Goal: Information Seeking & Learning: Learn about a topic

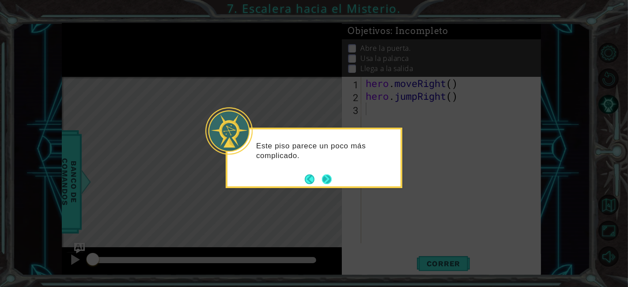
click at [330, 177] on button "Next" at bounding box center [326, 179] width 11 height 11
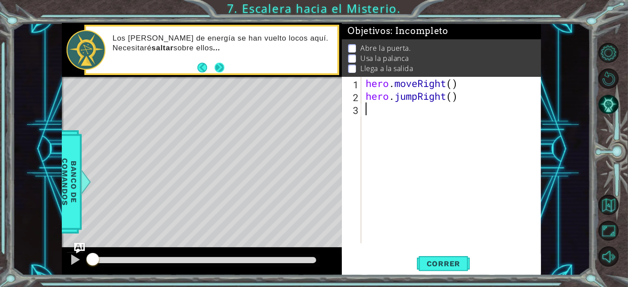
click at [224, 66] on button "Next" at bounding box center [219, 67] width 15 height 15
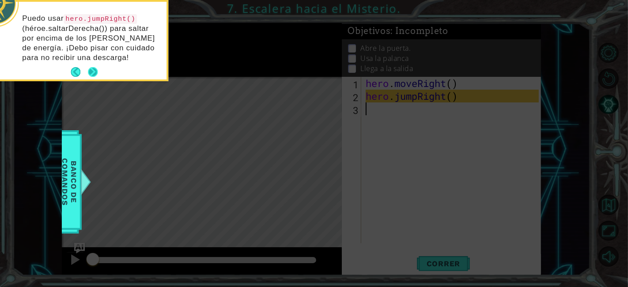
click at [92, 65] on button "Next" at bounding box center [93, 72] width 15 height 15
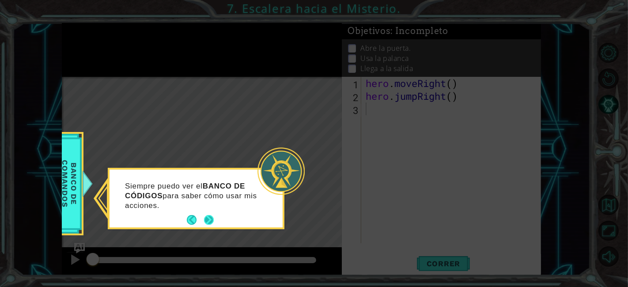
click at [209, 216] on button "Next" at bounding box center [209, 220] width 13 height 13
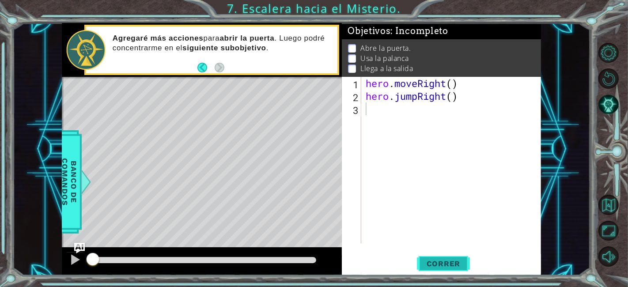
click at [435, 264] on span "Correr" at bounding box center [443, 263] width 52 height 9
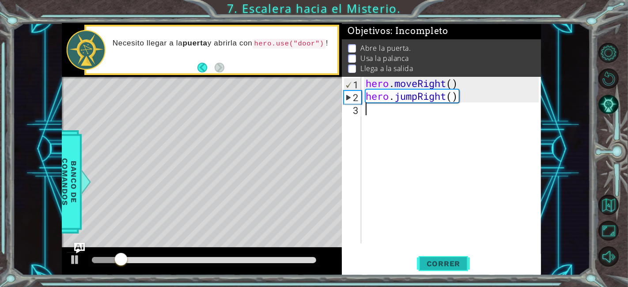
click at [435, 264] on span "Correr" at bounding box center [443, 263] width 52 height 9
click at [400, 114] on div "hero . moveRight ( ) hero . jumpRight ( )" at bounding box center [453, 173] width 179 height 192
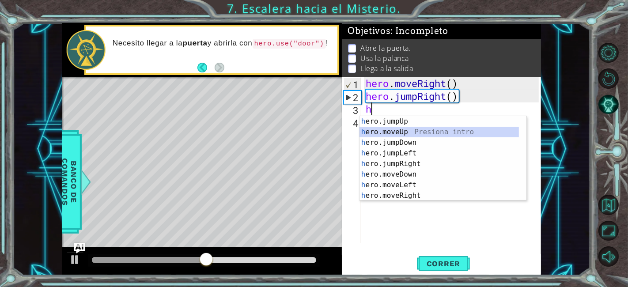
click at [434, 132] on div "h ero.jumpUp Presiona intro h ero.moveUp Presiona intro h ero.jumpDown Presiona…" at bounding box center [439, 169] width 160 height 106
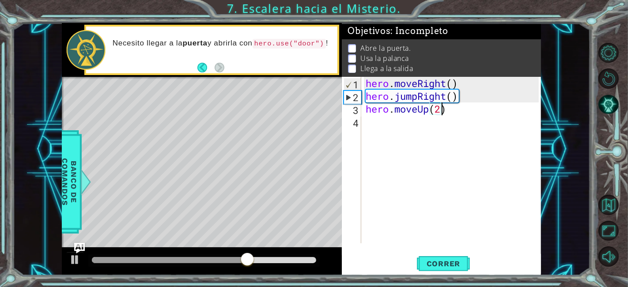
scroll to position [0, 3]
click at [455, 261] on span "Correr" at bounding box center [443, 263] width 52 height 9
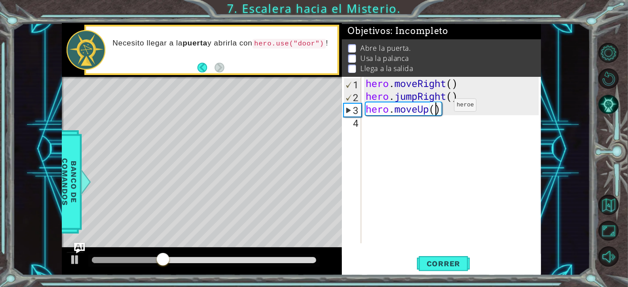
type textarea "hero.moveUp(1)"
click at [434, 135] on div "hero . moveRight ( ) hero . jumpRight ( ) hero . moveUp ( 1 )" at bounding box center [453, 173] width 179 height 192
type textarea "h"
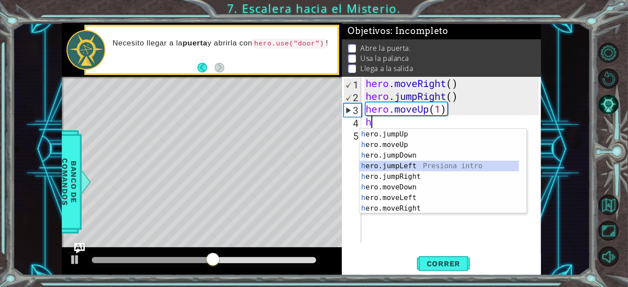
click at [452, 165] on div "h ero.jumpUp Presiona intro h ero.moveUp Presiona intro h ero.jumpDown Presiona…" at bounding box center [439, 182] width 160 height 106
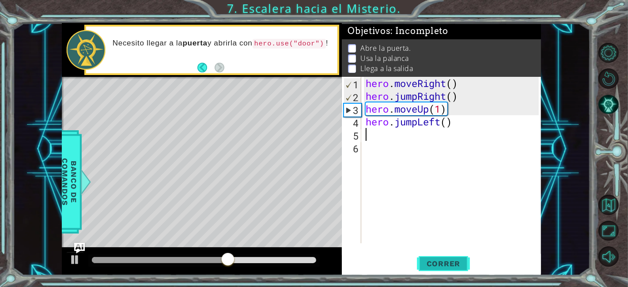
click at [446, 270] on button "Correr" at bounding box center [443, 264] width 53 height 20
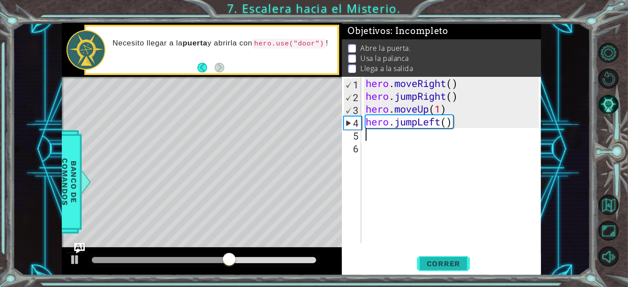
click at [447, 267] on span "Correr" at bounding box center [443, 263] width 52 height 9
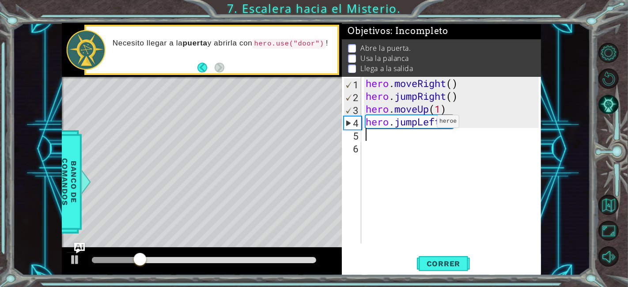
click at [423, 125] on div "hero . moveRight ( ) hero . jumpRight ( ) hero . moveUp ( 1 ) hero . jumpLeft (…" at bounding box center [453, 173] width 179 height 192
click at [423, 125] on div "hero . moveRight ( ) hero . jumpRight ( ) hero . moveUp ( 1 ) hero . jumpLeft (…" at bounding box center [451, 160] width 175 height 166
click at [423, 125] on div "hero . moveRight ( ) hero . jumpRight ( ) hero . moveUp ( 1 ) hero . jumpLeft (…" at bounding box center [453, 173] width 179 height 192
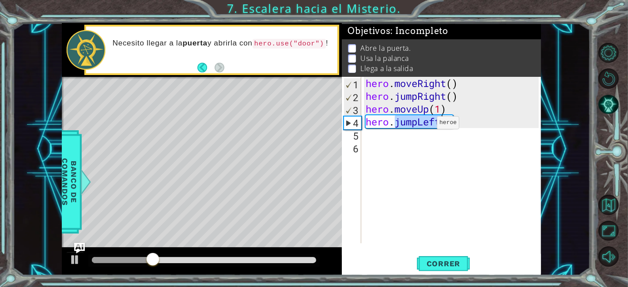
type textarea "hero.jumpLeft()"
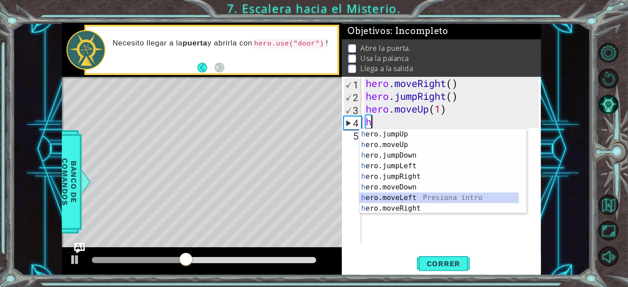
click at [422, 195] on div "h ero.jumpUp Presiona intro h ero.moveUp Presiona intro h ero.jumpDown Presiona…" at bounding box center [439, 182] width 160 height 106
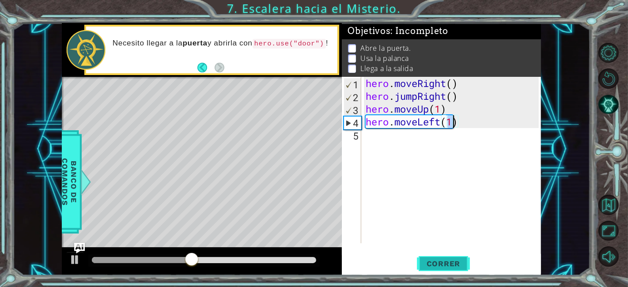
click at [444, 259] on span "Correr" at bounding box center [443, 263] width 52 height 9
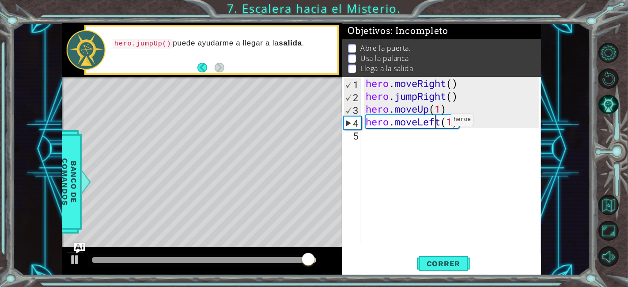
click at [437, 121] on div "hero . moveRight ( ) hero . jumpRight ( ) hero . moveUp ( 1 ) hero . moveLeft (…" at bounding box center [453, 173] width 179 height 192
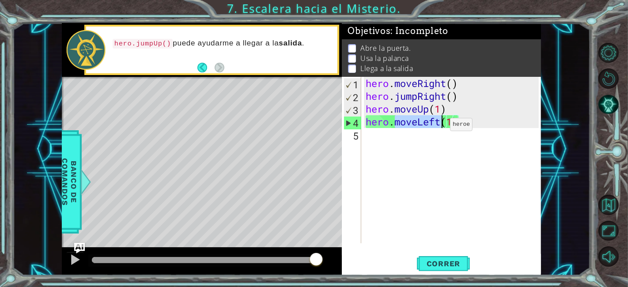
click at [436, 127] on div "hero . moveRight ( ) hero . jumpRight ( ) hero . moveUp ( 1 ) hero . moveLeft (…" at bounding box center [451, 160] width 175 height 166
drag, startPoint x: 436, startPoint y: 127, endPoint x: 430, endPoint y: 126, distance: 6.7
click at [430, 126] on div "hero . moveRight ( ) hero . jumpRight ( ) hero . moveUp ( 1 ) hero . moveLeft (…" at bounding box center [453, 173] width 179 height 192
drag, startPoint x: 430, startPoint y: 126, endPoint x: 424, endPoint y: 123, distance: 6.7
click at [424, 123] on div "hero . moveRight ( ) hero . jumpRight ( ) hero . moveUp ( 1 ) hero . moveLeft (…" at bounding box center [453, 173] width 179 height 192
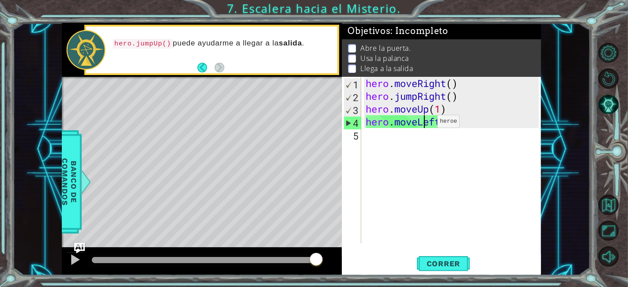
click at [424, 123] on div "hero . moveRight ( ) hero . jumpRight ( ) hero . moveUp ( 1 ) hero . moveLeft (…" at bounding box center [453, 173] width 179 height 192
drag, startPoint x: 424, startPoint y: 123, endPoint x: 404, endPoint y: 118, distance: 20.0
click at [404, 118] on div "hero . moveRight ( ) hero . jumpRight ( ) hero . moveUp ( 1 ) hero . moveLeft (…" at bounding box center [451, 160] width 175 height 166
click at [404, 118] on div "hero . moveRight ( ) hero . jumpRight ( ) hero . moveUp ( 1 ) hero . moveLeft (…" at bounding box center [453, 173] width 179 height 192
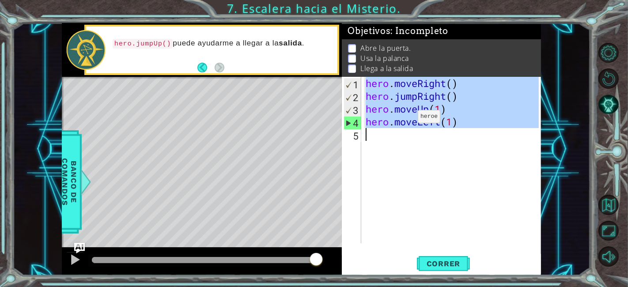
click at [404, 118] on div "hero . moveRight ( ) hero . jumpRight ( ) hero . moveUp ( 1 ) hero . moveLeft (…" at bounding box center [453, 173] width 179 height 192
click at [404, 118] on div "hero . moveRight ( ) hero . jumpRight ( ) hero . moveUp ( 1 ) hero . moveLeft (…" at bounding box center [451, 160] width 175 height 166
click at [404, 118] on div "hero . moveRight ( ) hero . jumpRight ( ) hero . moveUp ( 1 ) hero . moveLeft (…" at bounding box center [453, 173] width 179 height 192
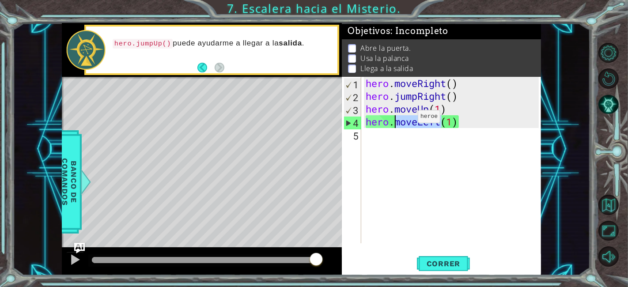
click at [404, 118] on div "hero . moveRight ( ) hero . jumpRight ( ) hero . moveUp ( 1 ) hero . moveLeft (…" at bounding box center [453, 173] width 179 height 192
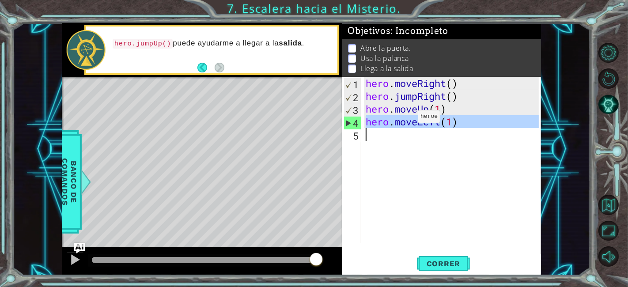
click at [404, 118] on div "hero . moveRight ( ) hero . jumpRight ( ) hero . moveUp ( 1 ) hero . moveLeft (…" at bounding box center [453, 173] width 179 height 192
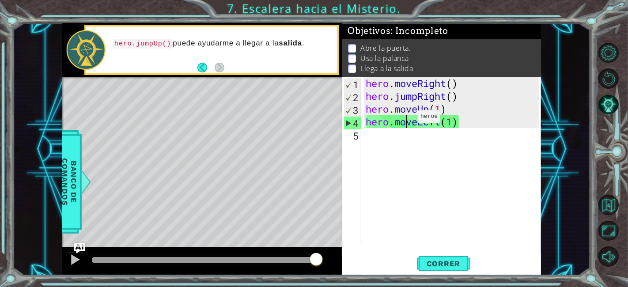
click at [404, 118] on div "hero . moveRight ( ) hero . jumpRight ( ) hero . moveUp ( 1 ) hero . moveLeft (…" at bounding box center [453, 173] width 179 height 192
click at [404, 118] on div "hero . moveRight ( ) hero . jumpRight ( ) hero . moveUp ( 1 ) hero . moveLeft (…" at bounding box center [451, 160] width 175 height 166
click at [404, 118] on div "hero . moveRight ( ) hero . jumpRight ( ) hero . moveUp ( 1 ) hero . moveLeft (…" at bounding box center [453, 173] width 179 height 192
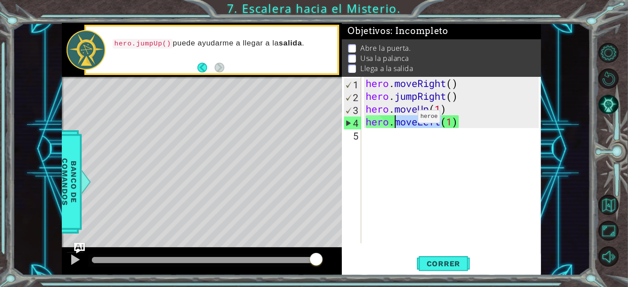
type textarea "hero.moveLeft(1)"
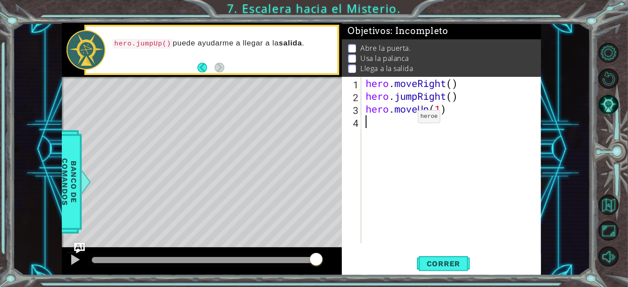
type textarea "h"
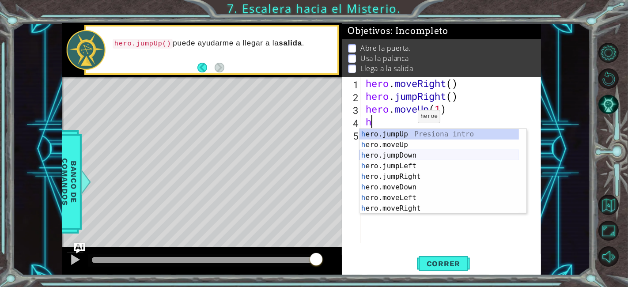
click at [417, 152] on div "h ero.jumpUp Presiona intro h ero.moveUp Presiona intro h ero.jumpDown Presiona…" at bounding box center [439, 182] width 160 height 106
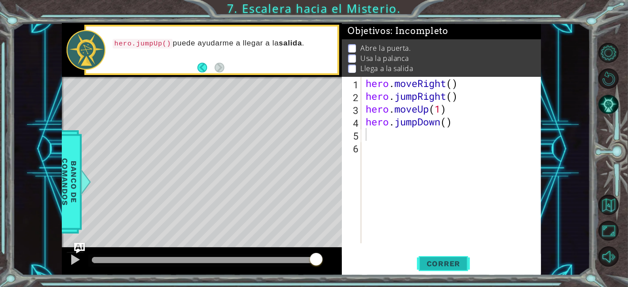
click at [447, 264] on span "Correr" at bounding box center [443, 263] width 52 height 9
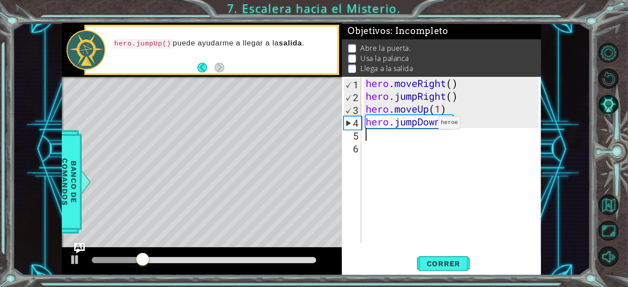
click at [425, 125] on div "hero . moveRight ( ) hero . jumpRight ( ) hero . moveUp ( 1 ) hero . jumpDown (…" at bounding box center [453, 173] width 179 height 192
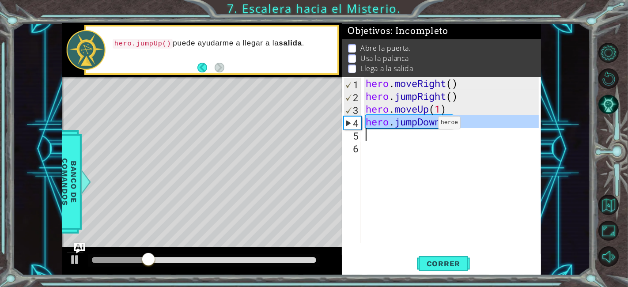
click at [425, 125] on div "hero . moveRight ( ) hero . jumpRight ( ) hero . moveUp ( 1 ) hero . jumpDown (…" at bounding box center [453, 173] width 179 height 192
type textarea "hero.jumpDown()"
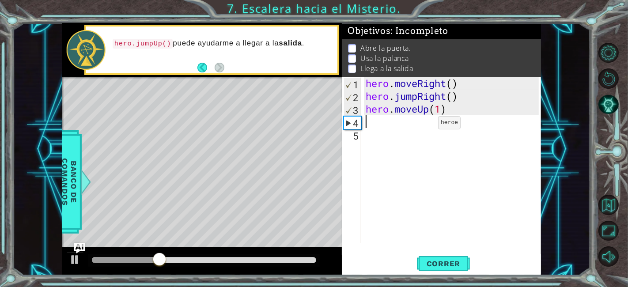
click at [425, 125] on div "hero . moveRight ( ) hero . jumpRight ( ) hero . moveUp ( 1 )" at bounding box center [453, 173] width 179 height 192
type textarea "h"
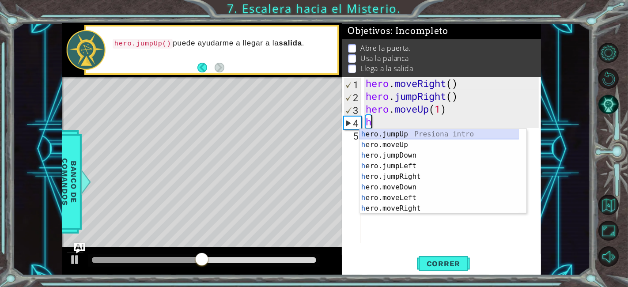
click at [433, 132] on div "h ero.jumpUp Presiona intro h ero.moveUp Presiona intro h ero.jumpDown Presiona…" at bounding box center [439, 182] width 160 height 106
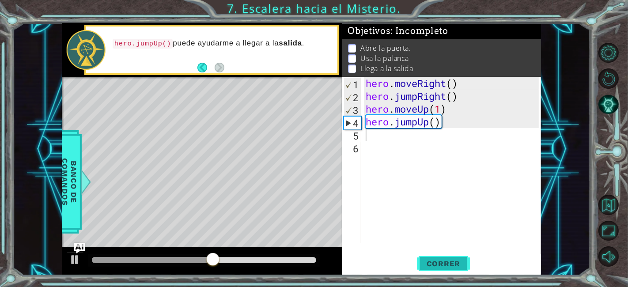
click at [450, 265] on span "Correr" at bounding box center [443, 263] width 52 height 9
click at [413, 128] on div "hero . moveRight ( ) hero . jumpRight ( ) hero . moveUp ( 1 ) hero . jumpUp ( )" at bounding box center [453, 173] width 179 height 192
click at [427, 123] on div "hero . moveRight ( ) hero . jumpRight ( ) hero . moveUp ( 1 ) hero . jumpUp ( )" at bounding box center [453, 173] width 179 height 192
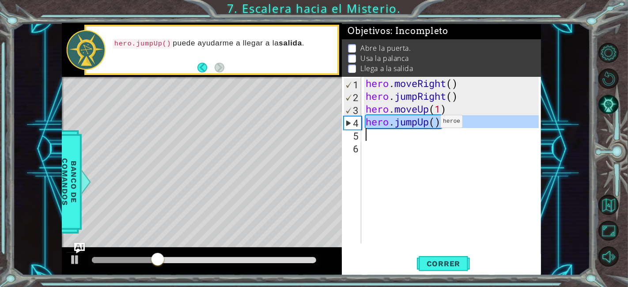
click at [427, 123] on div "hero . moveRight ( ) hero . jumpRight ( ) hero . moveUp ( 1 ) hero . jumpUp ( )" at bounding box center [453, 173] width 179 height 192
type textarea "hero.jumpUp()"
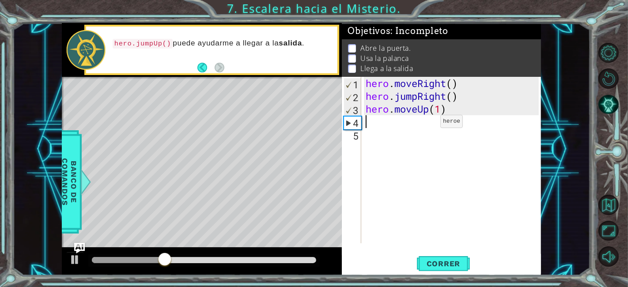
click at [427, 123] on div "hero . moveRight ( ) hero . jumpRight ( ) hero . moveUp ( 1 )" at bounding box center [453, 173] width 179 height 192
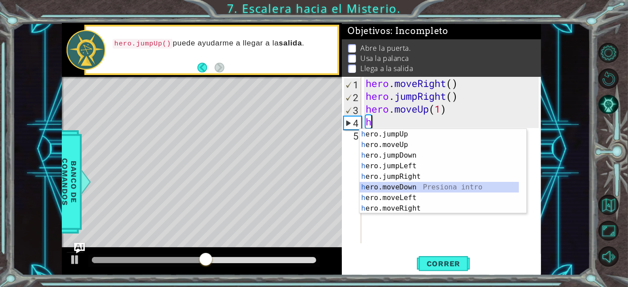
click at [446, 186] on div "h ero.jumpUp Presiona intro h ero.moveUp Presiona intro h ero.jumpDown Presiona…" at bounding box center [439, 182] width 160 height 106
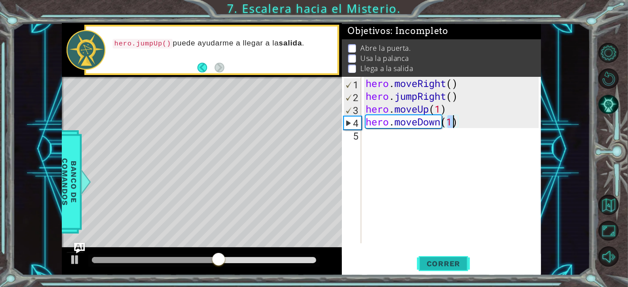
click at [439, 263] on span "Correr" at bounding box center [443, 263] width 52 height 9
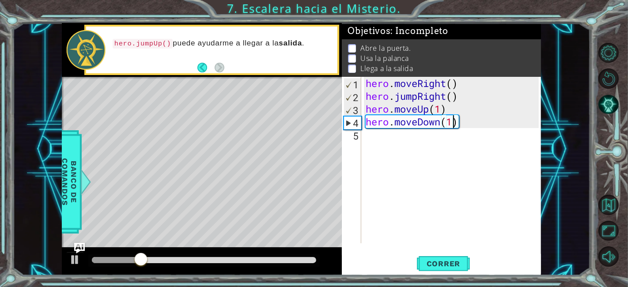
click at [432, 124] on div "hero . moveRight ( ) hero . jumpRight ( ) hero . moveUp ( 1 ) hero . moveDown (…" at bounding box center [453, 173] width 179 height 192
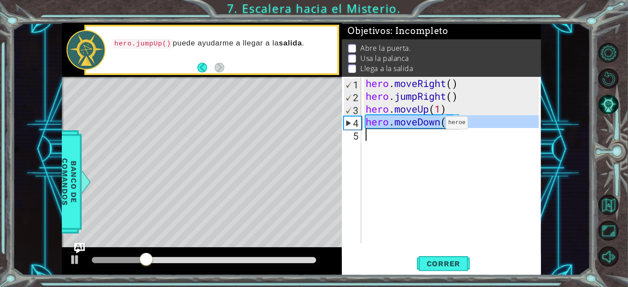
click at [432, 124] on div "hero . moveRight ( ) hero . jumpRight ( ) hero . moveUp ( 1 ) hero . moveDown (…" at bounding box center [453, 173] width 179 height 192
type textarea "hero.moveDown(1)"
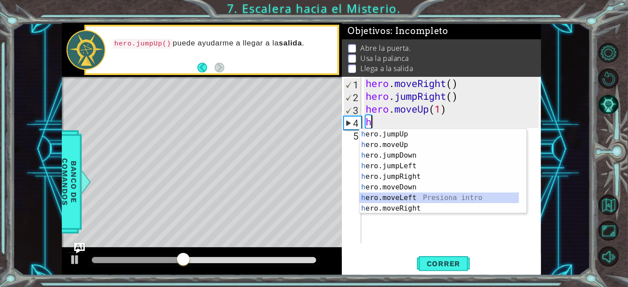
click at [436, 199] on div "h ero.jumpUp Presiona intro h ero.moveUp Presiona intro h ero.jumpDown Presiona…" at bounding box center [439, 182] width 160 height 106
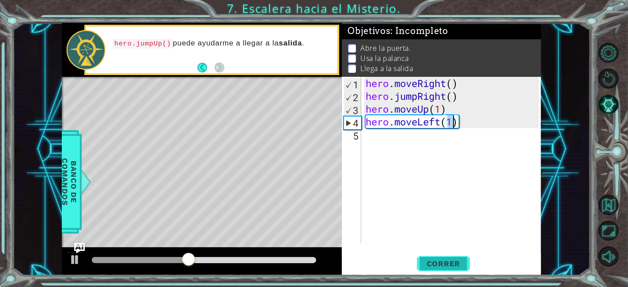
type textarea "hero.moveLeft(1)"
click at [437, 258] on button "Correr" at bounding box center [443, 264] width 53 height 20
click at [431, 128] on div "hero . moveRight ( ) hero . jumpRight ( ) hero . moveUp ( 1 ) hero . moveLeft (…" at bounding box center [453, 173] width 179 height 192
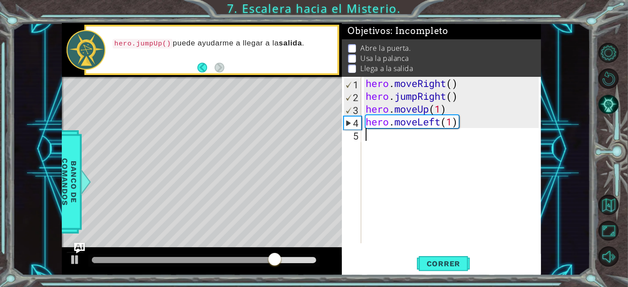
click at [431, 128] on div "hero . moveRight ( ) hero . jumpRight ( ) hero . moveUp ( 1 ) hero . moveLeft (…" at bounding box center [453, 173] width 179 height 192
click at [425, 120] on div "hero . moveRight ( ) hero . jumpRight ( ) hero . moveUp ( 1 ) hero . moveLeft (…" at bounding box center [453, 173] width 179 height 192
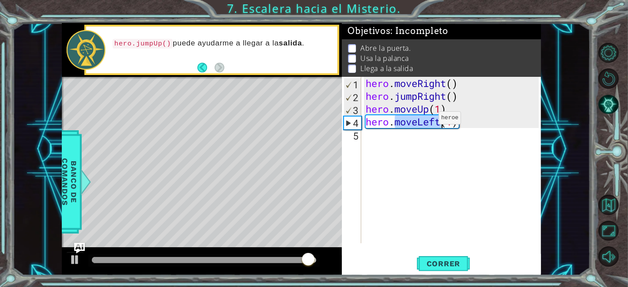
type textarea "hero.moveLeft(1)"
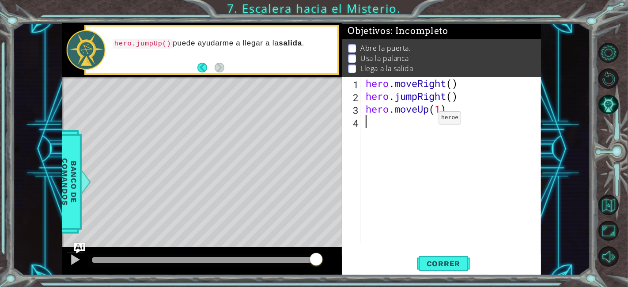
click at [425, 120] on div "hero . moveRight ( ) hero . jumpRight ( ) hero . moveUp ( 1 )" at bounding box center [453, 173] width 179 height 192
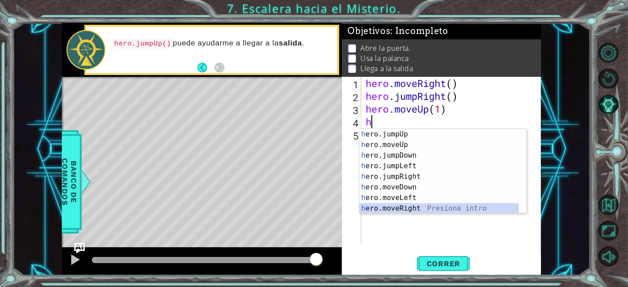
click at [425, 207] on div "h ero.jumpUp Presiona intro h ero.moveUp Presiona intro h ero.jumpDown Presiona…" at bounding box center [439, 182] width 160 height 106
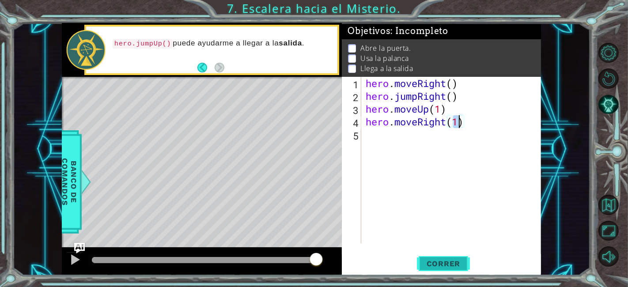
type textarea "hero.moveRight(1)"
click at [442, 255] on button "Correr" at bounding box center [443, 264] width 53 height 20
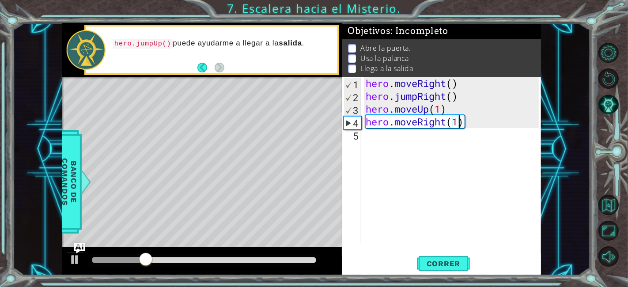
click at [373, 137] on div "hero . moveRight ( ) hero . jumpRight ( ) hero . moveUp ( 1 ) hero . moveRight …" at bounding box center [453, 173] width 179 height 192
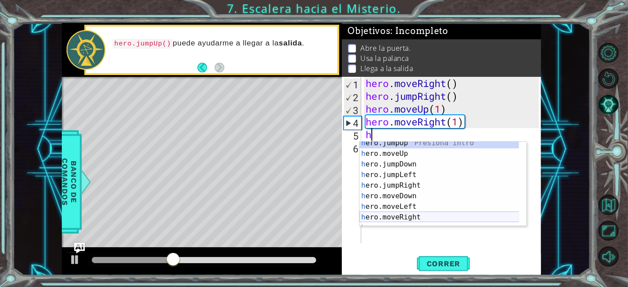
scroll to position [10, 0]
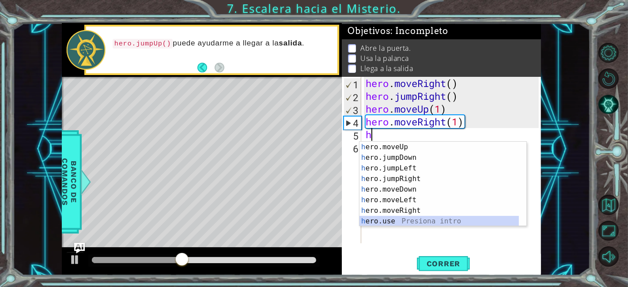
click at [389, 216] on div "h ero.moveUp Presiona intro h ero.jumpDown Presiona intro h ero.jumpLeft Presio…" at bounding box center [439, 195] width 160 height 106
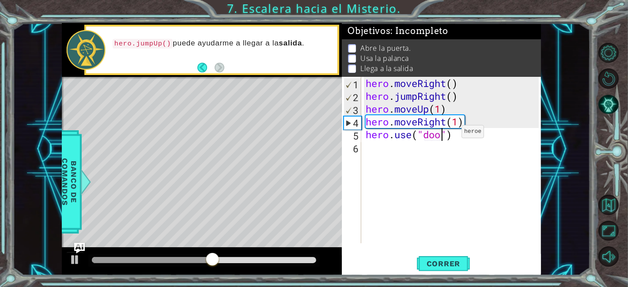
type textarea "hero.use("door")"
click at [445, 152] on div "hero . moveRight ( ) hero . jumpRight ( ) hero . moveUp ( 1 ) hero . moveRight …" at bounding box center [453, 173] width 179 height 192
click at [442, 267] on span "Correr" at bounding box center [443, 263] width 52 height 9
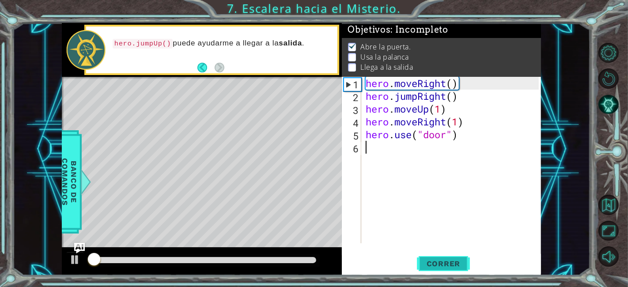
scroll to position [7, 0]
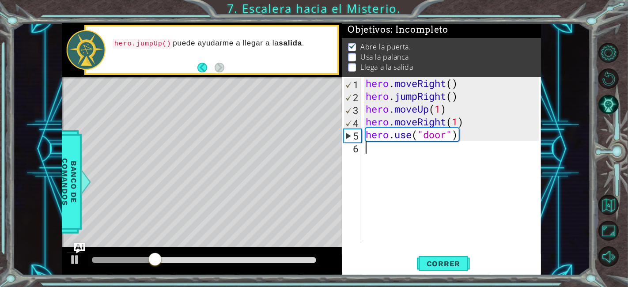
click at [367, 147] on div "hero . moveRight ( ) hero . jumpRight ( ) hero . moveUp ( 1 ) hero . moveRight …" at bounding box center [453, 173] width 179 height 192
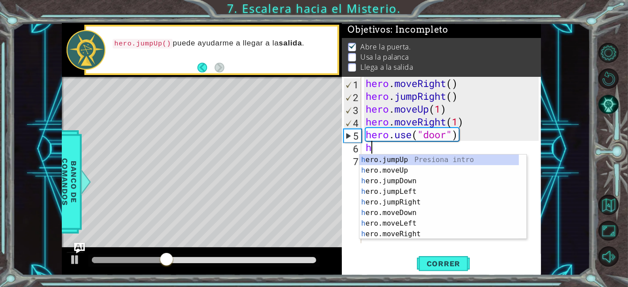
scroll to position [0, 0]
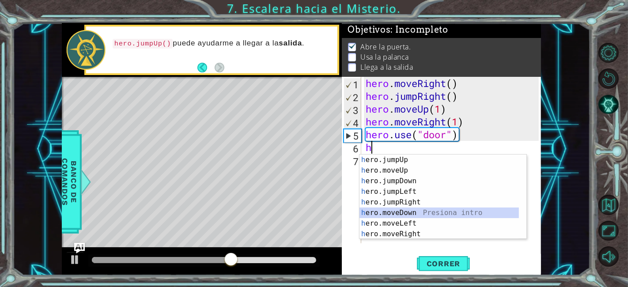
click at [416, 210] on div "h ero.jumpUp Presiona intro h ero.moveUp Presiona intro h ero.jumpDown Presiona…" at bounding box center [439, 207] width 160 height 106
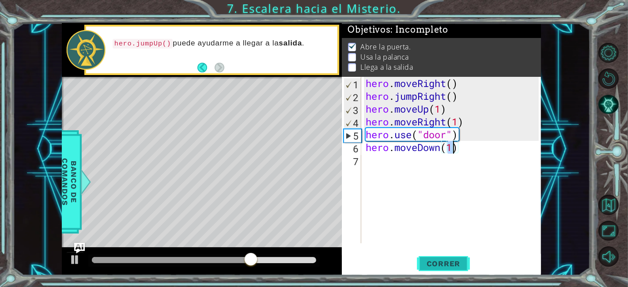
click at [444, 259] on button "Correr" at bounding box center [443, 264] width 53 height 20
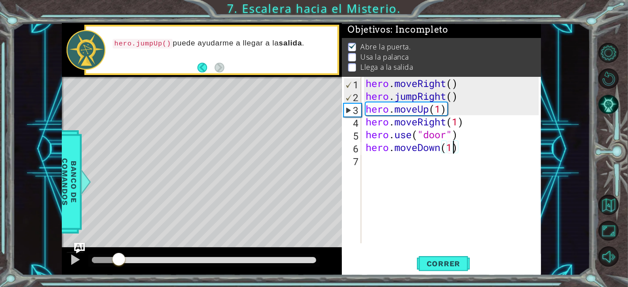
click at [119, 259] on div at bounding box center [204, 260] width 224 height 6
click at [79, 260] on div at bounding box center [74, 259] width 11 height 11
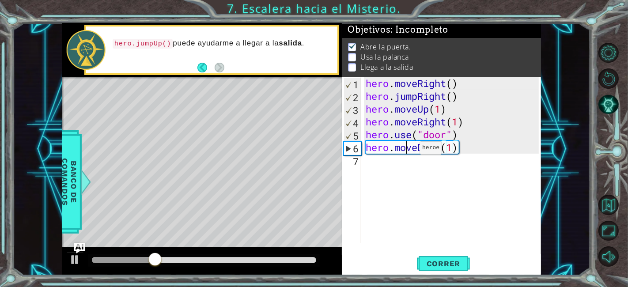
click at [406, 149] on div "hero . moveRight ( ) hero . jumpRight ( ) hero . moveUp ( 1 ) hero . moveRight …" at bounding box center [453, 173] width 179 height 192
type textarea "hero.moveDown(1)"
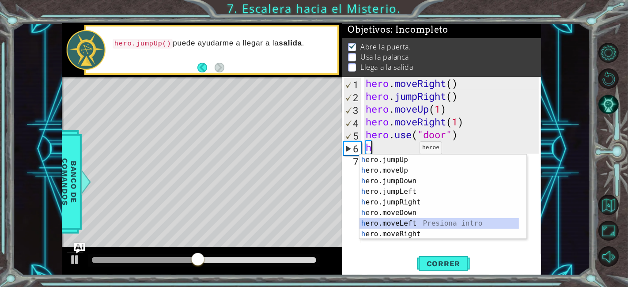
click at [424, 222] on div "h ero.jumpUp Presiona intro h ero.moveUp Presiona intro h ero.jumpDown Presiona…" at bounding box center [439, 207] width 160 height 106
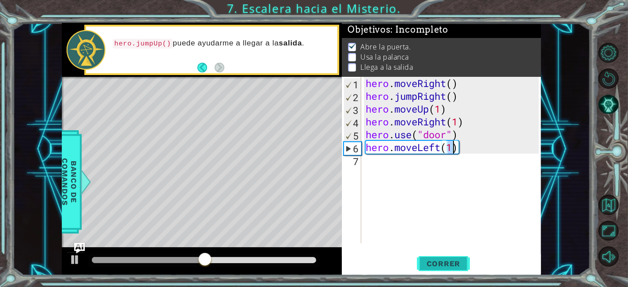
click at [446, 266] on span "Correr" at bounding box center [443, 263] width 52 height 9
click at [402, 143] on div "hero . moveRight ( ) hero . jumpRight ( ) hero . moveUp ( 1 ) hero . moveRight …" at bounding box center [453, 173] width 179 height 192
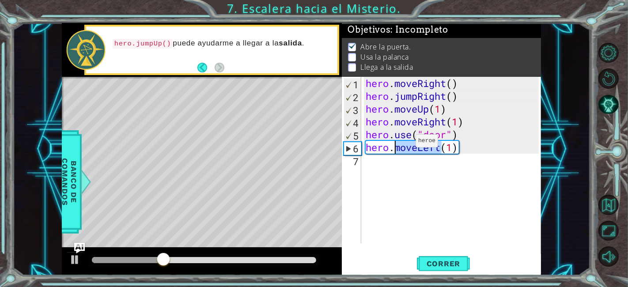
click at [402, 143] on div "hero . moveRight ( ) hero . jumpRight ( ) hero . moveUp ( 1 ) hero . moveRight …" at bounding box center [453, 173] width 179 height 192
click at [402, 144] on div "hero . moveRight ( ) hero . jumpRight ( ) hero . moveUp ( 1 ) hero . moveRight …" at bounding box center [451, 160] width 175 height 166
click at [402, 144] on div "hero . moveRight ( ) hero . jumpRight ( ) hero . moveUp ( 1 ) hero . moveRight …" at bounding box center [453, 173] width 179 height 192
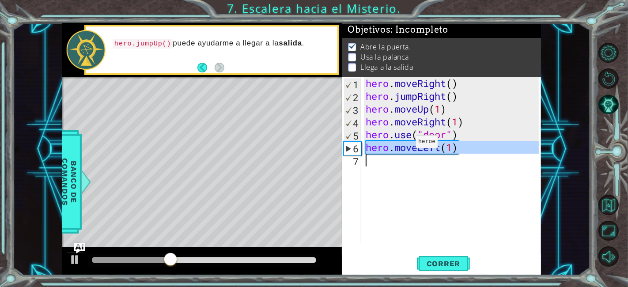
click at [402, 144] on div "hero . moveRight ( ) hero . jumpRight ( ) hero . moveUp ( 1 ) hero . moveRight …" at bounding box center [453, 173] width 179 height 192
type textarea "hero.moveLeft(1)"
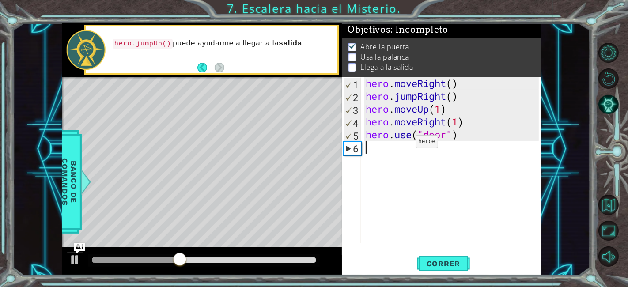
type textarea "h"
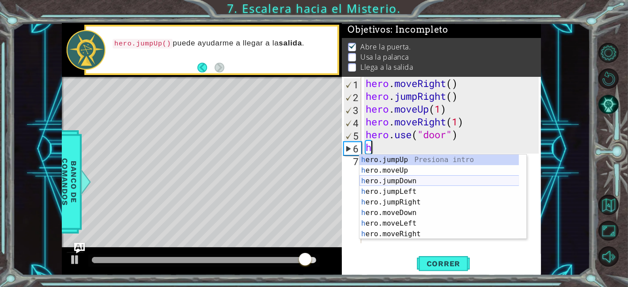
click at [425, 182] on div "h ero.jumpUp Presiona intro h ero.moveUp Presiona intro h ero.jumpDown Presiona…" at bounding box center [439, 207] width 160 height 106
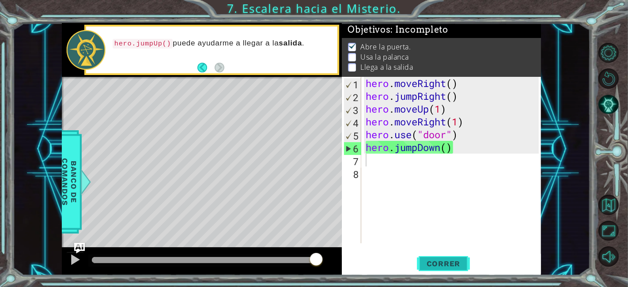
click at [444, 260] on span "Correr" at bounding box center [443, 263] width 52 height 9
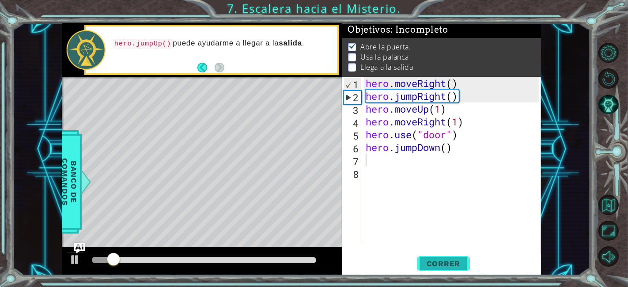
click at [444, 260] on span "Correr" at bounding box center [443, 263] width 52 height 9
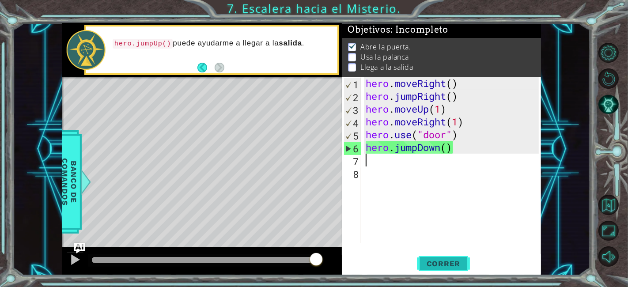
click at [442, 265] on span "Correr" at bounding box center [443, 263] width 52 height 9
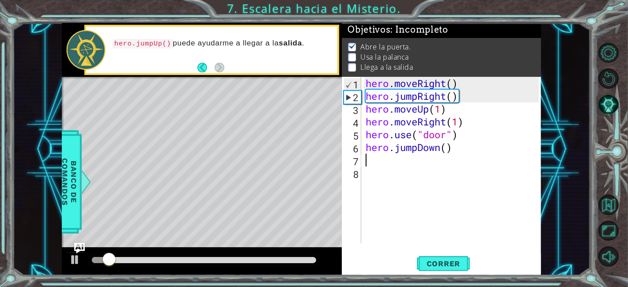
click at [124, 257] on div at bounding box center [204, 260] width 224 height 6
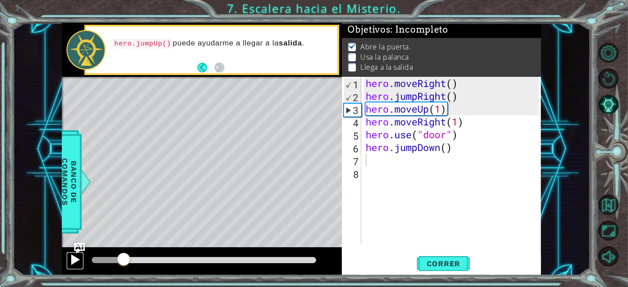
click at [75, 261] on div at bounding box center [74, 259] width 11 height 11
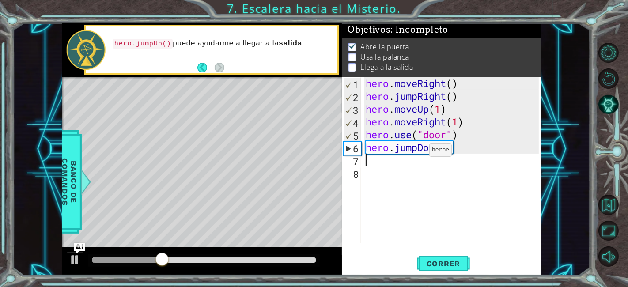
click at [416, 152] on div "hero . moveRight ( ) hero . jumpRight ( ) hero . moveUp ( 1 ) hero . moveRight …" at bounding box center [453, 173] width 179 height 192
type textarea "hero.jumpDown()"
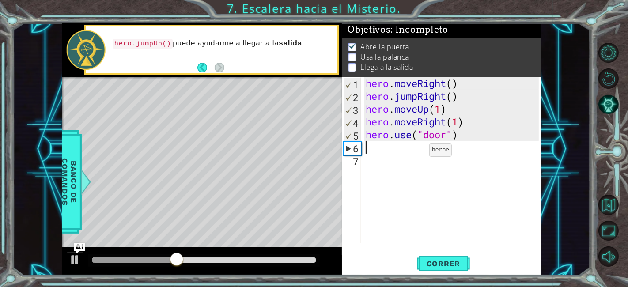
type textarea "h"
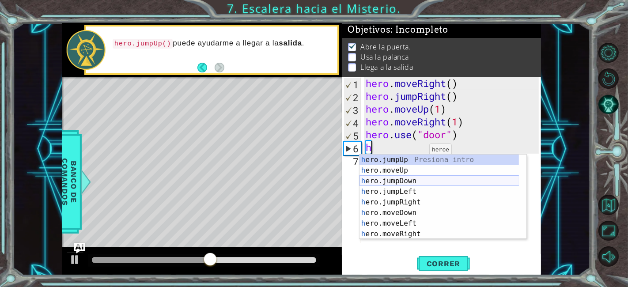
click at [436, 188] on div "h ero.jumpUp Presiona intro h ero.moveUp Presiona intro h ero.jumpDown Presiona…" at bounding box center [439, 207] width 160 height 106
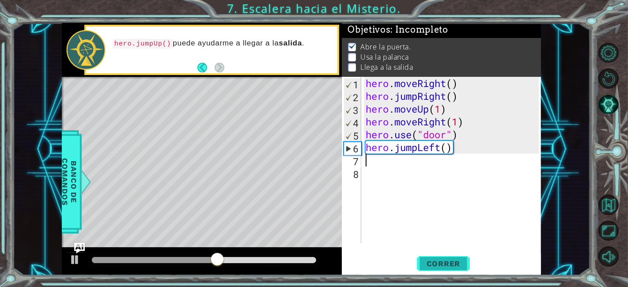
click at [446, 262] on span "Correr" at bounding box center [443, 263] width 52 height 9
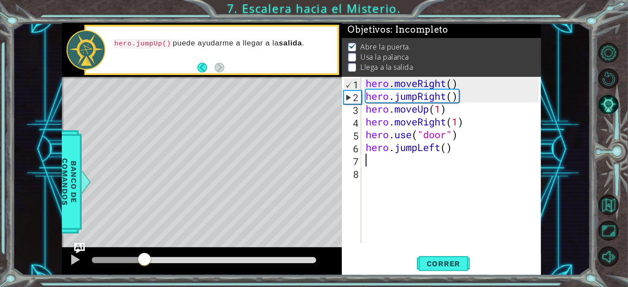
click at [145, 261] on div at bounding box center [204, 260] width 224 height 6
click at [76, 258] on div at bounding box center [74, 259] width 11 height 11
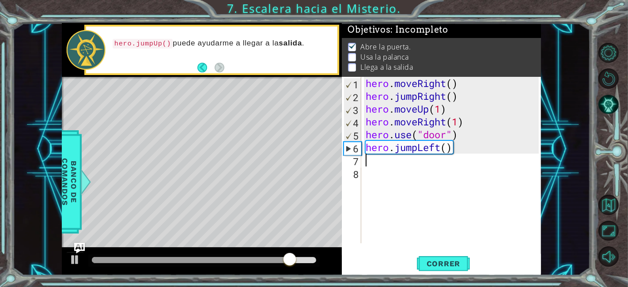
click at [420, 153] on div "hero . moveRight ( ) hero . jumpRight ( ) hero . moveUp ( 1 ) hero . moveRight …" at bounding box center [453, 173] width 179 height 192
click at [420, 153] on div "hero . moveRight ( ) hero . jumpRight ( ) hero . moveUp ( 1 ) hero . moveRight …" at bounding box center [451, 160] width 175 height 166
click at [420, 153] on div "hero . moveRight ( ) hero . jumpRight ( ) hero . moveUp ( 1 ) hero . moveRight …" at bounding box center [453, 173] width 179 height 192
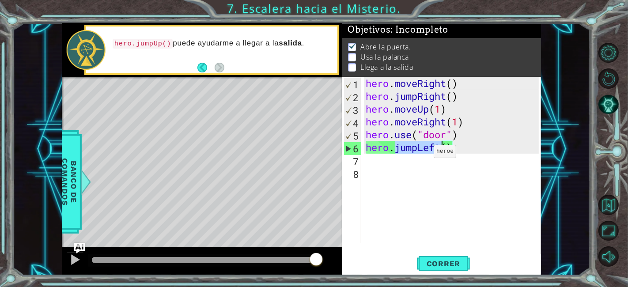
click at [420, 153] on div "hero . moveRight ( ) hero . jumpRight ( ) hero . moveUp ( 1 ) hero . moveRight …" at bounding box center [453, 173] width 179 height 192
type textarea "hero.jumpLeft()"
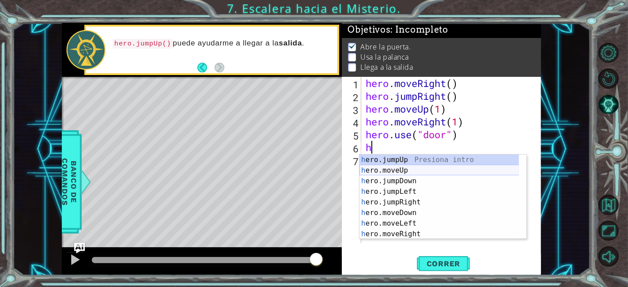
scroll to position [1, 0]
click at [426, 168] on div "h ero.jumpUp Presiona intro h ero.moveUp Presiona intro h ero.jumpDown Presiona…" at bounding box center [439, 207] width 160 height 106
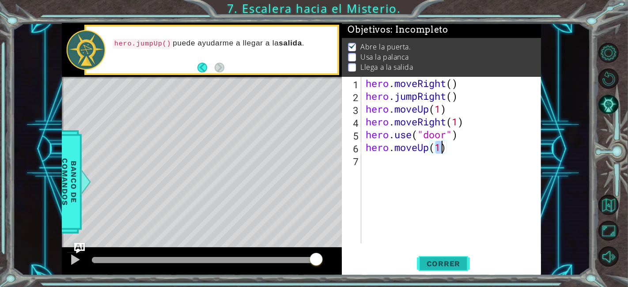
click at [445, 262] on span "Correr" at bounding box center [443, 263] width 52 height 9
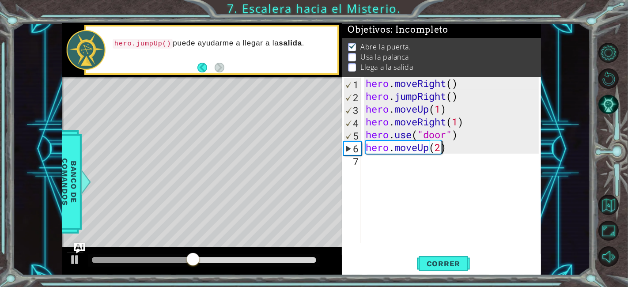
scroll to position [0, 3]
type textarea "hero.moveUp(2)"
click at [452, 261] on span "Correr" at bounding box center [443, 263] width 52 height 9
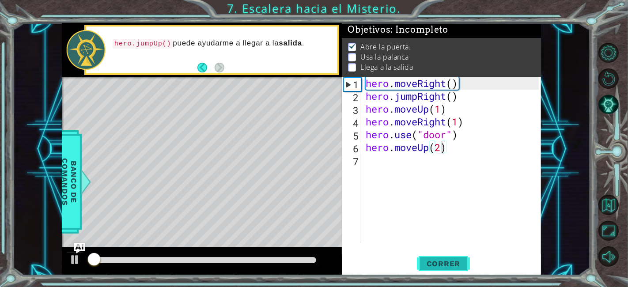
click at [452, 261] on span "Correr" at bounding box center [443, 263] width 52 height 9
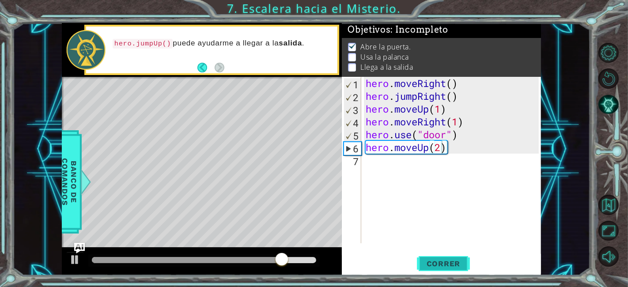
click at [452, 261] on span "Correr" at bounding box center [443, 263] width 52 height 9
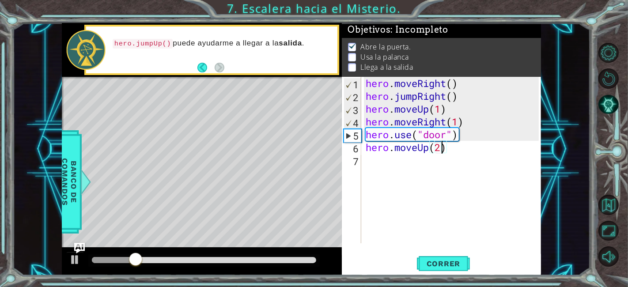
click at [365, 164] on div "hero . moveRight ( ) hero . jumpRight ( ) hero . moveUp ( 1 ) hero . moveRight …" at bounding box center [453, 173] width 179 height 192
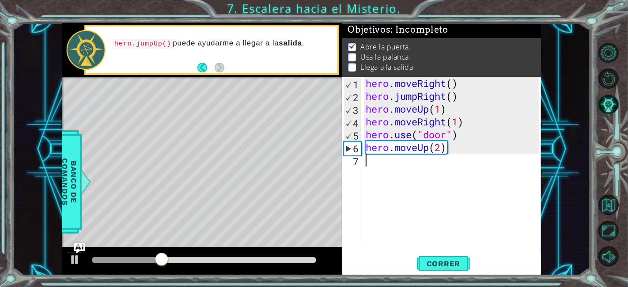
click at [372, 159] on div "hero . moveRight ( ) hero . jumpRight ( ) hero . moveUp ( 1 ) hero . moveRight …" at bounding box center [453, 173] width 179 height 192
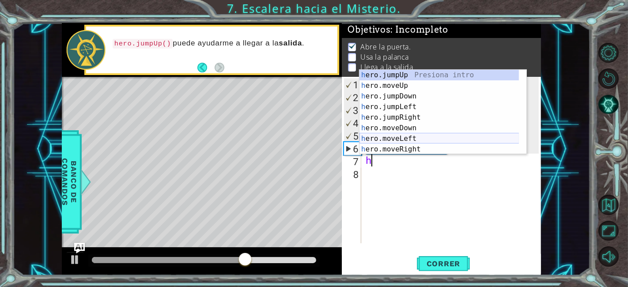
click at [426, 139] on div "h ero.jumpUp Presiona intro h ero.moveUp Presiona intro h ero.jumpDown Presiona…" at bounding box center [439, 123] width 160 height 106
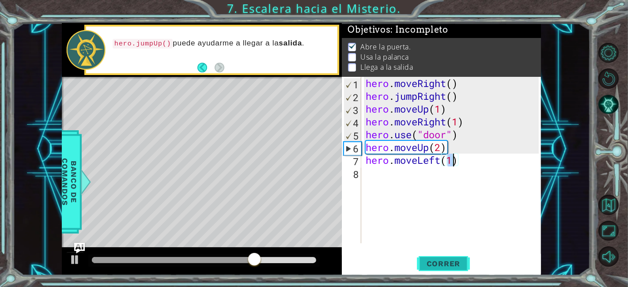
type textarea "hero.moveLeft(1)"
click at [447, 267] on span "Correr" at bounding box center [443, 263] width 52 height 9
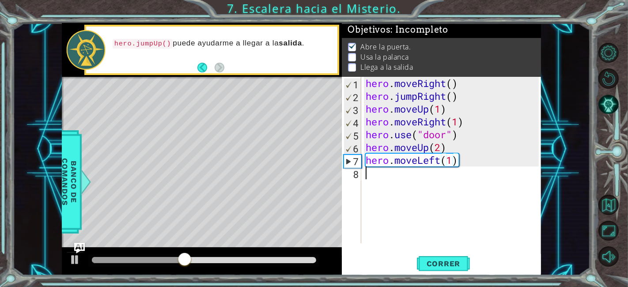
click at [367, 173] on div "hero . moveRight ( ) hero . jumpRight ( ) hero . moveUp ( 1 ) hero . moveRight …" at bounding box center [453, 173] width 179 height 192
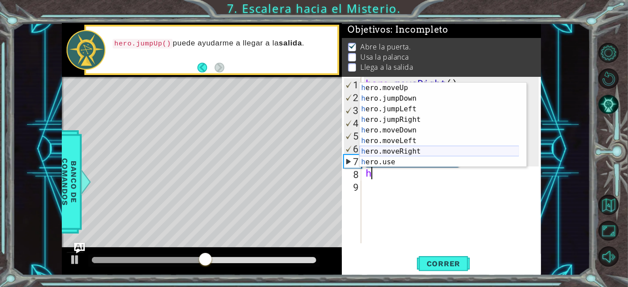
scroll to position [10, 0]
click at [409, 159] on div "h ero.moveUp Presiona intro h ero.jumpDown Presiona intro h ero.jumpLeft Presio…" at bounding box center [439, 136] width 160 height 106
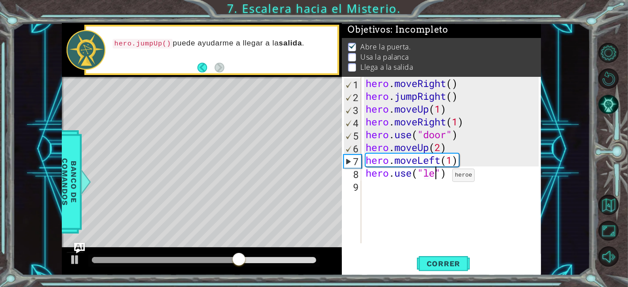
scroll to position [0, 3]
type textarea "hero.use("lever")"
click at [387, 198] on div "hero . moveRight ( ) hero . jumpRight ( ) hero . moveUp ( 1 ) hero . moveRight …" at bounding box center [453, 173] width 179 height 192
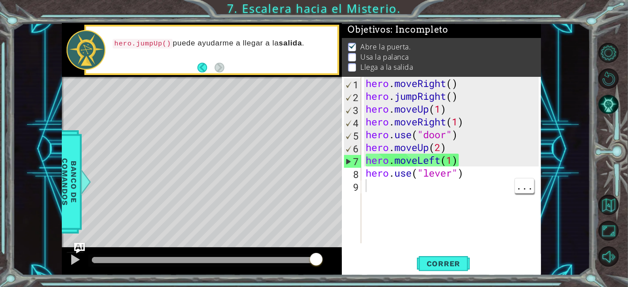
drag, startPoint x: 576, startPoint y: 41, endPoint x: 432, endPoint y: 154, distance: 183.3
click at [432, 154] on div "1 ההההההההההההההההההההההההההההההההההההההההההההההההההההההההההההההההההההההההההההה…" at bounding box center [300, 149] width 577 height 252
click at [383, 191] on div "hero . moveRight ( ) hero . jumpRight ( ) hero . moveUp ( 1 ) hero . moveRight …" at bounding box center [453, 173] width 179 height 192
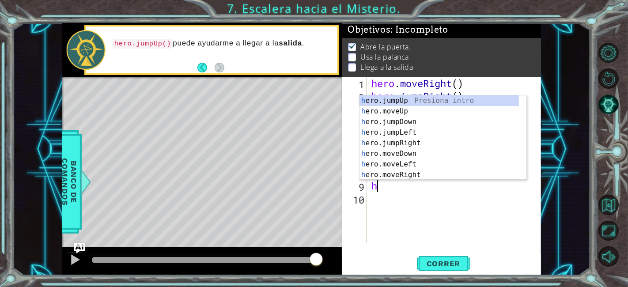
type textarea "h"
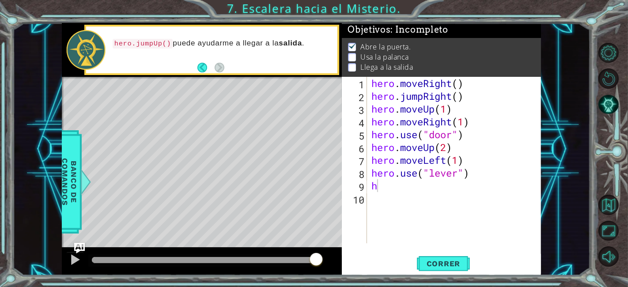
click at [427, 52] on li "Usa la palanca" at bounding box center [442, 57] width 189 height 10
click at [384, 188] on div "hero . moveRight ( ) hero . jumpRight ( ) hero . moveUp ( 1 ) hero . moveRight …" at bounding box center [456, 173] width 174 height 192
type textarea "g"
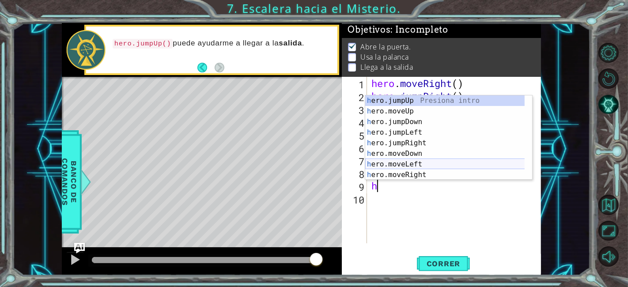
click at [419, 162] on div "h ero.jumpUp Presiona intro h ero.moveUp Presiona intro h ero.jumpDown Presiona…" at bounding box center [448, 148] width 167 height 106
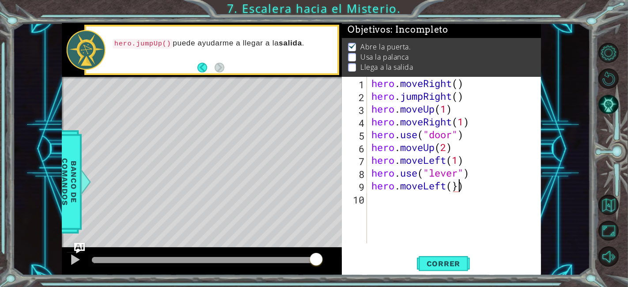
type textarea "hero.moveLeft(}2)"
click at [451, 263] on span "Correr" at bounding box center [443, 263] width 52 height 9
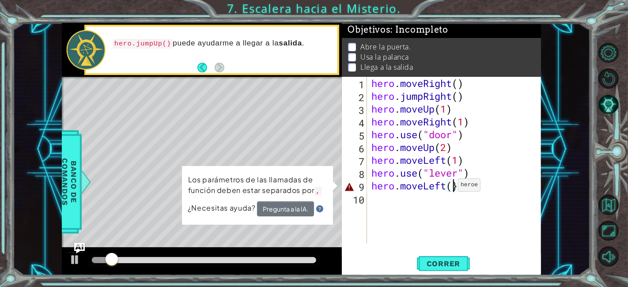
click at [450, 187] on div "hero . moveRight ( ) hero . jumpRight ( ) hero . moveUp ( 1 ) hero . moveRight …" at bounding box center [456, 173] width 174 height 192
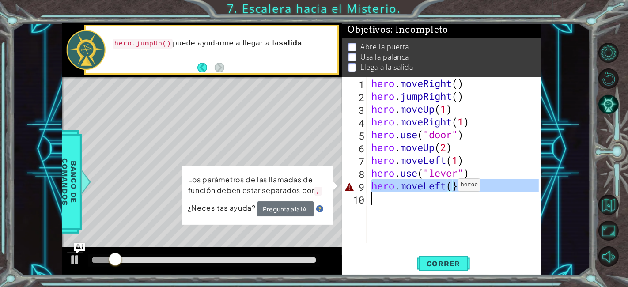
click at [450, 187] on div "hero . moveRight ( ) hero . jumpRight ( ) hero . moveUp ( 1 ) hero . moveRight …" at bounding box center [456, 173] width 174 height 192
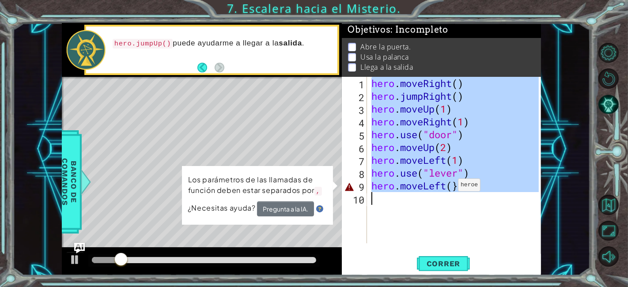
click at [450, 187] on div "hero . moveRight ( ) hero . jumpRight ( ) hero . moveUp ( 1 ) hero . moveRight …" at bounding box center [453, 160] width 169 height 166
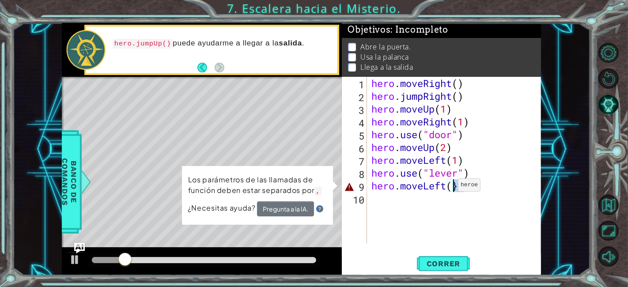
click at [450, 187] on div "hero . moveRight ( ) hero . jumpRight ( ) hero . moveUp ( 1 ) hero . moveRight …" at bounding box center [456, 173] width 174 height 192
type textarea "hero.moveLeft(}2)"
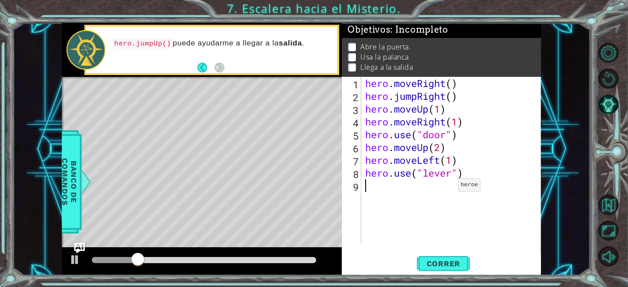
type textarea "h"
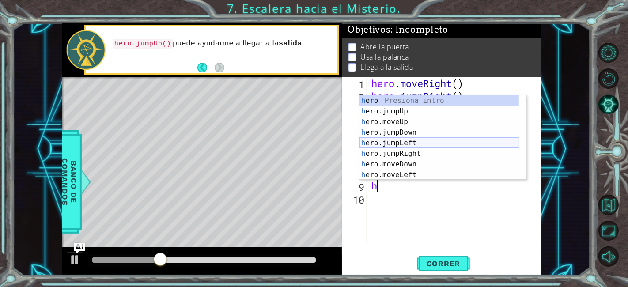
click at [426, 143] on div "h ero Presiona intro h ero.jumpUp Presiona intro h ero.moveUp Presiona intro h …" at bounding box center [439, 148] width 160 height 106
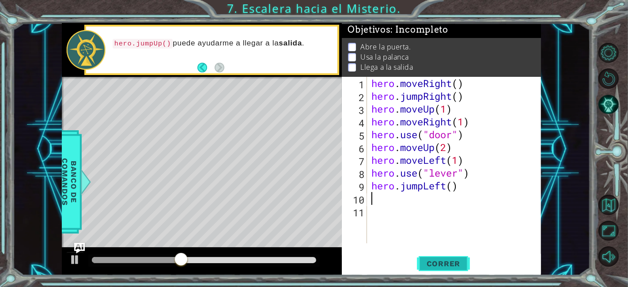
click at [443, 267] on span "Correr" at bounding box center [443, 263] width 52 height 9
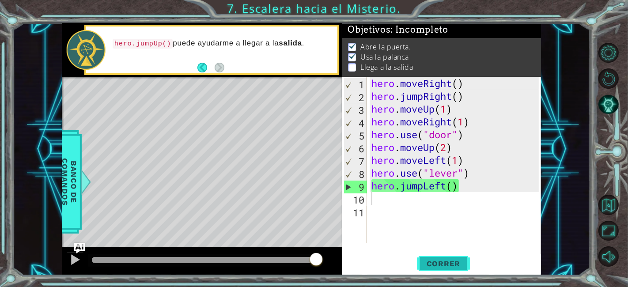
drag, startPoint x: 440, startPoint y: 263, endPoint x: 421, endPoint y: 263, distance: 19.0
click at [421, 263] on span "Correr" at bounding box center [443, 263] width 52 height 9
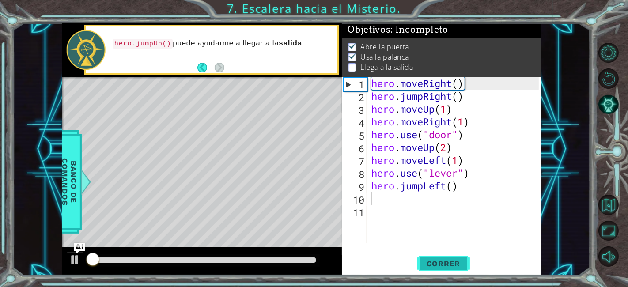
click at [421, 263] on span "Correr" at bounding box center [443, 263] width 52 height 9
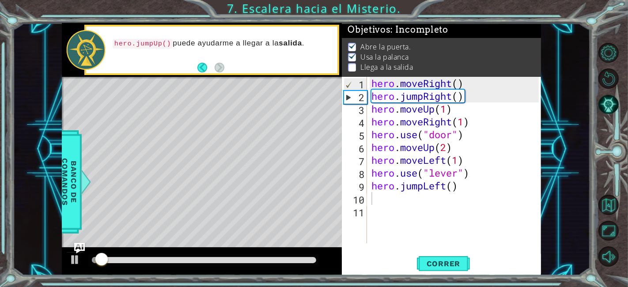
click at [166, 255] on div at bounding box center [203, 260] width 231 height 12
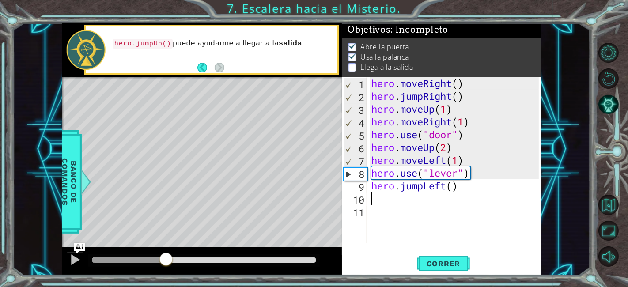
click at [166, 257] on div at bounding box center [204, 260] width 224 height 6
click at [74, 261] on div at bounding box center [74, 259] width 11 height 11
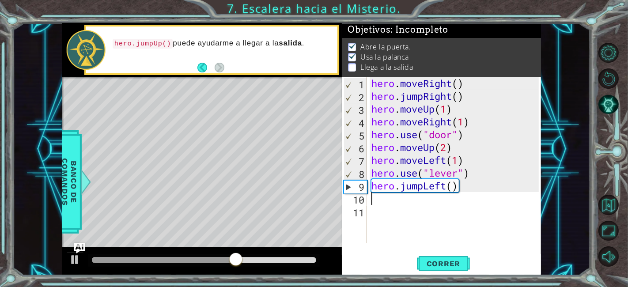
type textarea "h"
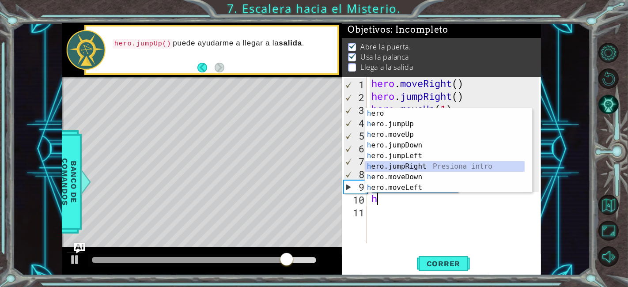
click at [437, 167] on div "h ero Presiona intro h ero.jumpUp Presiona intro h ero.moveUp Presiona intro h …" at bounding box center [445, 161] width 160 height 106
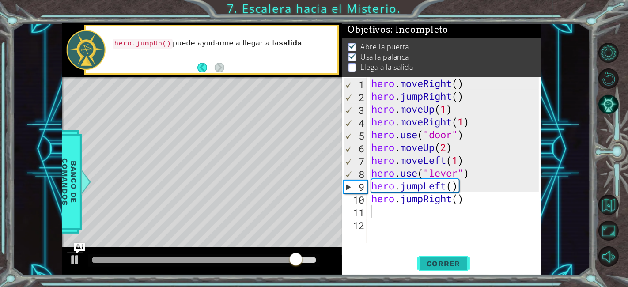
drag, startPoint x: 437, startPoint y: 247, endPoint x: 437, endPoint y: 260, distance: 13.2
click at [437, 260] on div "1 2 3 4 5 6 7 8 9 10 11 12 hero . moveRight ( ) hero . jumpRight ( ) hero . mov…" at bounding box center [441, 176] width 199 height 199
click at [437, 260] on span "Correr" at bounding box center [443, 263] width 52 height 9
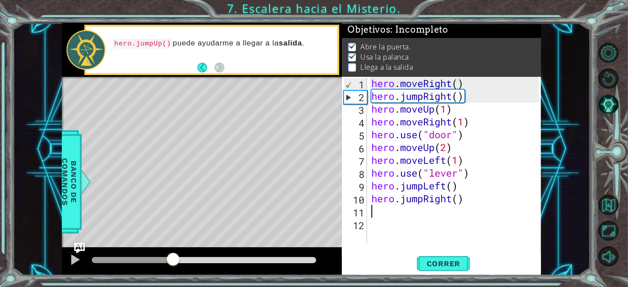
click at [173, 262] on div at bounding box center [204, 260] width 224 height 6
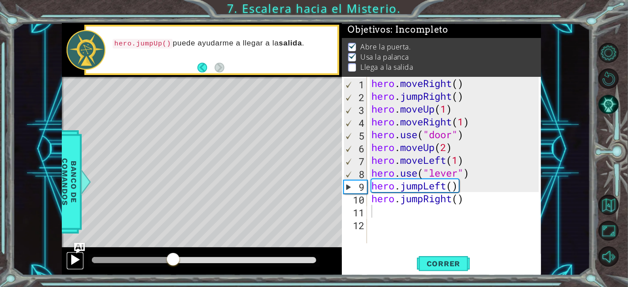
click at [74, 262] on div at bounding box center [74, 259] width 11 height 11
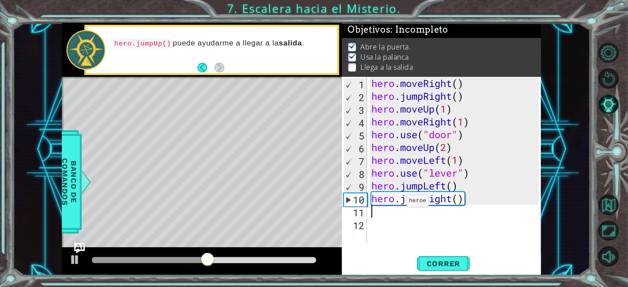
click at [398, 204] on div "hero . moveRight ( ) hero . jumpRight ( ) hero . moveUp ( 1 ) hero . moveRight …" at bounding box center [456, 173] width 174 height 192
type textarea "hero.jumpRight()"
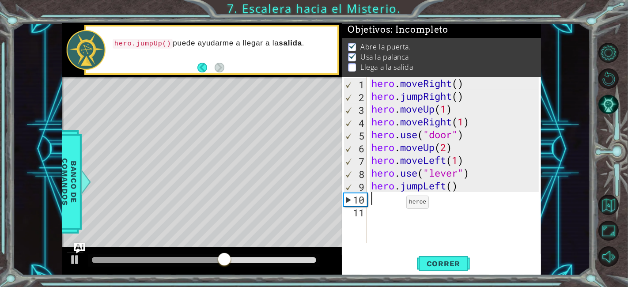
type textarea "h"
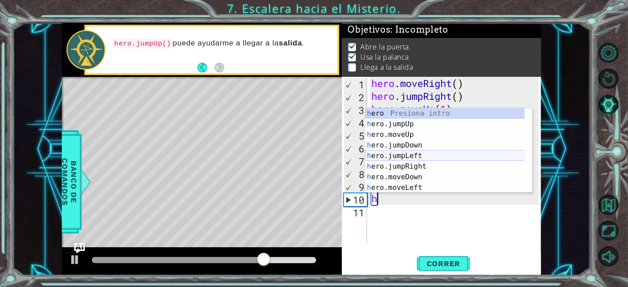
click at [428, 158] on div "h ero Presiona intro h ero.jumpUp Presiona intro h ero.moveUp Presiona intro h …" at bounding box center [445, 161] width 160 height 106
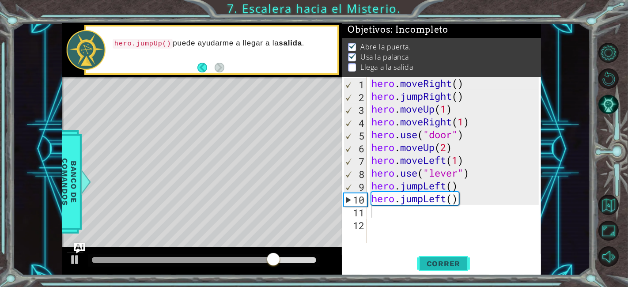
click at [428, 259] on button "Correr" at bounding box center [443, 264] width 53 height 20
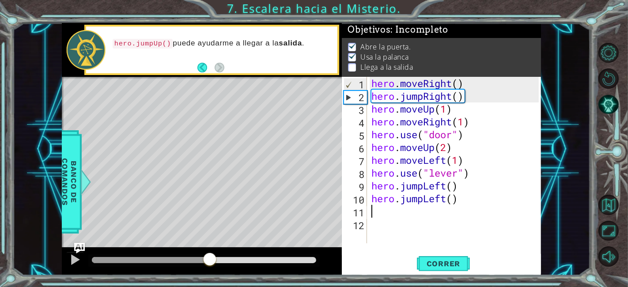
click at [210, 259] on div at bounding box center [204, 260] width 224 height 6
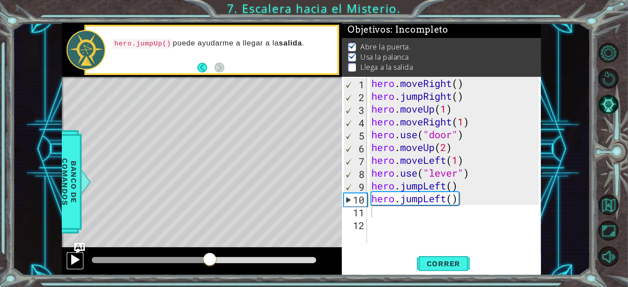
click at [73, 256] on div at bounding box center [74, 259] width 11 height 11
click at [187, 257] on div at bounding box center [164, 260] width 145 height 6
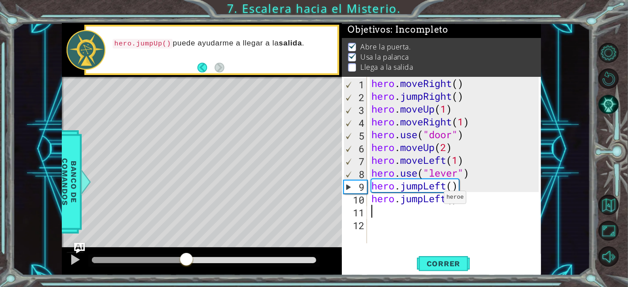
click at [436, 199] on div "hero . moveRight ( ) hero . jumpRight ( ) hero . moveUp ( 1 ) hero . moveRight …" at bounding box center [456, 173] width 174 height 192
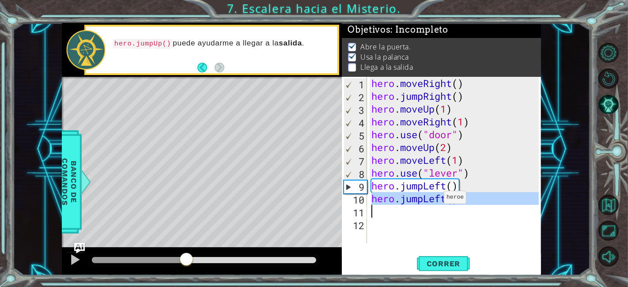
click at [436, 199] on div "hero . moveRight ( ) hero . jumpRight ( ) hero . moveUp ( 1 ) hero . moveRight …" at bounding box center [453, 160] width 169 height 166
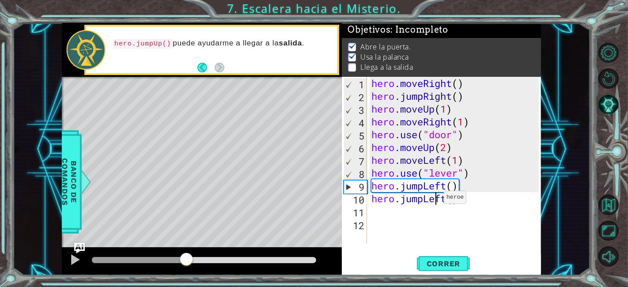
click at [436, 199] on div "hero . moveRight ( ) hero . jumpRight ( ) hero . moveUp ( 1 ) hero . moveRight …" at bounding box center [456, 173] width 174 height 192
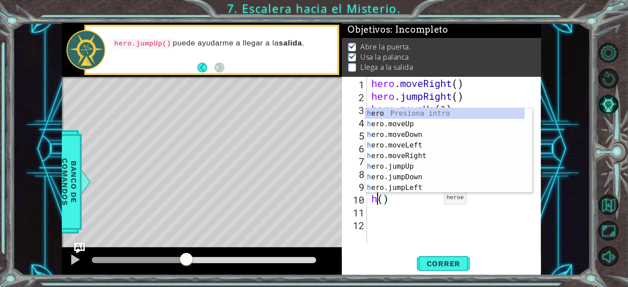
type textarea "()"
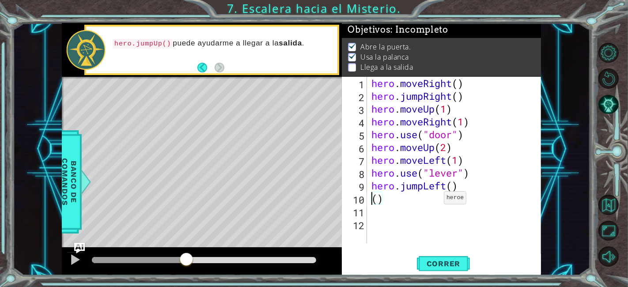
click at [388, 205] on div "hero . moveRight ( ) hero . jumpRight ( ) hero . moveUp ( 1 ) hero . moveRight …" at bounding box center [456, 173] width 174 height 192
click at [391, 204] on div "hero . moveRight ( ) hero . jumpRight ( ) hero . moveUp ( 1 ) hero . moveRight …" at bounding box center [456, 173] width 174 height 192
type textarea "("
type textarea "hero.jumpLeft()"
click at [381, 201] on div "hero . moveRight ( ) hero . jumpRight ( ) hero . moveUp ( 1 ) hero . moveRight …" at bounding box center [456, 173] width 174 height 192
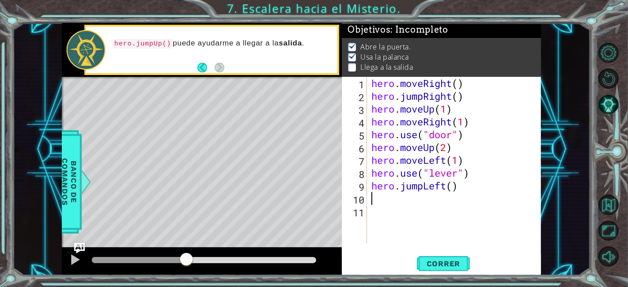
click at [381, 201] on div "hero . moveRight ( ) hero . jumpRight ( ) hero . moveUp ( 1 ) hero . moveRight …" at bounding box center [456, 173] width 174 height 192
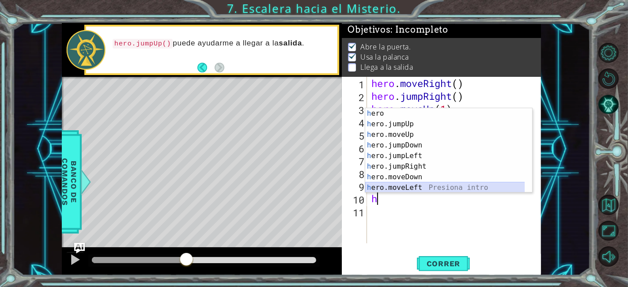
click at [420, 188] on div "h ero Presiona intro h ero.jumpUp Presiona intro h ero.moveUp Presiona intro h …" at bounding box center [445, 161] width 160 height 106
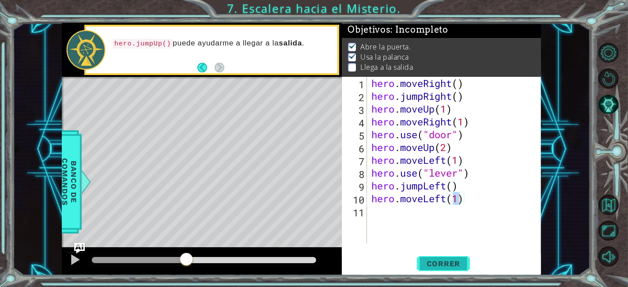
click at [438, 260] on span "Correr" at bounding box center [443, 263] width 52 height 9
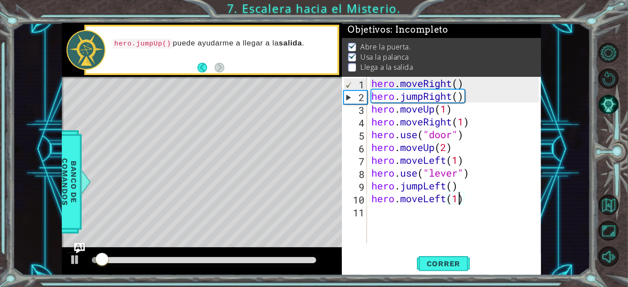
click at [200, 257] on div at bounding box center [204, 260] width 224 height 6
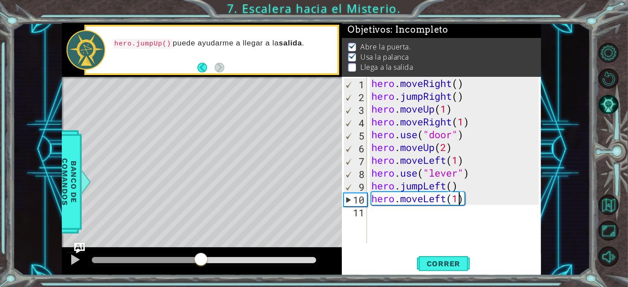
click at [103, 256] on div at bounding box center [203, 260] width 231 height 12
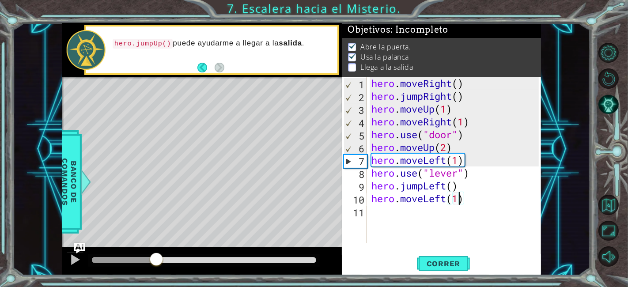
click at [156, 258] on div at bounding box center [124, 260] width 64 height 6
click at [69, 260] on div at bounding box center [74, 259] width 11 height 11
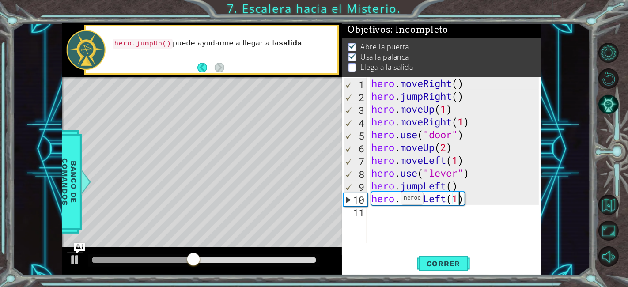
click at [393, 200] on div "hero . moveRight ( ) hero . jumpRight ( ) hero . moveUp ( 1 ) hero . moveRight …" at bounding box center [456, 173] width 174 height 192
click at [393, 200] on div "hero . moveRight ( ) hero . jumpRight ( ) hero . moveUp ( 1 ) hero . moveRight …" at bounding box center [453, 160] width 169 height 166
click at [393, 200] on div "hero . moveRight ( ) hero . jumpRight ( ) hero . moveUp ( 1 ) hero . moveRight …" at bounding box center [456, 173] width 174 height 192
click at [393, 200] on div "hero . moveRight ( ) hero . jumpRight ( ) hero . moveUp ( 1 ) hero . moveRight …" at bounding box center [453, 160] width 169 height 166
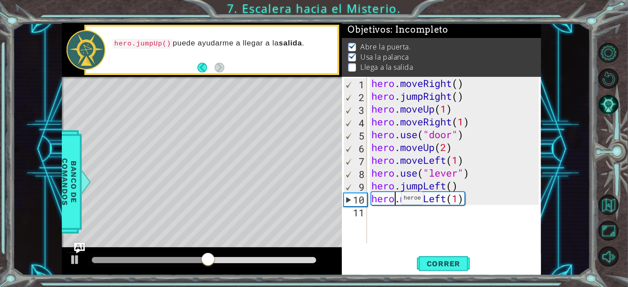
click at [393, 200] on div "hero . moveRight ( ) hero . jumpRight ( ) hero . moveUp ( 1 ) hero . moveRight …" at bounding box center [456, 173] width 174 height 192
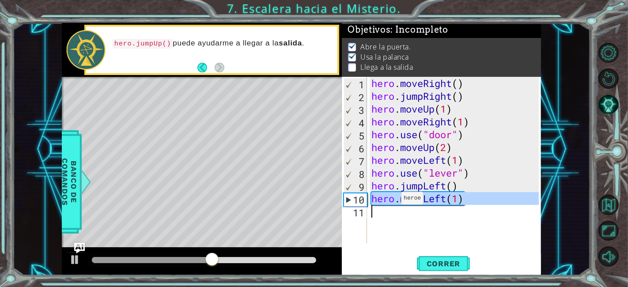
click at [393, 200] on div "hero . moveRight ( ) hero . jumpRight ( ) hero . moveUp ( 1 ) hero . moveRight …" at bounding box center [456, 173] width 174 height 192
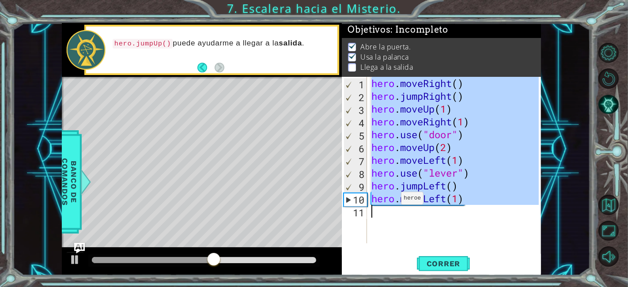
click at [393, 200] on div "hero . moveRight ( ) hero . jumpRight ( ) hero . moveUp ( 1 ) hero . moveRight …" at bounding box center [456, 173] width 174 height 192
click at [393, 200] on div "hero . moveRight ( ) hero . jumpRight ( ) hero . moveUp ( 1 ) hero . moveRight …" at bounding box center [453, 160] width 169 height 166
click at [393, 200] on div "hero . moveRight ( ) hero . jumpRight ( ) hero . moveUp ( 1 ) hero . moveRight …" at bounding box center [456, 173] width 174 height 192
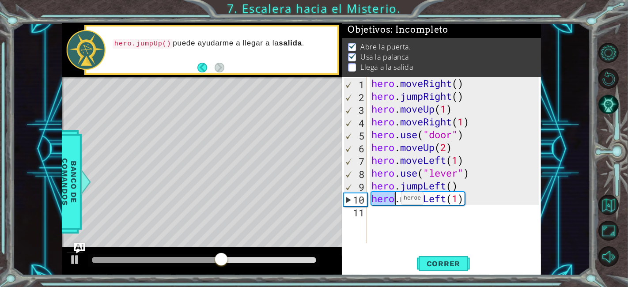
click at [393, 200] on div "hero . moveRight ( ) hero . jumpRight ( ) hero . moveUp ( 1 ) hero . moveRight …" at bounding box center [456, 173] width 174 height 192
type textarea "hero.moveLeft(1)"
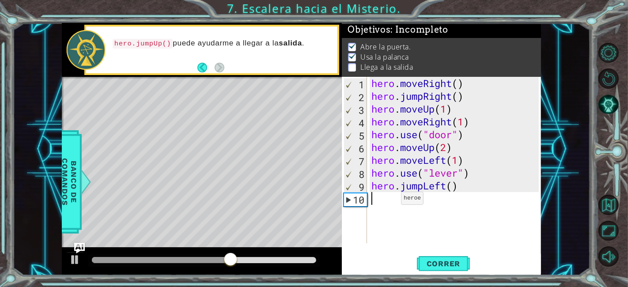
type textarea "h"
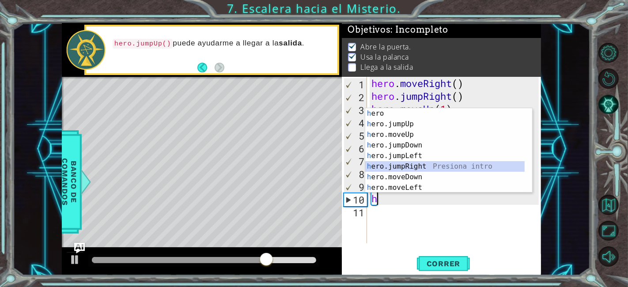
click at [432, 167] on div "h ero Presiona intro h ero.jumpUp Presiona intro h ero.moveUp Presiona intro h …" at bounding box center [445, 161] width 160 height 106
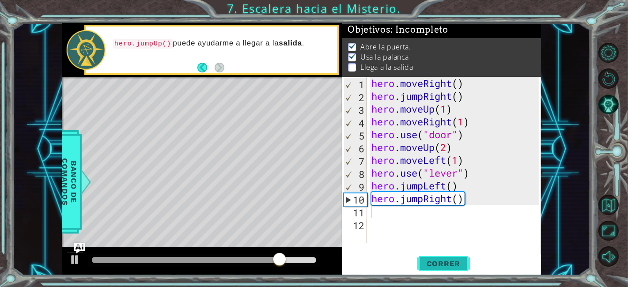
click at [443, 267] on span "Correr" at bounding box center [443, 263] width 52 height 9
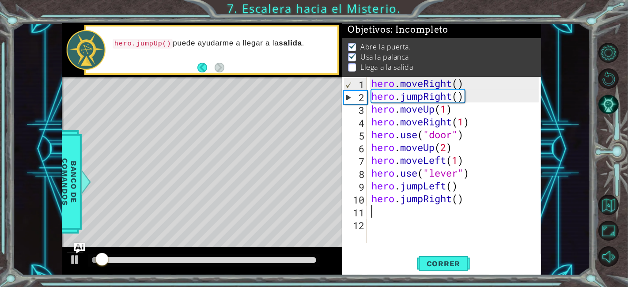
click at [194, 260] on div at bounding box center [204, 260] width 224 height 6
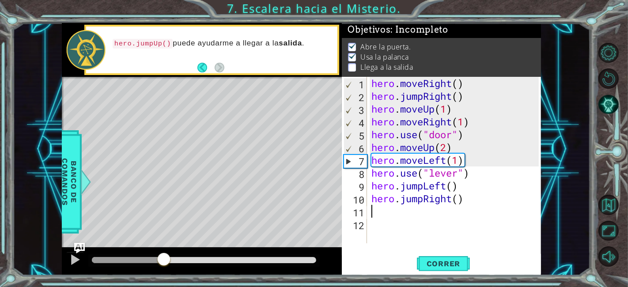
click at [164, 257] on div at bounding box center [128, 260] width 72 height 6
click at [77, 256] on div at bounding box center [74, 259] width 11 height 11
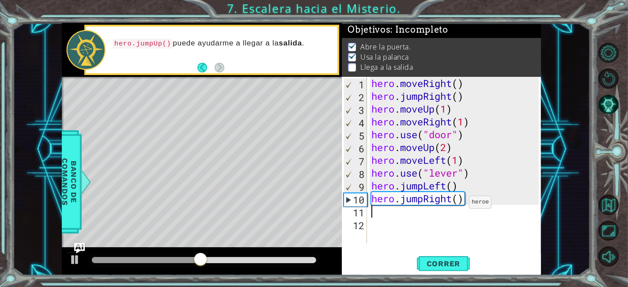
click at [459, 204] on div "hero . moveRight ( ) hero . jumpRight ( ) hero . moveUp ( 1 ) hero . moveRight …" at bounding box center [456, 173] width 174 height 192
type textarea "hero.jumpRight()"
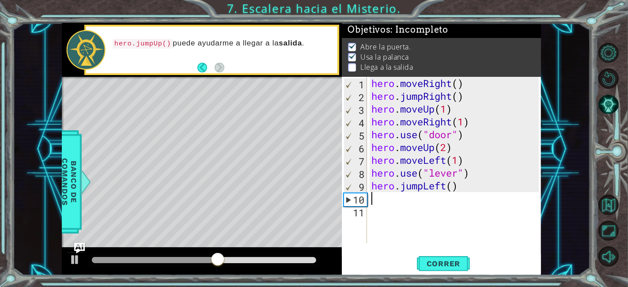
type textarea "h"
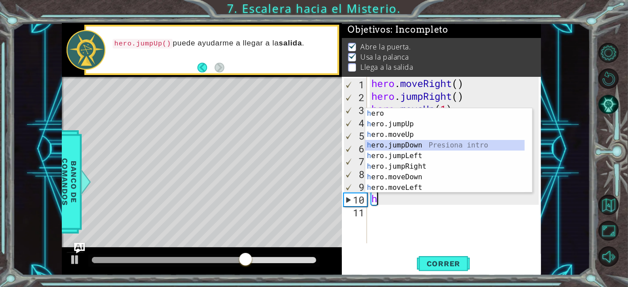
click at [422, 145] on div "h ero Presiona intro h ero.jumpUp Presiona intro h ero.moveUp Presiona intro h …" at bounding box center [445, 161] width 160 height 106
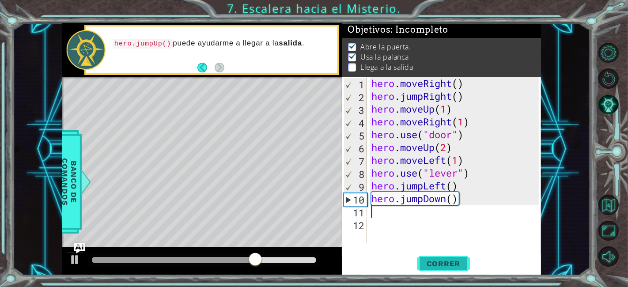
click at [452, 263] on span "Correr" at bounding box center [443, 263] width 52 height 9
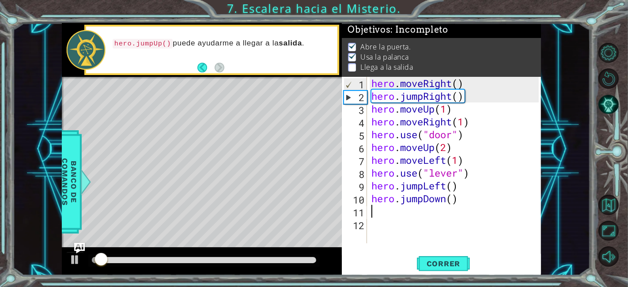
click at [217, 264] on div at bounding box center [203, 260] width 231 height 12
click at [208, 259] on div at bounding box center [204, 260] width 224 height 6
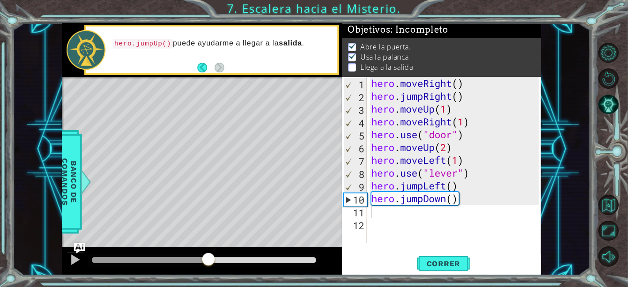
click at [184, 263] on div at bounding box center [203, 260] width 231 height 12
click at [190, 258] on div at bounding box center [150, 260] width 116 height 6
click at [74, 263] on div at bounding box center [74, 259] width 11 height 11
click at [415, 198] on div "hero . moveRight ( ) hero . jumpRight ( ) hero . moveUp ( 1 ) hero . moveRight …" at bounding box center [456, 173] width 174 height 192
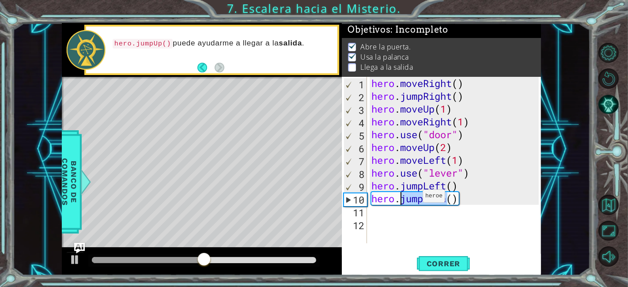
click at [415, 198] on div "hero . moveRight ( ) hero . jumpRight ( ) hero . moveUp ( 1 ) hero . moveRight …" at bounding box center [456, 173] width 174 height 192
type textarea "hero.jumpDown()"
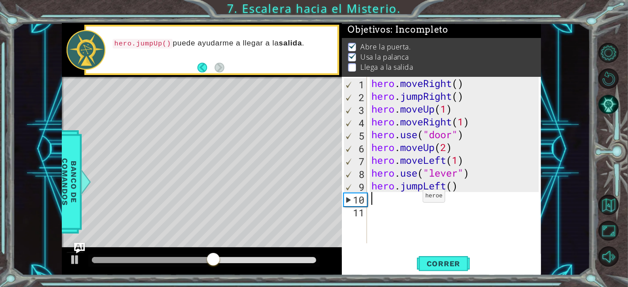
type textarea "j"
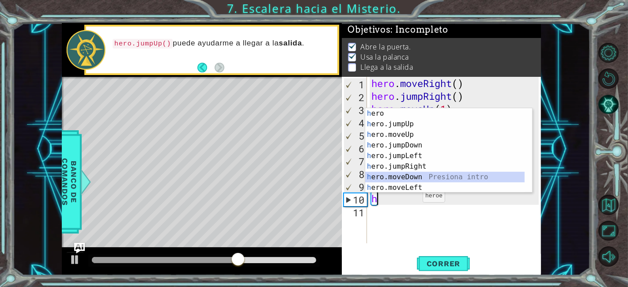
click at [435, 180] on div "h ero Presiona intro h ero.jumpUp Presiona intro h ero.moveUp Presiona intro h …" at bounding box center [445, 161] width 160 height 106
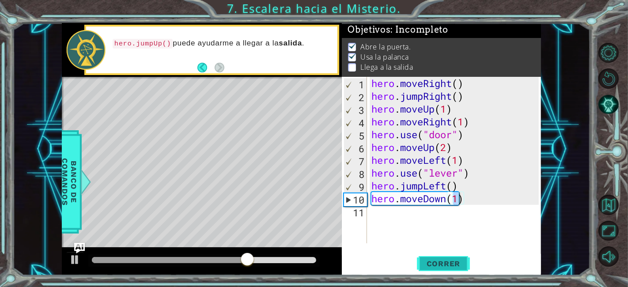
click at [435, 262] on span "Correr" at bounding box center [443, 263] width 52 height 9
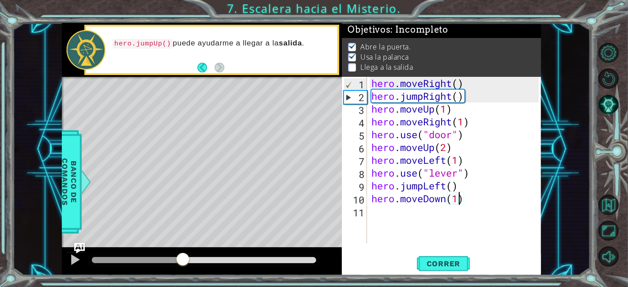
click at [183, 261] on div at bounding box center [204, 260] width 224 height 6
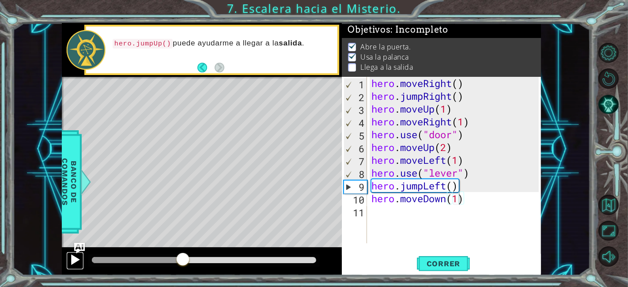
click at [80, 259] on div at bounding box center [74, 259] width 11 height 11
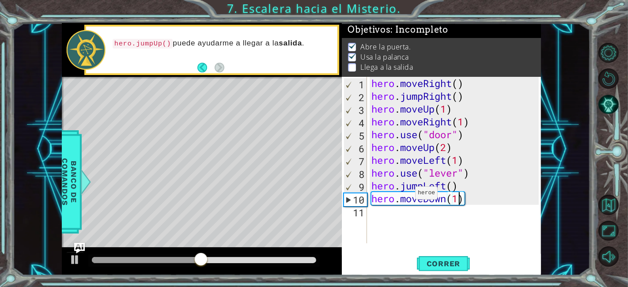
click at [407, 197] on div "hero . moveRight ( ) hero . jumpRight ( ) hero . moveUp ( 1 ) hero . moveRight …" at bounding box center [456, 173] width 174 height 192
type textarea "hero.moveDown(1)"
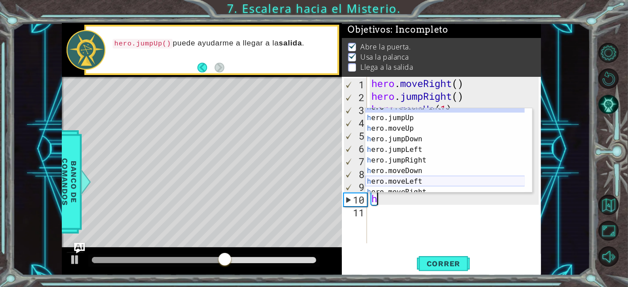
scroll to position [21, 0]
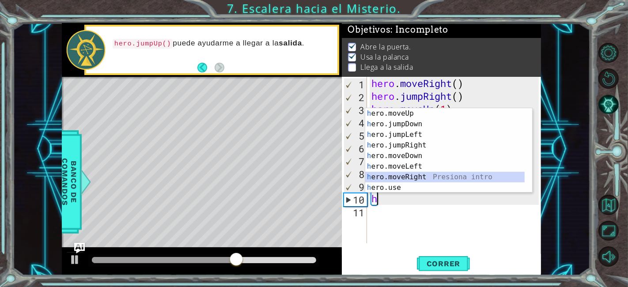
click at [431, 172] on div "h ero.moveUp Presiona intro h ero.jumpDown Presiona intro h ero.jumpLeft Presio…" at bounding box center [445, 161] width 160 height 106
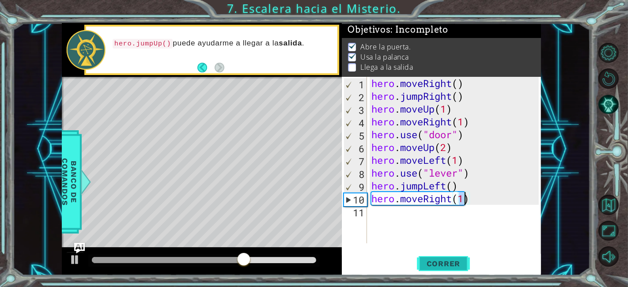
click at [433, 261] on span "Correr" at bounding box center [443, 263] width 52 height 9
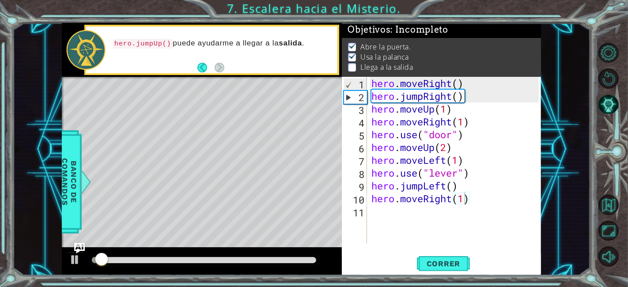
click at [162, 264] on div at bounding box center [203, 260] width 231 height 12
click at [162, 258] on div at bounding box center [204, 260] width 224 height 6
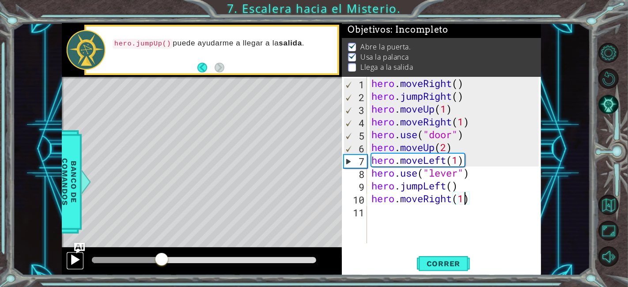
click at [78, 259] on div at bounding box center [74, 259] width 11 height 11
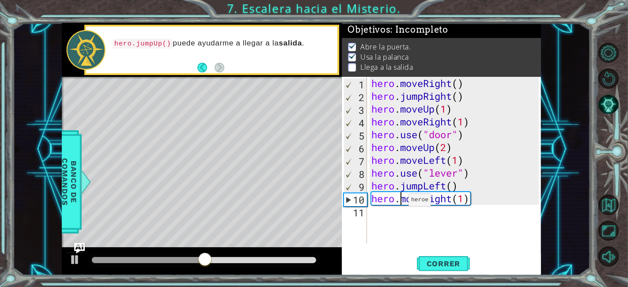
click at [401, 202] on div "hero . moveRight ( ) hero . jumpRight ( ) hero . moveUp ( 1 ) hero . moveRight …" at bounding box center [456, 173] width 174 height 192
type textarea "hero.moveRight(1)"
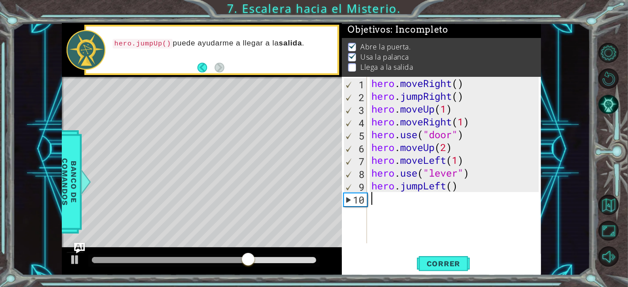
type textarea "h"
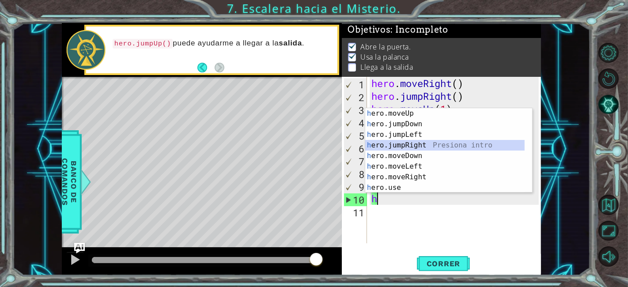
click at [451, 145] on div "h ero.moveUp Presiona intro h ero.jumpDown Presiona intro h ero.jumpLeft Presio…" at bounding box center [445, 161] width 160 height 106
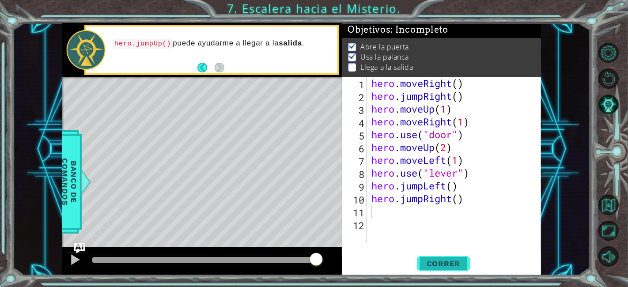
click at [455, 259] on button "Correr" at bounding box center [443, 264] width 53 height 20
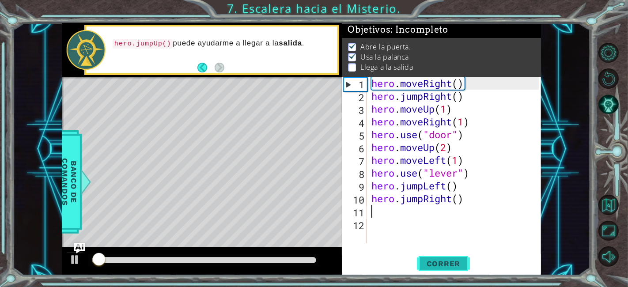
click at [455, 259] on button "Correr" at bounding box center [443, 264] width 53 height 20
click at [147, 257] on div at bounding box center [204, 260] width 224 height 6
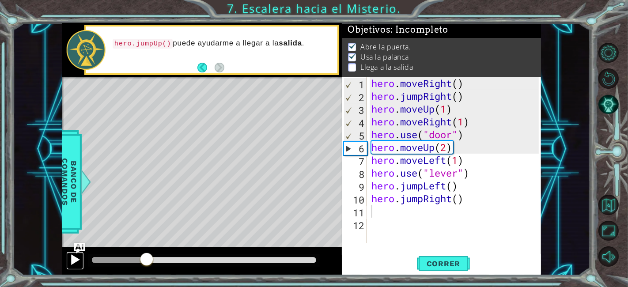
click at [77, 256] on div at bounding box center [74, 259] width 11 height 11
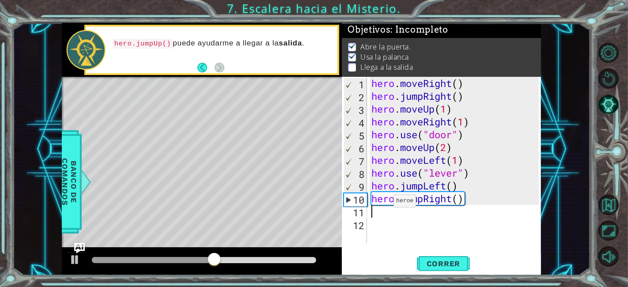
click at [391, 200] on div "hero . moveRight ( ) hero . jumpRight ( ) hero . moveUp ( 1 ) hero . moveRight …" at bounding box center [456, 173] width 174 height 192
type textarea "hero.jumpRight()"
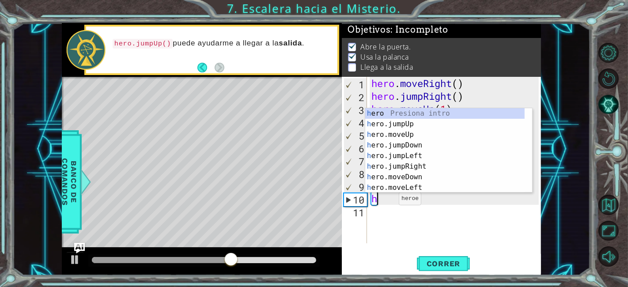
scroll to position [0, 0]
click at [418, 175] on div "h ero Presiona intro h ero.jumpUp Presiona intro h ero.moveUp Presiona intro h …" at bounding box center [445, 161] width 160 height 106
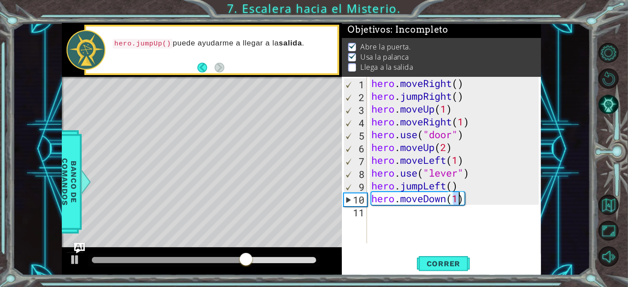
click at [424, 191] on div "hero . moveRight ( ) hero . jumpRight ( ) hero . moveUp ( 1 ) hero . moveRight …" at bounding box center [456, 173] width 174 height 192
click at [424, 203] on div "hero . moveRight ( ) hero . jumpRight ( ) hero . moveUp ( 1 ) hero . moveRight …" at bounding box center [456, 173] width 174 height 192
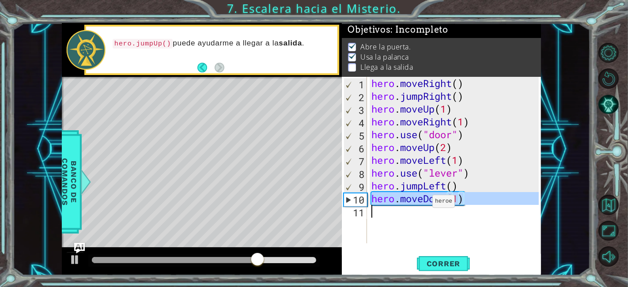
click at [424, 203] on div "hero . moveRight ( ) hero . jumpRight ( ) hero . moveUp ( 1 ) hero . moveRight …" at bounding box center [456, 173] width 174 height 192
type textarea "hero.moveDown(1)"
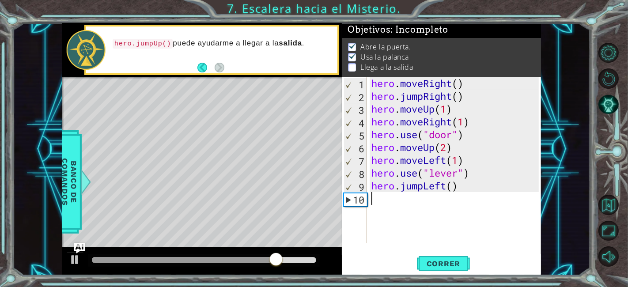
type textarea "h"
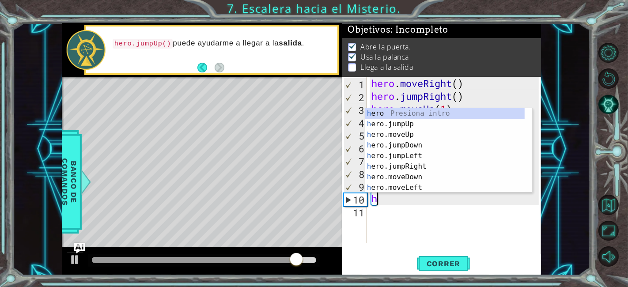
click at [499, 219] on div "hero . moveRight ( ) hero . jumpRight ( ) hero . moveUp ( 1 ) hero . moveRight …" at bounding box center [456, 173] width 174 height 192
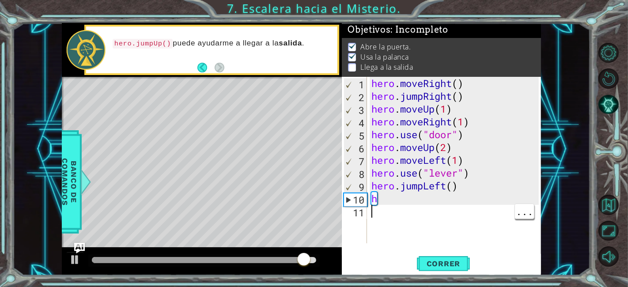
click at [391, 196] on div "hero . moveRight ( ) hero . jumpRight ( ) hero . moveUp ( 1 ) hero . moveRight …" at bounding box center [456, 173] width 174 height 192
type textarea "h"
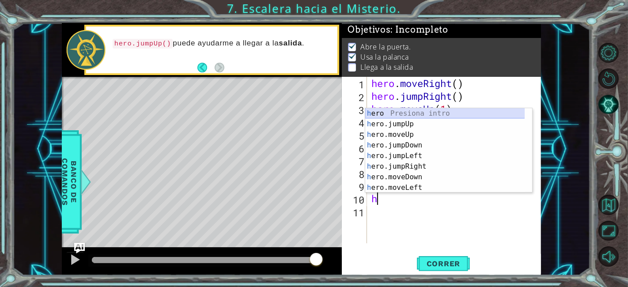
click at [432, 111] on div "h ero Presiona intro h ero.jumpUp Presiona intro h ero.moveUp Presiona intro h …" at bounding box center [445, 161] width 160 height 106
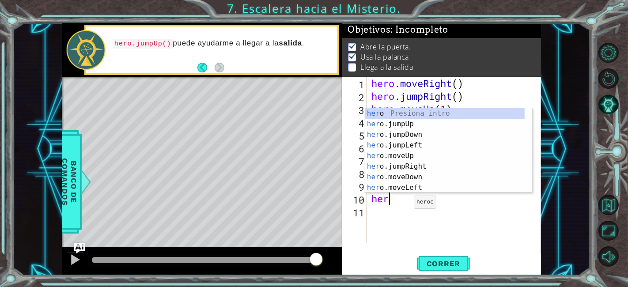
type textarea "h"
click at [422, 133] on div "h ero Presiona intro h ero.jumpUp Presiona intro h ero.moveUp Presiona intro h …" at bounding box center [445, 161] width 160 height 106
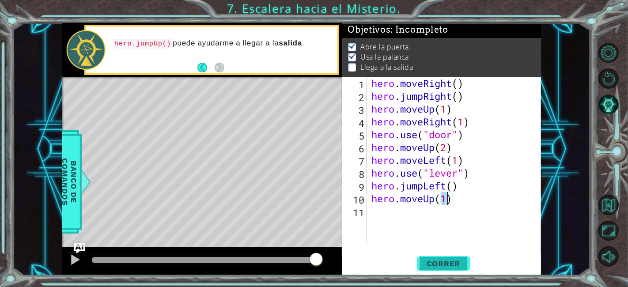
type textarea "hero.moveUp(1)"
click at [441, 263] on span "Correr" at bounding box center [443, 263] width 52 height 9
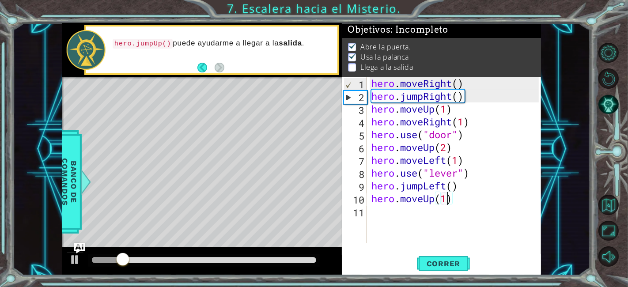
click at [186, 260] on div at bounding box center [204, 260] width 224 height 6
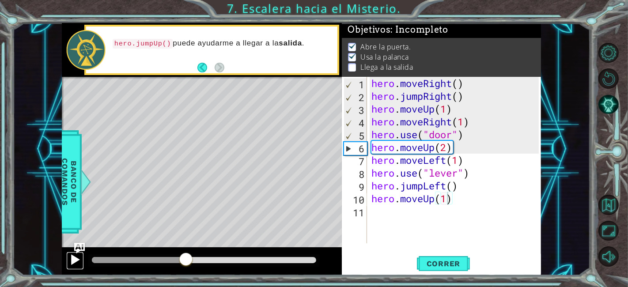
click at [74, 259] on div at bounding box center [74, 259] width 11 height 11
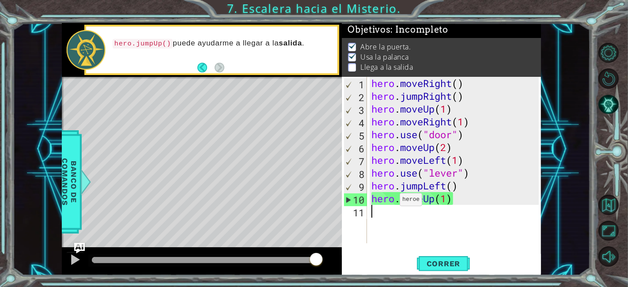
drag, startPoint x: 391, startPoint y: 201, endPoint x: 400, endPoint y: 210, distance: 11.9
click at [400, 210] on div "hero . moveRight ( ) hero . jumpRight ( ) hero . moveUp ( 1 ) hero . moveRight …" at bounding box center [456, 173] width 174 height 192
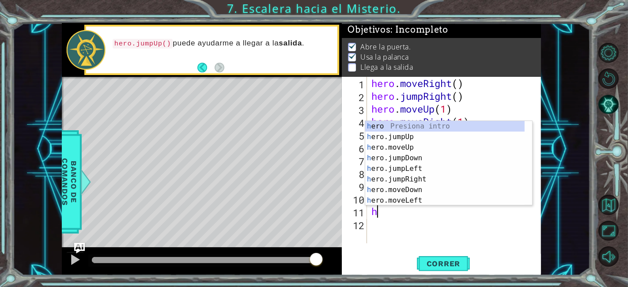
type textarea "h"
click at [493, 62] on li "Llega a la salida" at bounding box center [442, 67] width 189 height 10
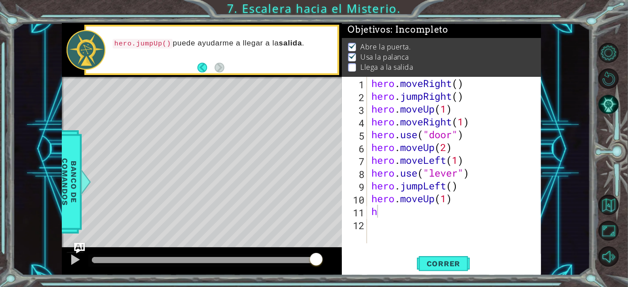
click at [386, 212] on div "hero . moveRight ( ) hero . jumpRight ( ) hero . moveUp ( 1 ) hero . moveRight …" at bounding box center [456, 173] width 174 height 192
type textarea "h"
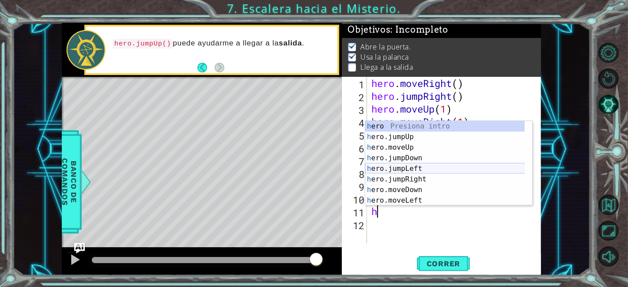
click at [430, 172] on div "h ero Presiona intro h ero.jumpUp Presiona intro h ero.moveUp Presiona intro h …" at bounding box center [445, 174] width 160 height 106
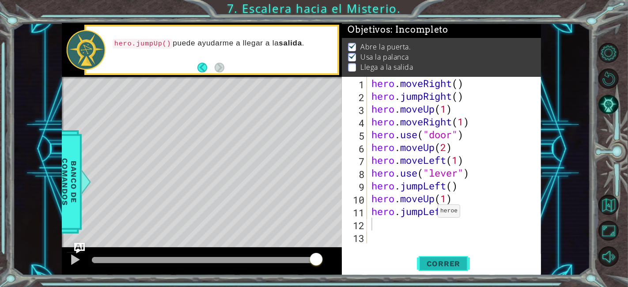
click at [441, 256] on button "Correr" at bounding box center [443, 264] width 53 height 20
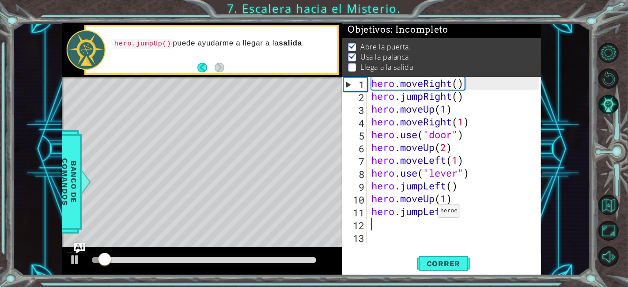
click at [170, 275] on div at bounding box center [202, 261] width 280 height 28
click at [180, 263] on div at bounding box center [204, 260] width 224 height 6
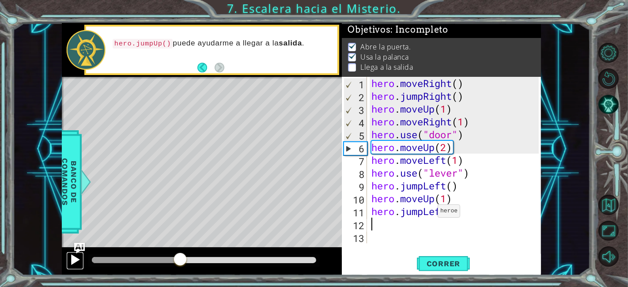
click at [75, 256] on div at bounding box center [74, 259] width 11 height 11
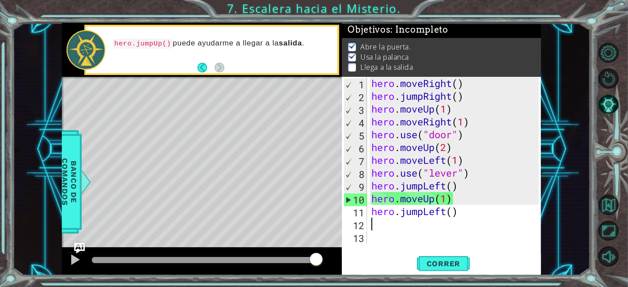
click at [451, 203] on div "hero . moveRight ( ) hero . jumpRight ( ) hero . moveUp ( 1 ) hero . moveRight …" at bounding box center [456, 173] width 174 height 192
click at [451, 203] on div "hero . moveRight ( ) hero . jumpRight ( ) hero . moveUp ( 1 ) hero . moveRight …" at bounding box center [453, 160] width 169 height 166
click at [451, 203] on div "hero . moveRight ( ) hero . jumpRight ( ) hero . moveUp ( 1 ) hero . moveRight …" at bounding box center [456, 173] width 174 height 192
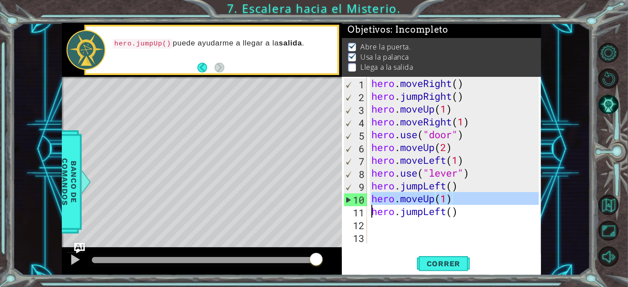
click at [451, 203] on div "hero . moveRight ( ) hero . jumpRight ( ) hero . moveUp ( 1 ) hero . moveRight …" at bounding box center [456, 173] width 174 height 192
type textarea "hero.moveUp(1) hero.jumpLeft()"
click at [451, 203] on div "hero . moveRight ( ) hero . jumpRight ( ) hero . moveUp ( 1 ) hero . moveRight …" at bounding box center [456, 173] width 174 height 192
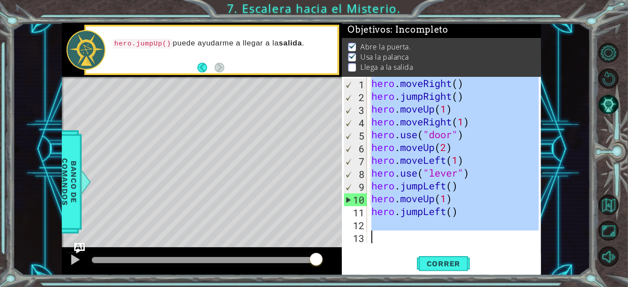
click at [451, 203] on div "hero . moveRight ( ) hero . jumpRight ( ) hero . moveUp ( 1 ) hero . moveRight …" at bounding box center [453, 160] width 169 height 166
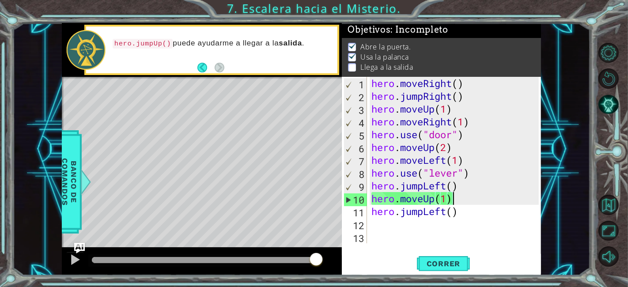
click at [451, 203] on div "hero . moveRight ( ) hero . jumpRight ( ) hero . moveUp ( 1 ) hero . moveRight …" at bounding box center [456, 173] width 174 height 192
click at [451, 203] on div "hero . moveRight ( ) hero . jumpRight ( ) hero . moveUp ( 1 ) hero . moveRight …" at bounding box center [453, 160] width 169 height 166
click at [451, 203] on div "hero . moveRight ( ) hero . jumpRight ( ) hero . moveUp ( 1 ) hero . moveRight …" at bounding box center [456, 173] width 174 height 192
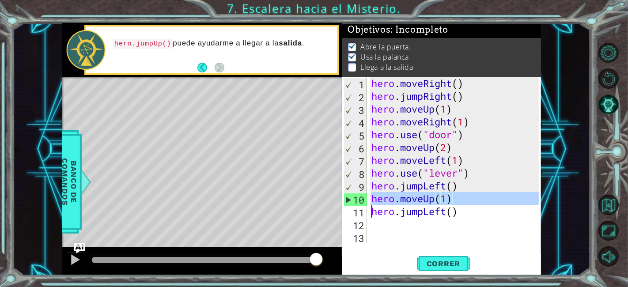
click at [451, 203] on div "hero . moveRight ( ) hero . jumpRight ( ) hero . moveUp ( 1 ) hero . moveRight …" at bounding box center [456, 173] width 174 height 192
type textarea "hero.moveUp(1) hero.jumpLeft()"
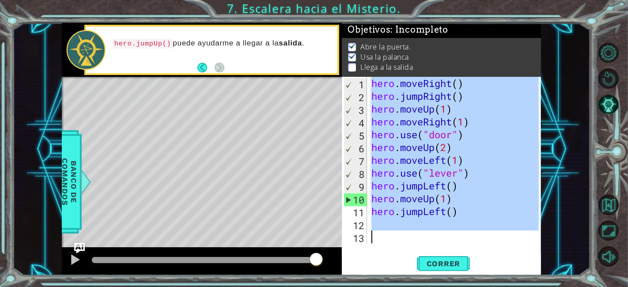
click at [451, 203] on div "hero . moveRight ( ) hero . jumpRight ( ) hero . moveUp ( 1 ) hero . moveRight …" at bounding box center [456, 173] width 174 height 192
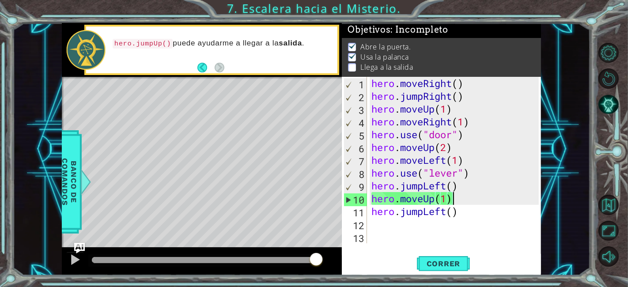
click at [451, 203] on div "hero . moveRight ( ) hero . jumpRight ( ) hero . moveUp ( 1 ) hero . moveRight …" at bounding box center [456, 173] width 174 height 192
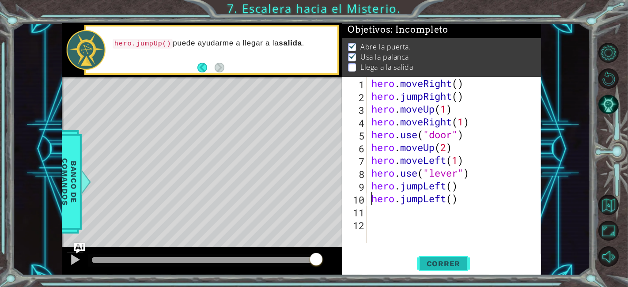
click at [447, 259] on button "Correr" at bounding box center [443, 264] width 53 height 20
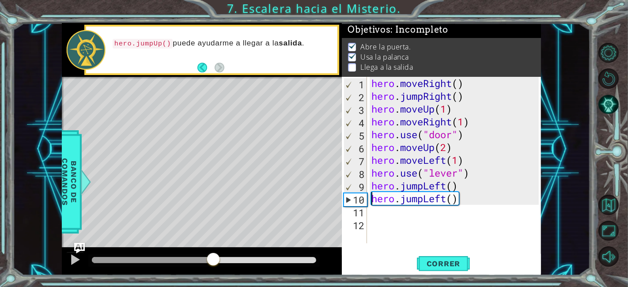
click at [214, 259] on div at bounding box center [204, 260] width 224 height 6
click at [73, 261] on div at bounding box center [74, 259] width 11 height 11
click at [200, 259] on div at bounding box center [146, 260] width 109 height 6
click at [71, 254] on div at bounding box center [74, 259] width 11 height 11
click at [179, 254] on div at bounding box center [203, 260] width 231 height 12
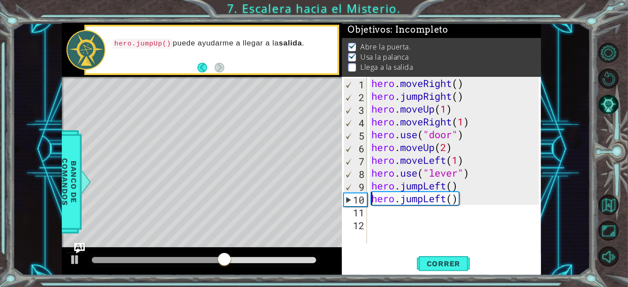
drag, startPoint x: 162, startPoint y: 260, endPoint x: 141, endPoint y: 263, distance: 21.4
click at [141, 263] on div at bounding box center [203, 260] width 231 height 12
click at [142, 263] on div at bounding box center [203, 260] width 231 height 12
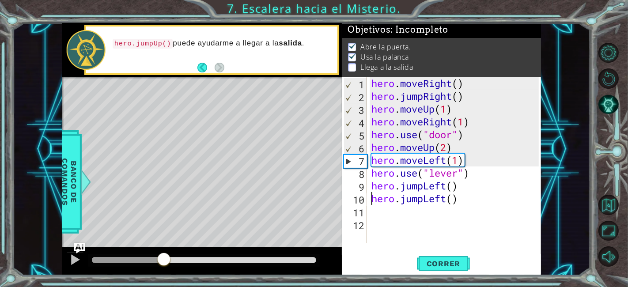
click at [164, 258] on div at bounding box center [128, 260] width 72 height 6
click at [73, 260] on div at bounding box center [74, 259] width 11 height 11
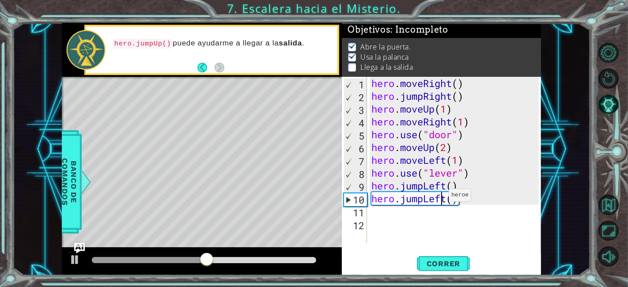
click at [440, 197] on div "hero . moveRight ( ) hero . jumpRight ( ) hero . moveUp ( 1 ) hero . moveRight …" at bounding box center [456, 173] width 174 height 192
click at [440, 197] on div "hero . moveRight ( ) hero . jumpRight ( ) hero . moveUp ( 1 ) hero . moveRight …" at bounding box center [453, 160] width 169 height 166
click at [440, 197] on div "hero . moveRight ( ) hero . jumpRight ( ) hero . moveUp ( 1 ) hero . moveRight …" at bounding box center [456, 173] width 174 height 192
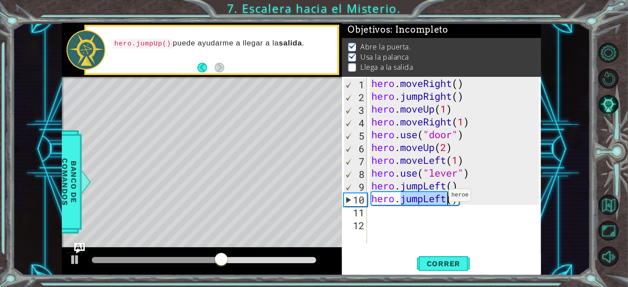
type textarea "hero.jumpLeft()"
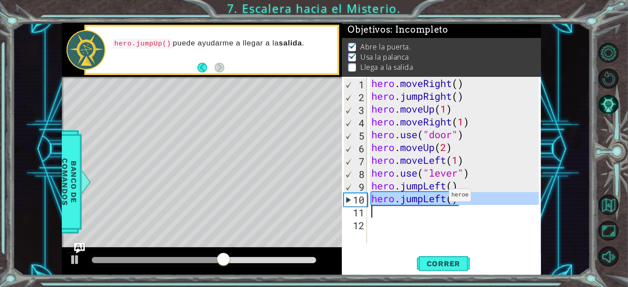
click at [440, 197] on div "hero . moveRight ( ) hero . jumpRight ( ) hero . moveUp ( 1 ) hero . moveRight …" at bounding box center [456, 173] width 174 height 192
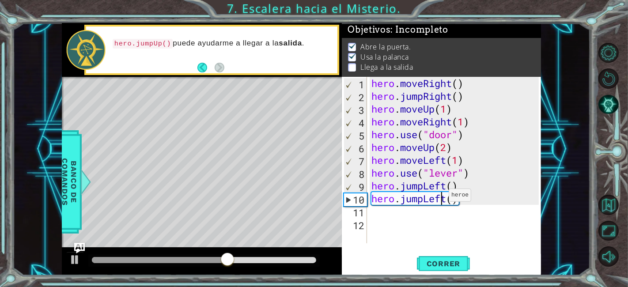
click at [440, 197] on div "hero . moveRight ( ) hero . jumpRight ( ) hero . moveUp ( 1 ) hero . moveRight …" at bounding box center [456, 173] width 174 height 192
type textarea "hero.jumpLeft()"
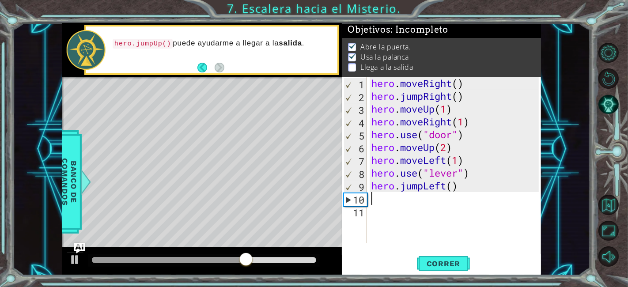
type textarea "h"
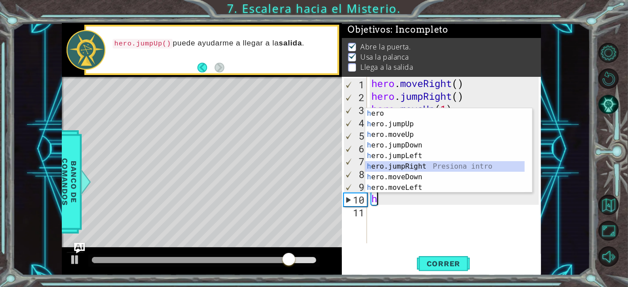
click at [436, 163] on div "h ero Presiona intro h ero.jumpUp Presiona intro h ero.moveUp Presiona intro h …" at bounding box center [445, 161] width 160 height 106
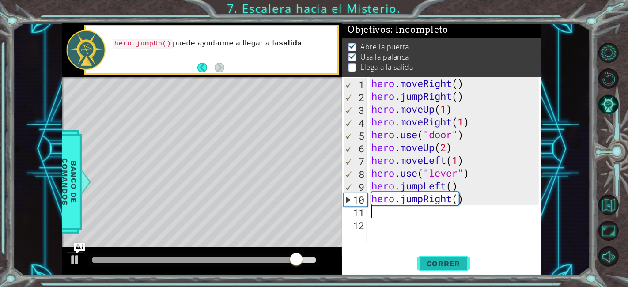
click at [446, 267] on span "Correr" at bounding box center [443, 263] width 52 height 9
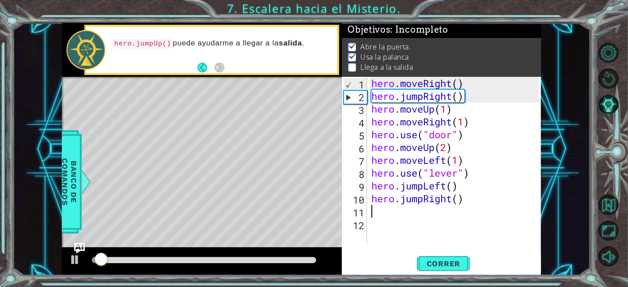
click at [193, 260] on div at bounding box center [204, 260] width 224 height 6
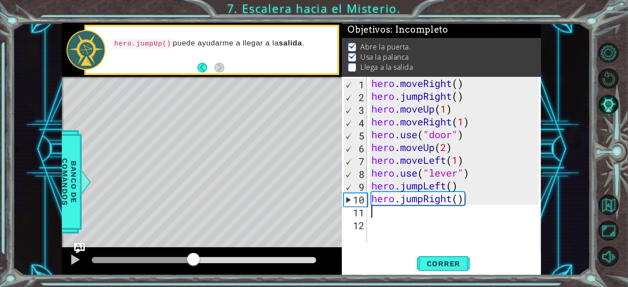
click at [170, 259] on div at bounding box center [142, 260] width 101 height 6
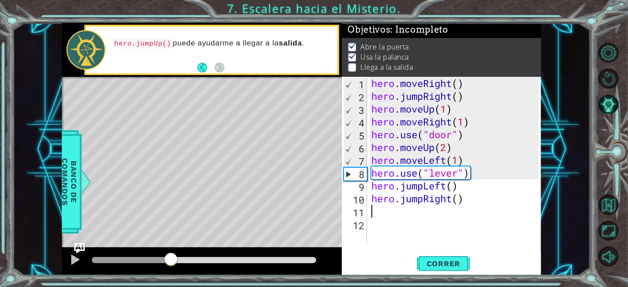
click at [440, 201] on div "hero . moveRight ( ) hero . jumpRight ( ) hero . moveUp ( 1 ) hero . moveRight …" at bounding box center [456, 173] width 174 height 192
type textarea "hero.jumpRight()"
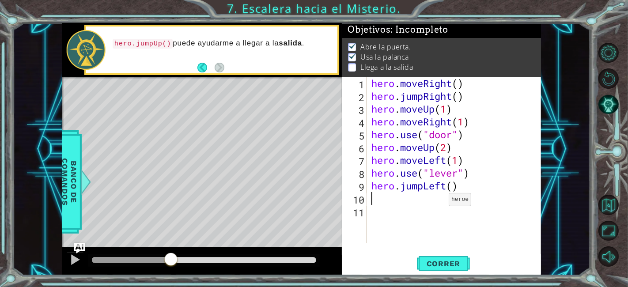
type textarea "h"
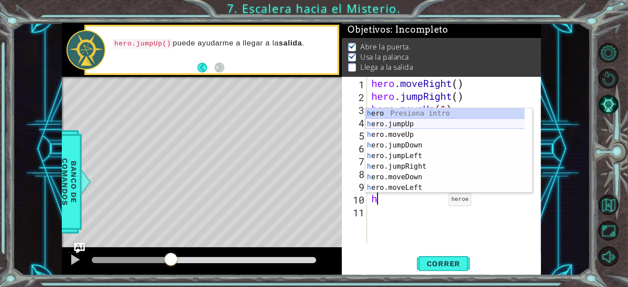
click at [449, 126] on div "h ero Presiona intro h ero.jumpUp Presiona intro h ero.moveUp Presiona intro h …" at bounding box center [445, 161] width 160 height 106
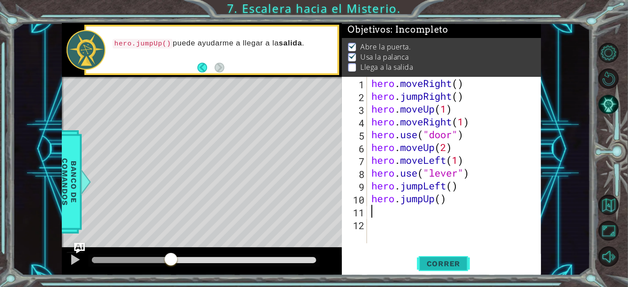
click at [447, 258] on button "Correr" at bounding box center [443, 264] width 53 height 20
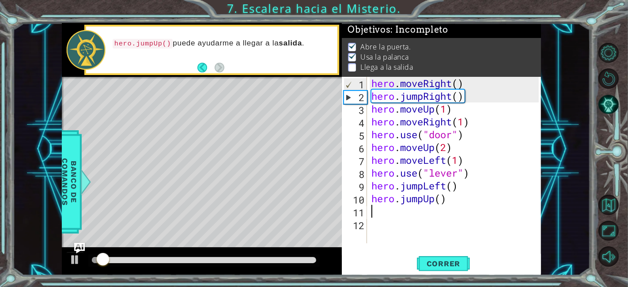
click at [186, 255] on div at bounding box center [203, 260] width 231 height 12
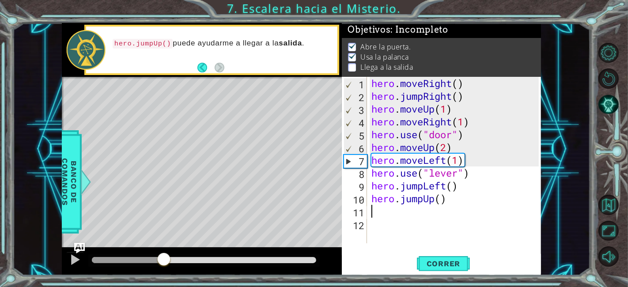
drag, startPoint x: 186, startPoint y: 258, endPoint x: 164, endPoint y: 259, distance: 22.1
click at [164, 259] on div at bounding box center [204, 260] width 224 height 6
click at [77, 256] on div at bounding box center [74, 259] width 11 height 11
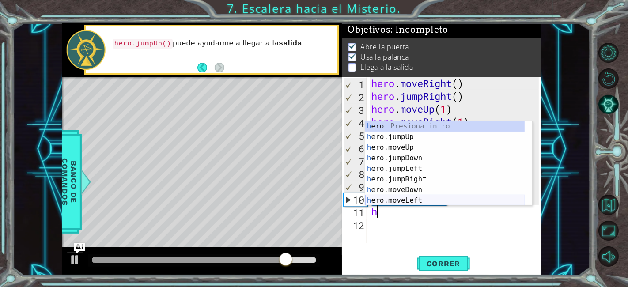
click at [441, 200] on div "h ero Presiona intro h ero.jumpUp Presiona intro h ero.moveUp Presiona intro h …" at bounding box center [445, 174] width 160 height 106
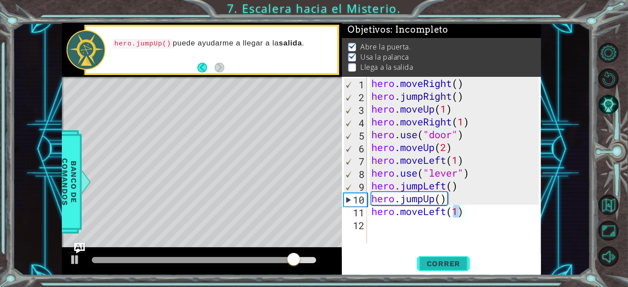
click at [448, 266] on span "Correr" at bounding box center [443, 263] width 52 height 9
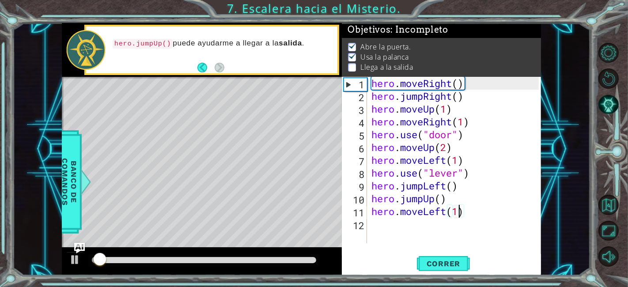
click at [209, 259] on div at bounding box center [204, 260] width 224 height 6
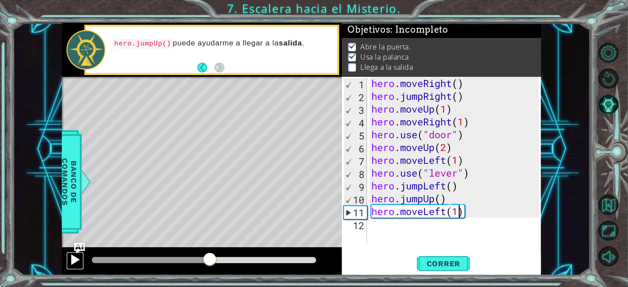
click at [69, 258] on div at bounding box center [74, 259] width 11 height 11
click at [189, 263] on div at bounding box center [203, 260] width 231 height 12
click at [189, 263] on div at bounding box center [141, 260] width 98 height 6
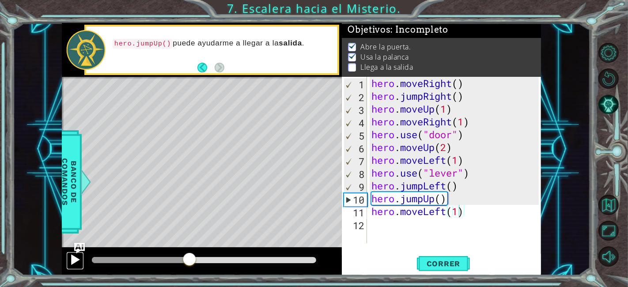
click at [81, 256] on button at bounding box center [75, 261] width 18 height 18
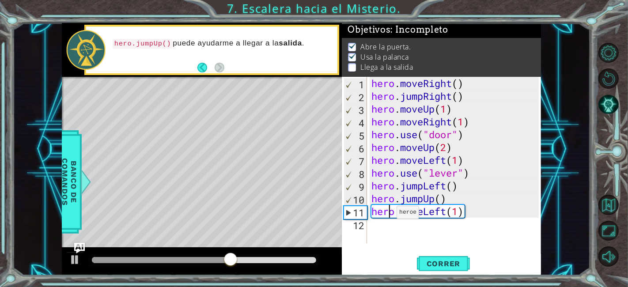
click at [388, 214] on div "hero . moveRight ( ) hero . jumpRight ( ) hero . moveUp ( 1 ) hero . moveRight …" at bounding box center [456, 173] width 174 height 192
click at [390, 216] on div "hero . moveRight ( ) hero . jumpRight ( ) hero . moveUp ( 1 ) hero . moveRight …" at bounding box center [453, 160] width 169 height 166
click at [390, 216] on div "hero . moveRight ( ) hero . jumpRight ( ) hero . moveUp ( 1 ) hero . moveRight …" at bounding box center [456, 173] width 174 height 192
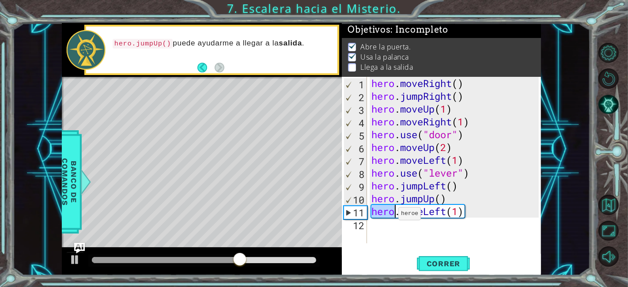
type textarea "hero.moveLeft(1)"
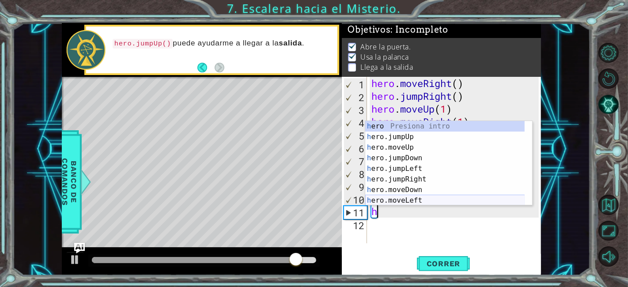
click at [441, 196] on div "h ero Presiona intro h ero.jumpUp Presiona intro h ero.moveUp Presiona intro h …" at bounding box center [445, 174] width 160 height 106
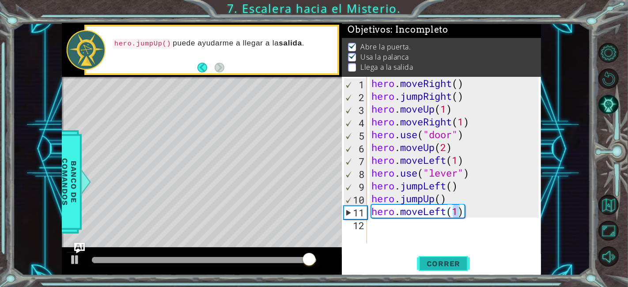
click at [444, 262] on span "Correr" at bounding box center [443, 263] width 52 height 9
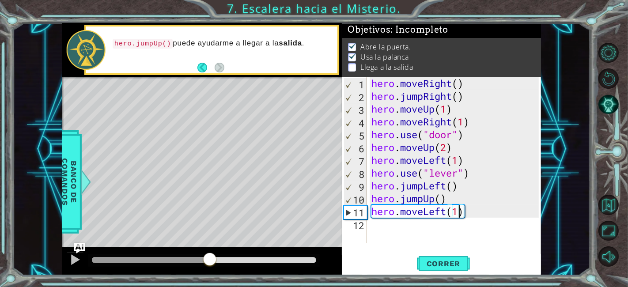
click at [210, 259] on div at bounding box center [204, 260] width 224 height 6
click at [414, 207] on div "hero . moveRight ( ) hero . jumpRight ( ) hero . moveUp ( 1 ) hero . moveRight …" at bounding box center [456, 173] width 174 height 192
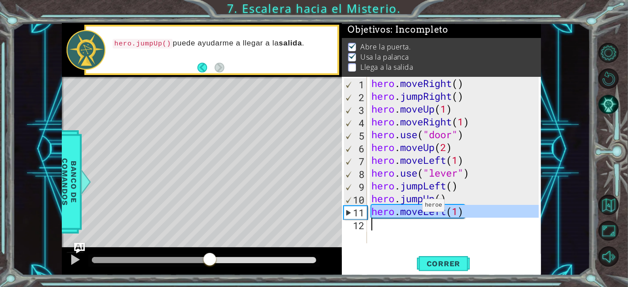
click at [414, 207] on div "hero . moveRight ( ) hero . jumpRight ( ) hero . moveUp ( 1 ) hero . moveRight …" at bounding box center [456, 173] width 174 height 192
type textarea "hero.moveLeft(1)"
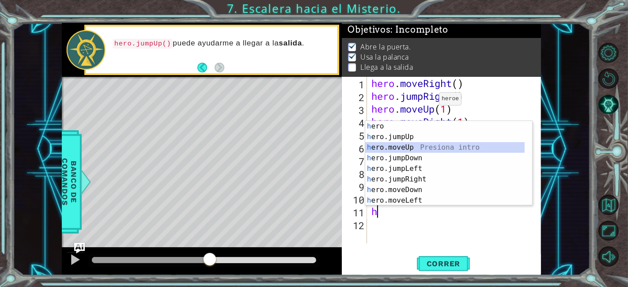
click at [441, 151] on div "h ero Presiona intro h ero.jumpUp Presiona intro h ero.moveUp Presiona intro h …" at bounding box center [445, 174] width 160 height 106
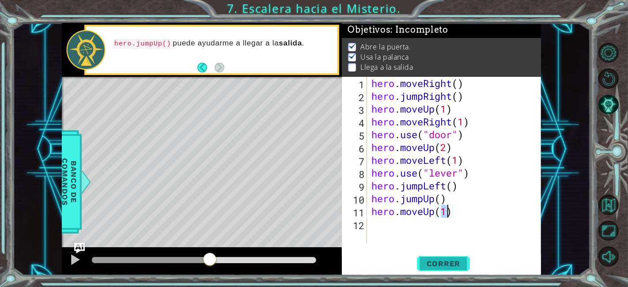
click at [440, 270] on button "Correr" at bounding box center [443, 264] width 53 height 20
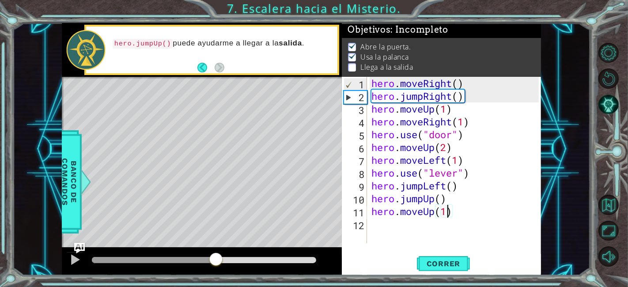
click at [216, 261] on div at bounding box center [204, 260] width 224 height 6
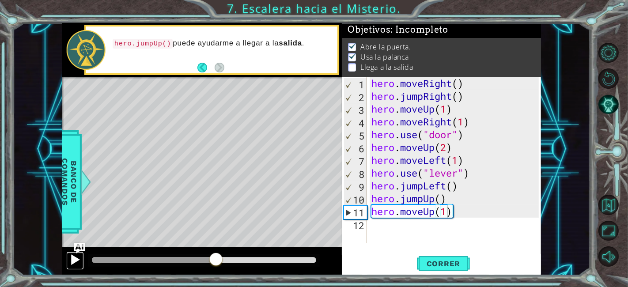
click at [77, 262] on div at bounding box center [74, 259] width 11 height 11
click at [195, 254] on div at bounding box center [203, 260] width 231 height 12
click at [182, 256] on div at bounding box center [203, 260] width 231 height 12
click at [181, 259] on div at bounding box center [167, 260] width 150 height 6
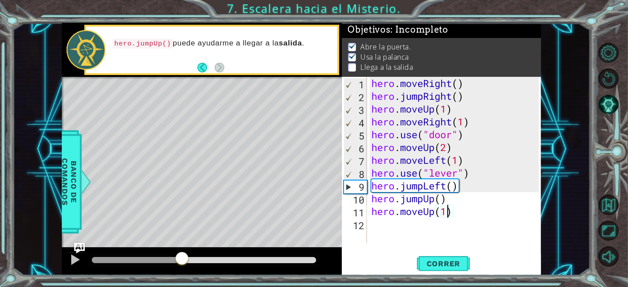
click at [181, 259] on div at bounding box center [182, 259] width 16 height 16
click at [70, 261] on div at bounding box center [74, 259] width 11 height 11
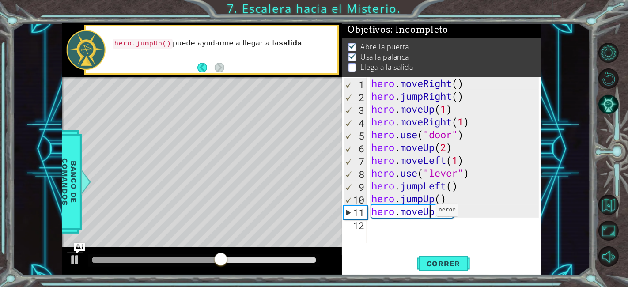
click at [428, 212] on div "hero . moveRight ( ) hero . jumpRight ( ) hero . moveUp ( 1 ) hero . moveRight …" at bounding box center [456, 173] width 174 height 192
click at [428, 212] on div "hero . moveRight ( ) hero . jumpRight ( ) hero . moveUp ( 1 ) hero . moveRight …" at bounding box center [453, 160] width 169 height 166
click at [428, 212] on div "hero . moveRight ( ) hero . jumpRight ( ) hero . moveUp ( 1 ) hero . moveRight …" at bounding box center [456, 173] width 174 height 192
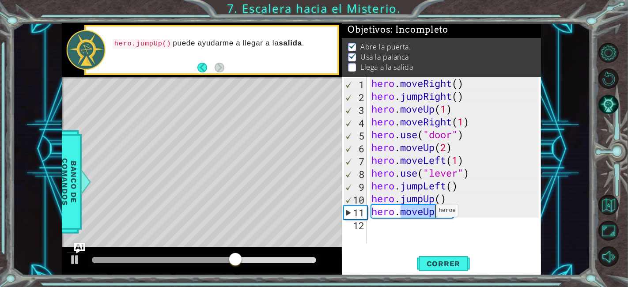
click at [428, 212] on div "hero . moveRight ( ) hero . jumpRight ( ) hero . moveUp ( 1 ) hero . moveRight …" at bounding box center [456, 173] width 174 height 192
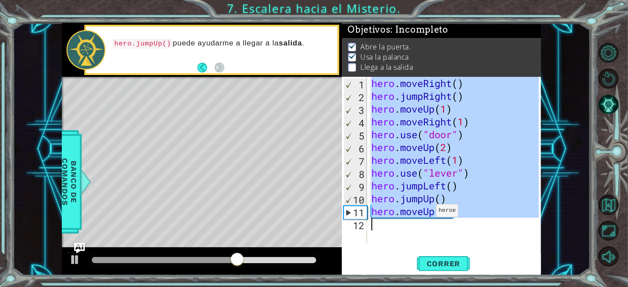
click at [428, 212] on div "hero . moveRight ( ) hero . jumpRight ( ) hero . moveUp ( 1 ) hero . moveRight …" at bounding box center [456, 173] width 174 height 192
click at [428, 212] on div "hero . moveRight ( ) hero . jumpRight ( ) hero . moveUp ( 1 ) hero . moveRight …" at bounding box center [453, 160] width 169 height 166
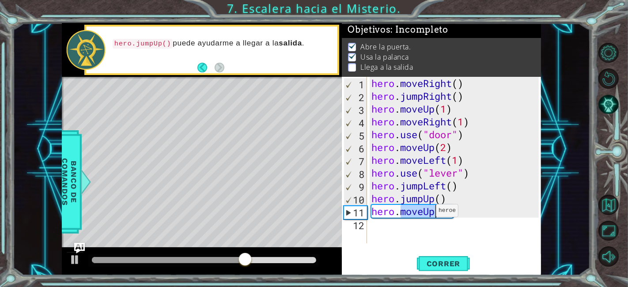
click at [428, 212] on div "hero . moveRight ( ) hero . jumpRight ( ) hero . moveUp ( 1 ) hero . moveRight …" at bounding box center [456, 173] width 174 height 192
click at [428, 212] on div "hero . moveRight ( ) hero . jumpRight ( ) hero . moveUp ( 1 ) hero . moveRight …" at bounding box center [453, 160] width 169 height 166
click at [428, 212] on div "hero . moveRight ( ) hero . jumpRight ( ) hero . moveUp ( 1 ) hero . moveRight …" at bounding box center [456, 173] width 174 height 192
click at [428, 212] on div "hero . moveRight ( ) hero . jumpRight ( ) hero . moveUp ( 1 ) hero . moveRight …" at bounding box center [453, 160] width 169 height 166
click at [428, 212] on div "hero . moveRight ( ) hero . jumpRight ( ) hero . moveUp ( 1 ) hero . moveRight …" at bounding box center [456, 173] width 174 height 192
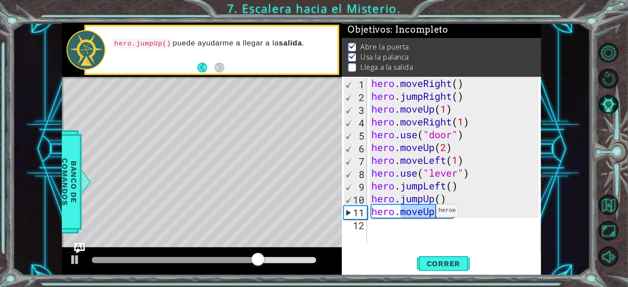
click at [428, 212] on div "hero . moveRight ( ) hero . jumpRight ( ) hero . moveUp ( 1 ) hero . moveRight …" at bounding box center [456, 173] width 174 height 192
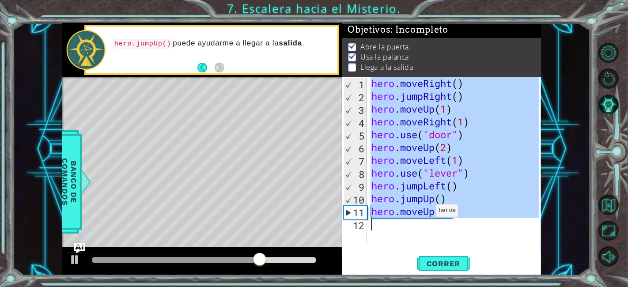
click at [428, 212] on div "hero . moveRight ( ) hero . jumpRight ( ) hero . moveUp ( 1 ) hero . moveRight …" at bounding box center [456, 173] width 174 height 192
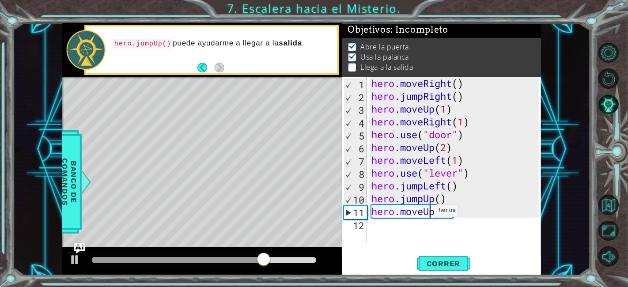
click at [428, 212] on div "hero . moveRight ( ) hero . jumpRight ( ) hero . moveUp ( 1 ) hero . moveRight …" at bounding box center [456, 173] width 174 height 192
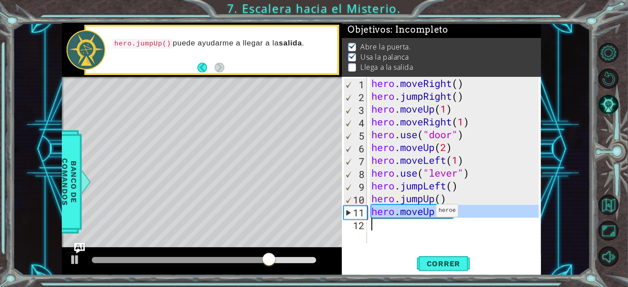
click at [428, 212] on div "hero . moveRight ( ) hero . jumpRight ( ) hero . moveUp ( 1 ) hero . moveRight …" at bounding box center [456, 173] width 174 height 192
type textarea "hero.moveUp(1)"
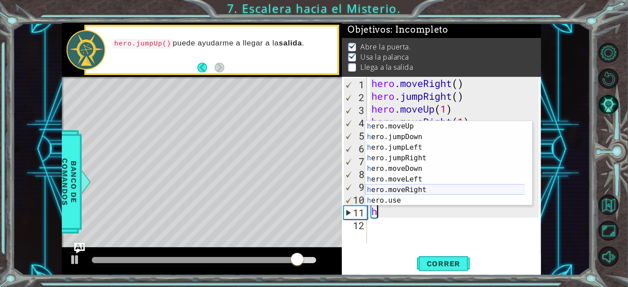
scroll to position [21, 0]
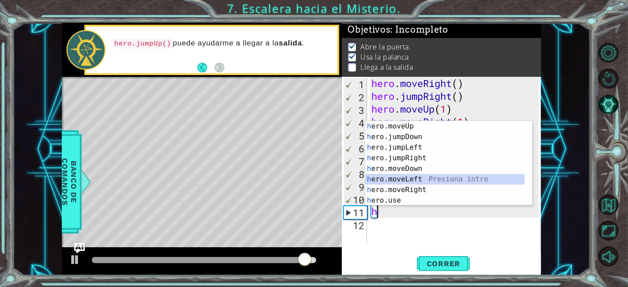
click at [429, 181] on div "h ero.moveUp Presiona intro h ero.jumpDown Presiona intro h ero.jumpLeft Presio…" at bounding box center [445, 174] width 160 height 106
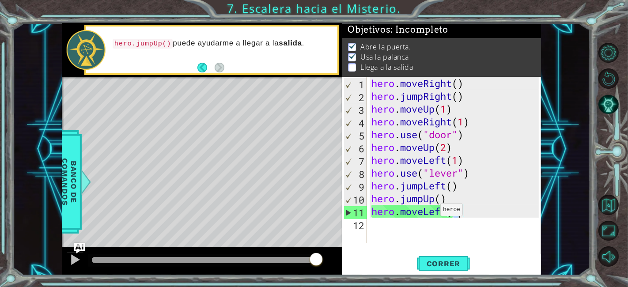
click at [432, 211] on div "hero . moveRight ( ) hero . jumpRight ( ) hero . moveUp ( 1 ) hero . moveRight …" at bounding box center [456, 173] width 174 height 192
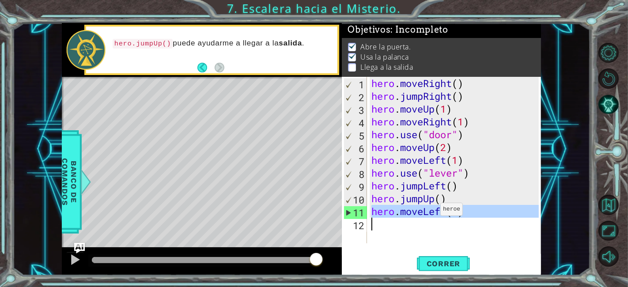
click at [432, 211] on div "hero . moveRight ( ) hero . jumpRight ( ) hero . moveUp ( 1 ) hero . moveRight …" at bounding box center [456, 173] width 174 height 192
type textarea "hero.moveLeft(1)"
click at [414, 235] on div "hero . moveRight ( ) hero . jumpRight ( ) hero . moveUp ( 1 ) hero . moveRight …" at bounding box center [453, 160] width 169 height 166
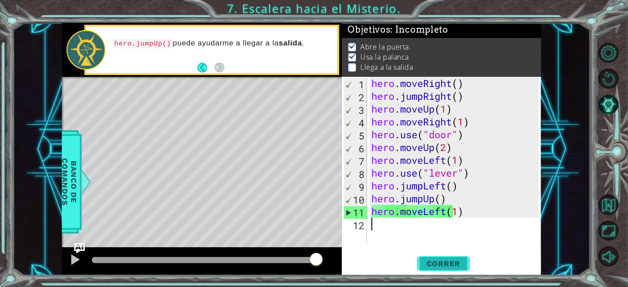
drag, startPoint x: 418, startPoint y: 239, endPoint x: 435, endPoint y: 263, distance: 28.5
click at [435, 263] on div "1 2 3 4 5 6 7 8 9 10 11 12 hero . moveRight ( ) hero . jumpRight ( ) hero . mov…" at bounding box center [441, 176] width 199 height 199
click at [435, 263] on span "Correr" at bounding box center [443, 263] width 52 height 9
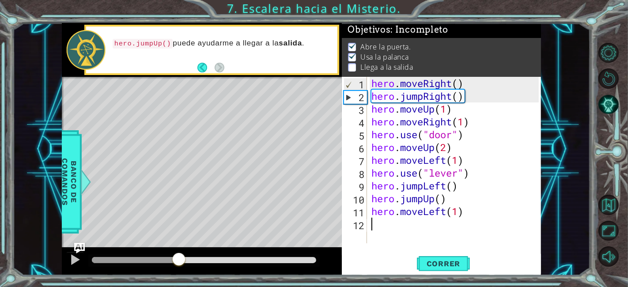
click at [179, 259] on div at bounding box center [204, 260] width 224 height 6
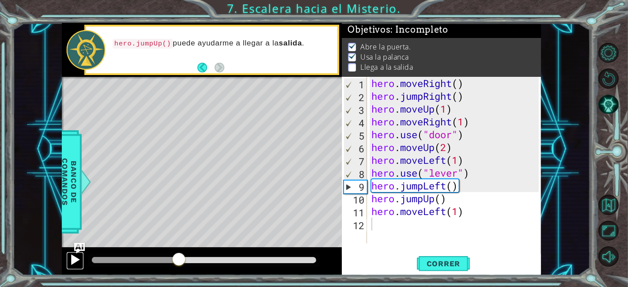
click at [81, 261] on button at bounding box center [75, 261] width 18 height 18
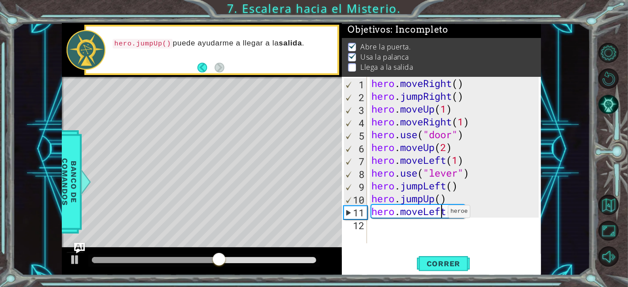
click at [440, 214] on div "hero . moveRight ( ) hero . jumpRight ( ) hero . moveUp ( 1 ) hero . moveRight …" at bounding box center [456, 173] width 174 height 192
type textarea "hero.moveLeft(1)"
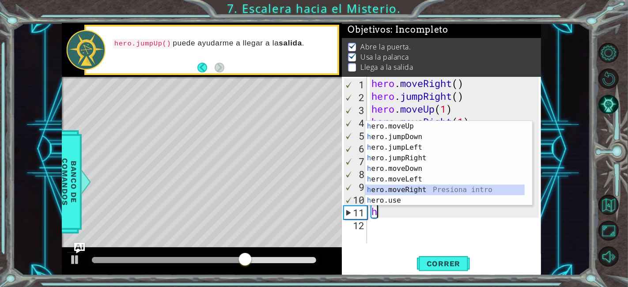
click at [434, 187] on div "h ero.moveUp Presiona intro h ero.jumpDown Presiona intro h ero.jumpLeft Presio…" at bounding box center [445, 174] width 160 height 106
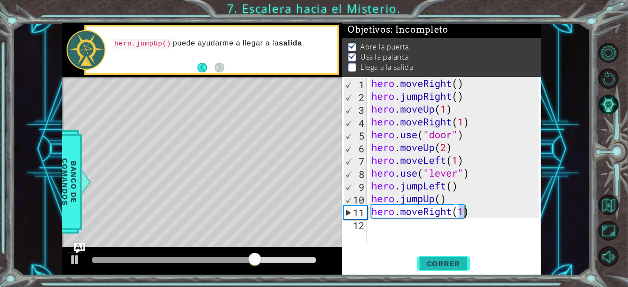
type textarea "hero.moveRight(1)"
click at [451, 269] on button "Correr" at bounding box center [443, 264] width 53 height 20
click at [386, 228] on div "hero . moveRight ( ) hero . jumpRight ( ) hero . moveUp ( 1 ) hero . moveRight …" at bounding box center [456, 173] width 174 height 192
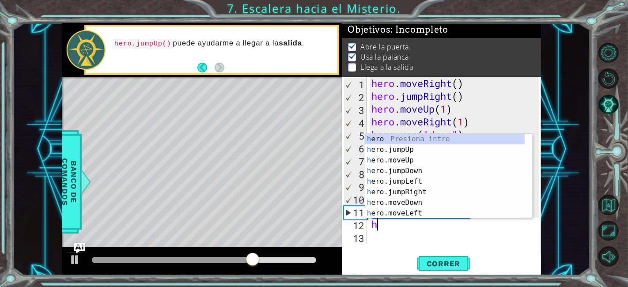
scroll to position [0, 0]
type textarea "h"
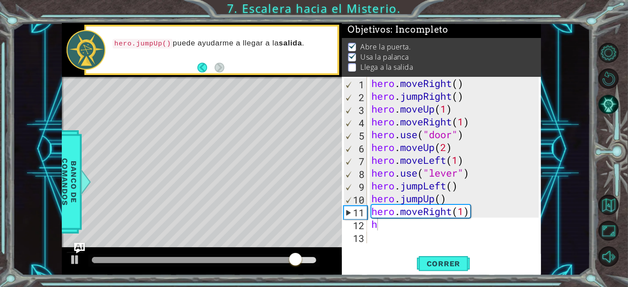
click at [576, 94] on div "1 ההההההההההההההההההההההההההההההההההההההההההההההההההההההההההההההההההההההההההההה…" at bounding box center [300, 149] width 577 height 252
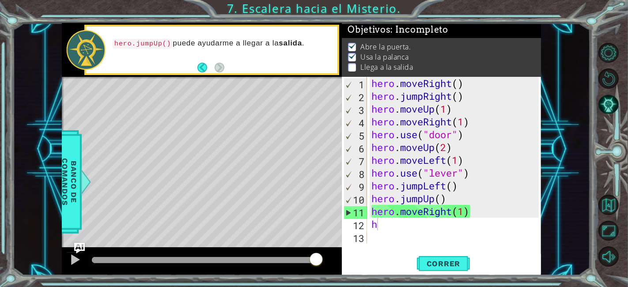
click at [396, 229] on div "hero . moveRight ( ) hero . jumpRight ( ) hero . moveUp ( 1 ) hero . moveRight …" at bounding box center [456, 173] width 174 height 192
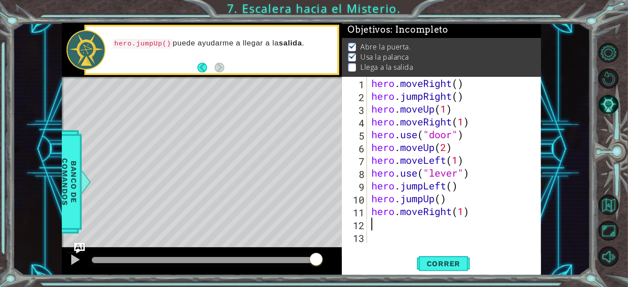
type textarea "h"
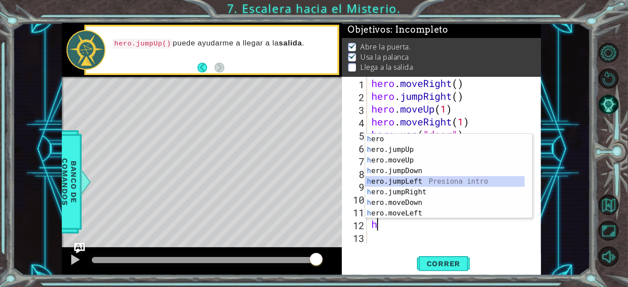
click at [436, 184] on div "h ero Presiona intro h ero.jumpUp Presiona intro h ero.moveUp Presiona intro h …" at bounding box center [445, 187] width 160 height 106
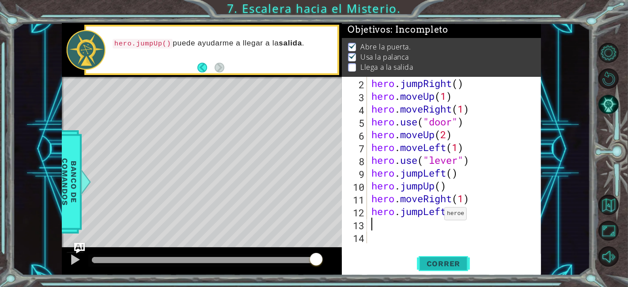
scroll to position [12, 0]
click at [441, 259] on span "Correr" at bounding box center [443, 263] width 52 height 9
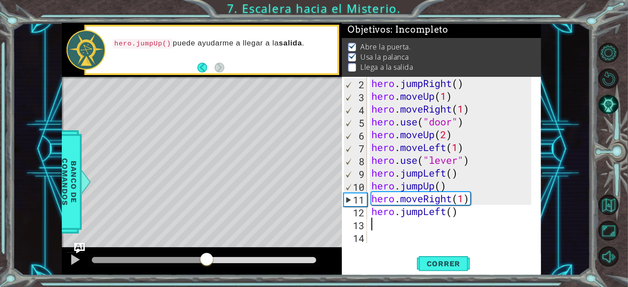
click at [207, 259] on div at bounding box center [204, 260] width 224 height 6
click at [73, 261] on div at bounding box center [74, 259] width 11 height 11
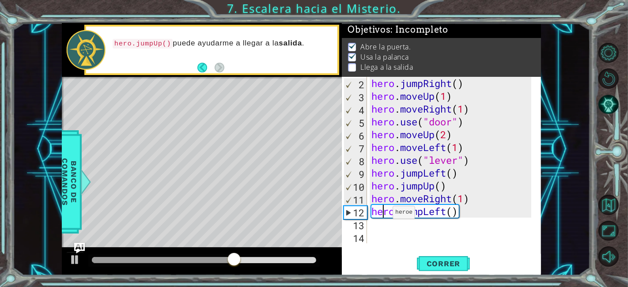
click at [385, 214] on div "hero . jumpRight ( ) hero . moveUp ( 1 ) hero . moveRight ( 1 ) hero . use ( "d…" at bounding box center [452, 173] width 166 height 192
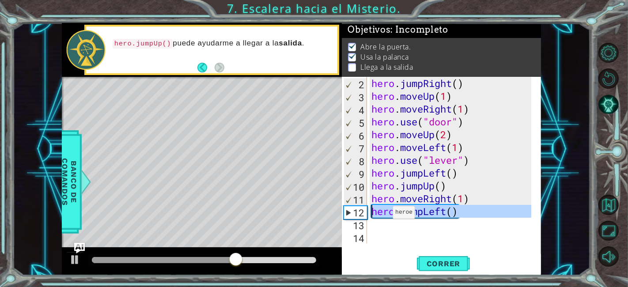
click at [385, 214] on div "hero . jumpRight ( ) hero . moveUp ( 1 ) hero . moveRight ( 1 ) hero . use ( "d…" at bounding box center [452, 173] width 166 height 192
type textarea "hero.jumpLeft()"
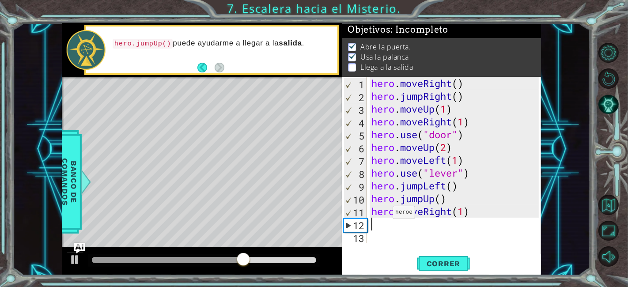
type textarea "h"
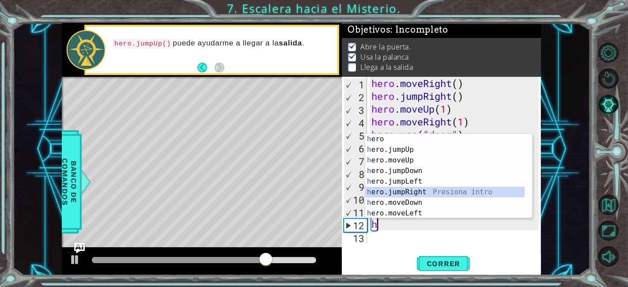
click at [425, 190] on div "h ero Presiona intro h ero.jumpUp Presiona intro h ero.moveUp Presiona intro h …" at bounding box center [445, 187] width 160 height 106
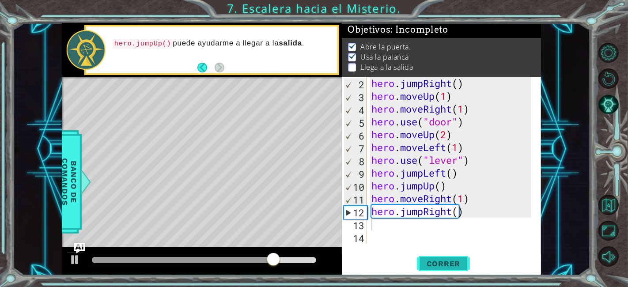
click at [435, 255] on button "Correr" at bounding box center [443, 264] width 53 height 20
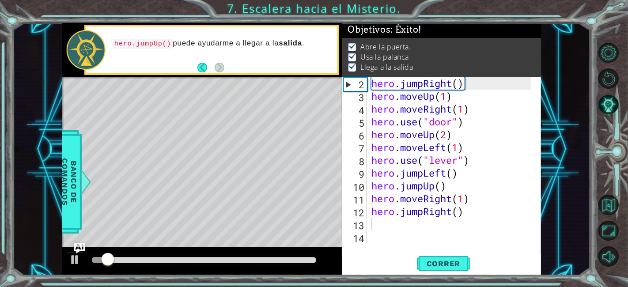
click at [215, 255] on div at bounding box center [203, 260] width 231 height 12
click at [212, 261] on div at bounding box center [204, 260] width 224 height 6
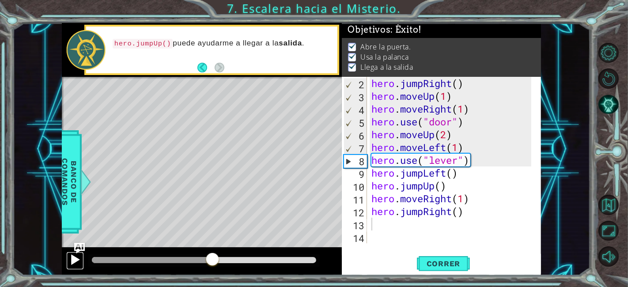
click at [71, 261] on div at bounding box center [74, 259] width 11 height 11
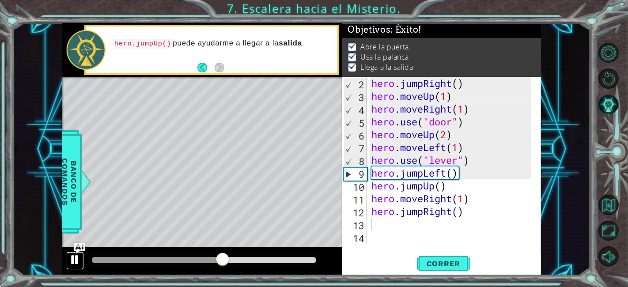
click at [71, 261] on div at bounding box center [74, 259] width 11 height 11
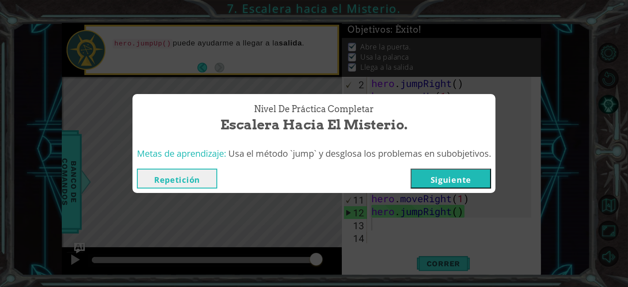
click at [466, 172] on button "Siguiente" at bounding box center [450, 179] width 80 height 20
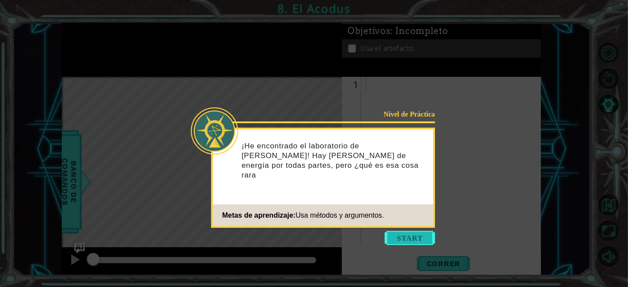
click at [417, 236] on button "Start" at bounding box center [409, 238] width 50 height 14
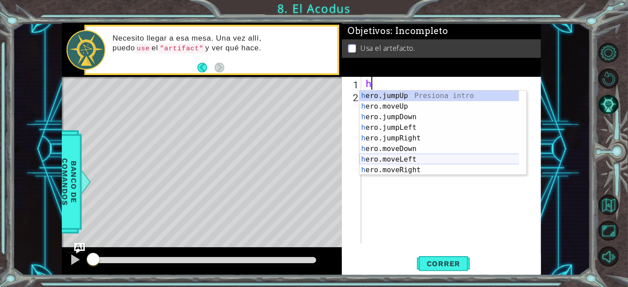
click at [429, 158] on div "h ero.jumpUp Presiona intro h ero.moveUp Presiona intro h ero.jumpDown Presiona…" at bounding box center [439, 143] width 160 height 106
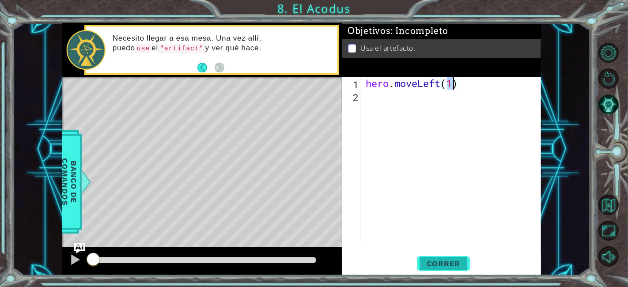
click at [434, 261] on span "Correr" at bounding box center [443, 263] width 52 height 9
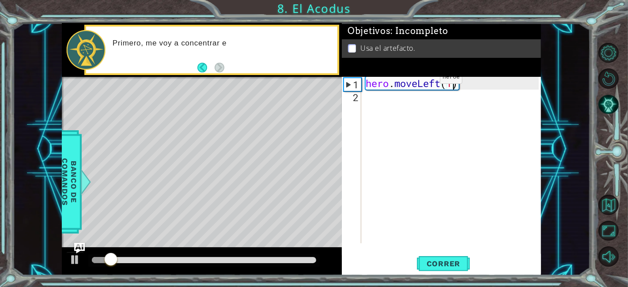
click at [430, 83] on div "hero . moveLeft ( 1 )" at bounding box center [453, 173] width 179 height 192
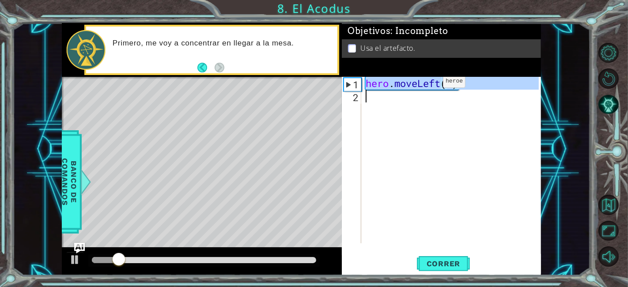
click at [430, 83] on div "hero . moveLeft ( 1 )" at bounding box center [453, 173] width 179 height 192
type textarea "hero.moveLeft(1)"
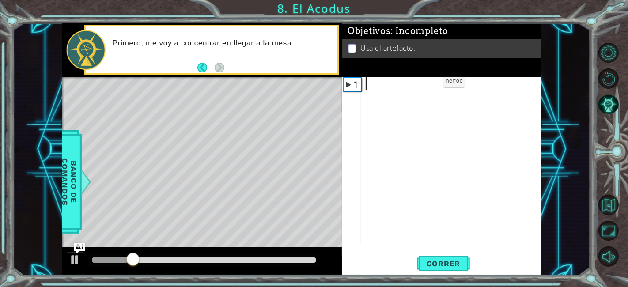
type textarea "h"
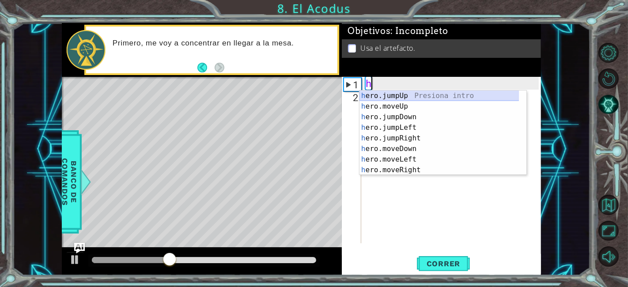
click at [437, 96] on div "h ero.jumpUp Presiona intro h ero.moveUp Presiona intro h ero.jumpDown Presiona…" at bounding box center [439, 143] width 160 height 106
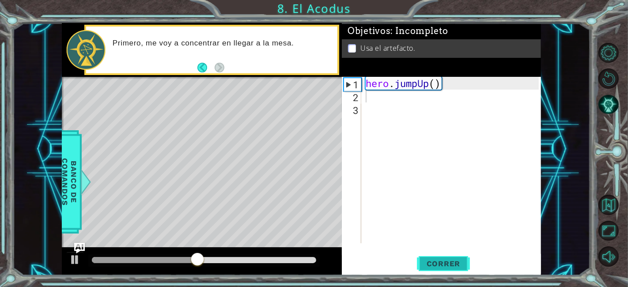
click at [436, 266] on span "Correr" at bounding box center [443, 263] width 52 height 9
type textarea "h"
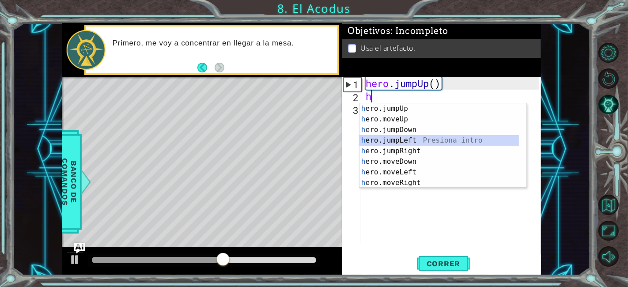
click at [425, 138] on div "h ero.jumpUp Presiona intro h ero.moveUp Presiona intro h ero.jumpDown Presiona…" at bounding box center [439, 156] width 160 height 106
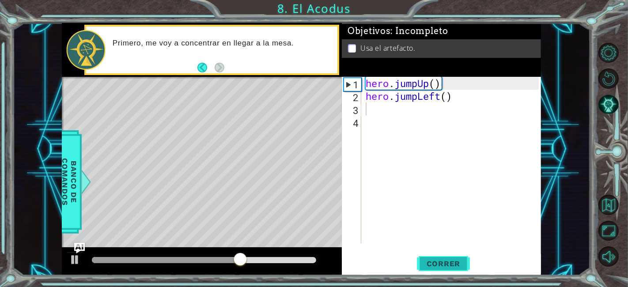
click at [442, 265] on span "Correr" at bounding box center [443, 263] width 52 height 9
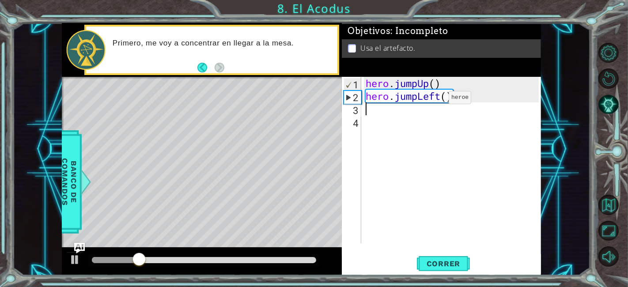
click at [435, 99] on div "hero . jumpUp ( ) hero . jumpLeft ( )" at bounding box center [453, 173] width 179 height 192
click at [435, 99] on div "hero . jumpUp ( ) hero . jumpLeft ( )" at bounding box center [451, 160] width 175 height 166
click at [435, 99] on div "hero . jumpUp ( ) hero . jumpLeft ( )" at bounding box center [453, 173] width 179 height 192
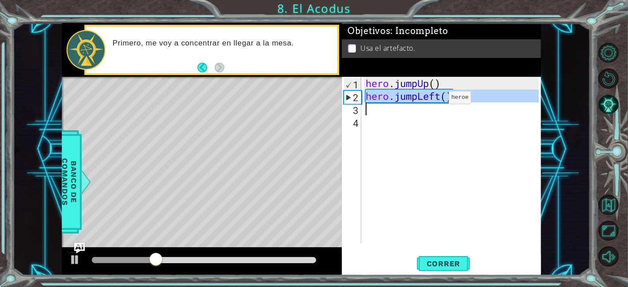
click at [435, 99] on div "hero . jumpUp ( ) hero . jumpLeft ( )" at bounding box center [453, 173] width 179 height 192
type textarea "hero.jumpLeft()"
click at [433, 259] on span "Correr" at bounding box center [443, 263] width 52 height 9
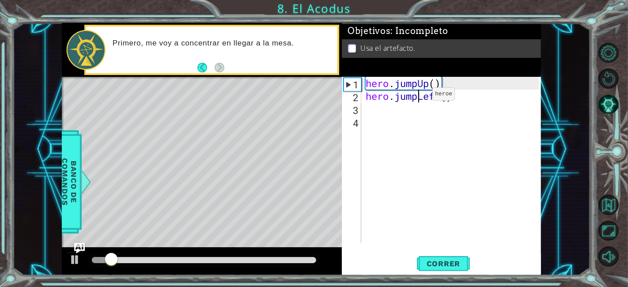
click at [419, 96] on div "hero . jumpUp ( ) hero . jumpLeft ( )" at bounding box center [453, 173] width 179 height 192
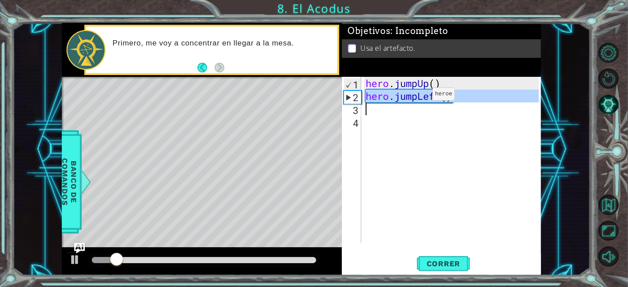
click at [419, 96] on div "hero . jumpUp ( ) hero . jumpLeft ( )" at bounding box center [453, 173] width 179 height 192
type textarea "hero.jumpLeft()"
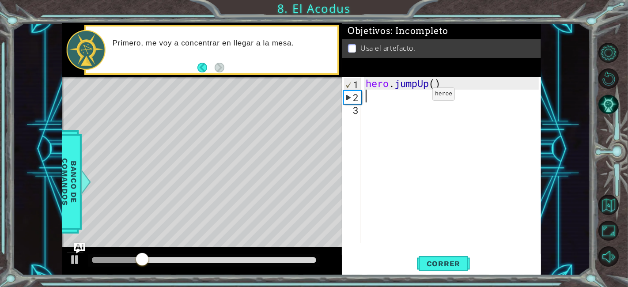
click at [419, 96] on div "hero . jumpUp ( )" at bounding box center [453, 173] width 179 height 192
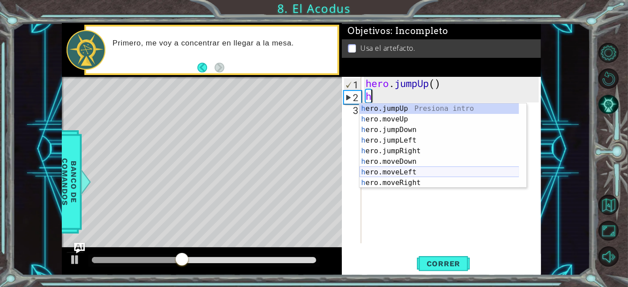
click at [424, 170] on div "h ero.jumpUp Presiona intro h ero.moveUp Presiona intro h ero.jumpDown Presiona…" at bounding box center [439, 156] width 160 height 106
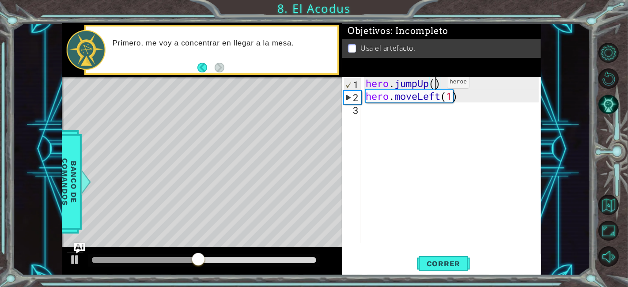
click at [433, 84] on div "hero . jumpUp ( ) hero . moveLeft ( 1 )" at bounding box center [453, 173] width 179 height 192
click at [433, 84] on div "hero . jumpUp ( ) hero . moveLeft ( 1 )" at bounding box center [451, 160] width 175 height 166
type textarea "hero.jumpUp(3)"
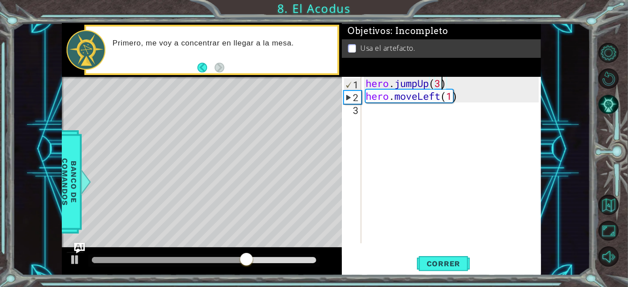
click at [446, 118] on div "hero . jumpUp ( 3 ) hero . moveLeft ( 1 )" at bounding box center [453, 173] width 179 height 192
click at [461, 261] on span "Correr" at bounding box center [443, 263] width 52 height 9
click at [441, 83] on div "hero . jumpUp ( 3 ) hero . moveLeft ( 1 )" at bounding box center [453, 173] width 179 height 192
type textarea "hero.jumpUp(2)"
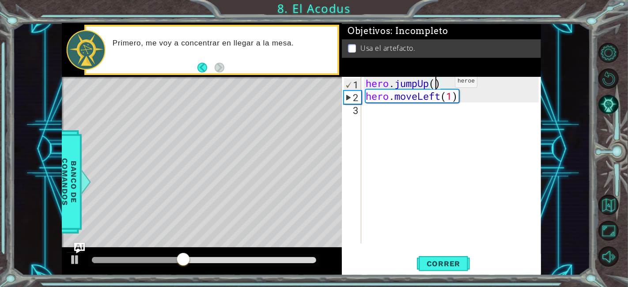
scroll to position [0, 3]
click at [436, 120] on div "hero . jumpUp ( 2 ) hero . moveLeft ( 1 )" at bounding box center [453, 173] width 179 height 192
click at [453, 265] on span "Correr" at bounding box center [443, 263] width 52 height 9
click at [445, 86] on div "hero . jumpUp ( 2 ) hero . moveLeft ( 1 )" at bounding box center [453, 173] width 179 height 192
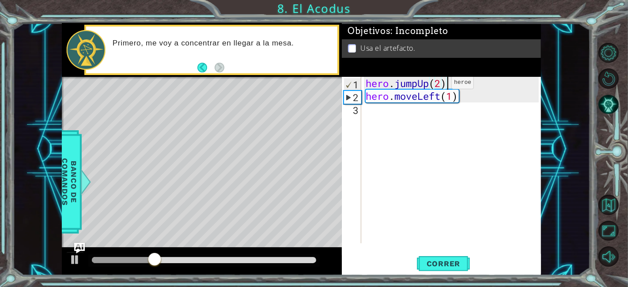
click at [437, 84] on div "hero . jumpUp ( 2 ) hero . moveLeft ( 1 )" at bounding box center [453, 173] width 179 height 192
click at [442, 85] on div "hero . jumpUp ( 2 ) hero . moveLeft ( 1 )" at bounding box center [453, 173] width 179 height 192
type textarea "hero.jumpUp(1)"
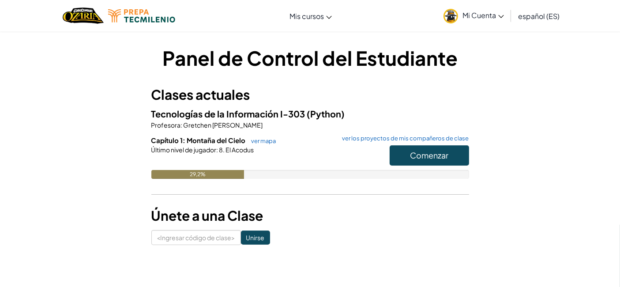
click at [469, 142] on div "Panel de Control del Estudiante Clases actuales Tecnologías de la Información I…" at bounding box center [310, 144] width 516 height 201
click at [449, 156] on button "Comenzar" at bounding box center [429, 155] width 79 height 20
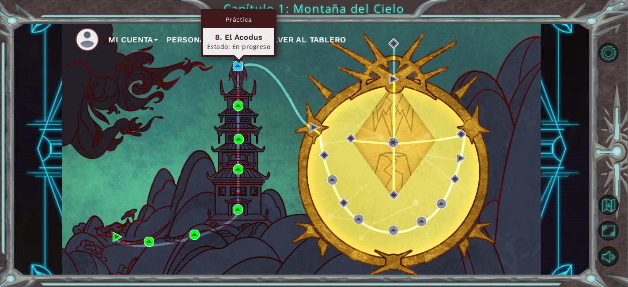
click at [239, 70] on img at bounding box center [238, 66] width 10 height 10
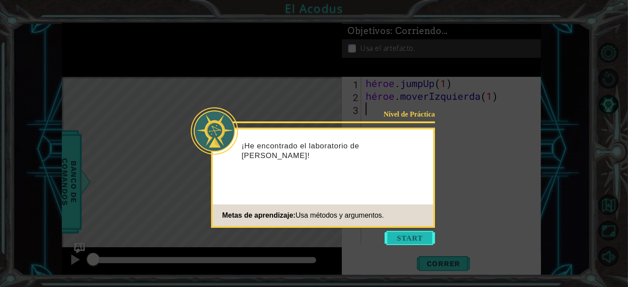
click at [410, 234] on button "Comenzar" at bounding box center [409, 238] width 50 height 14
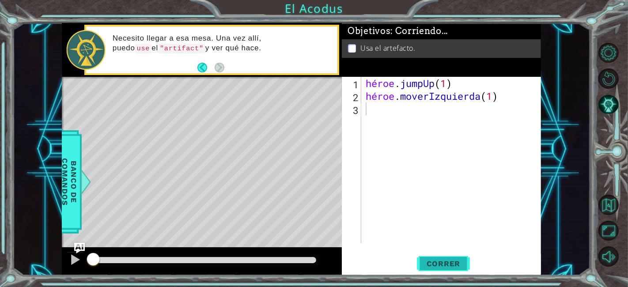
click at [437, 257] on button "Correr" at bounding box center [443, 264] width 53 height 20
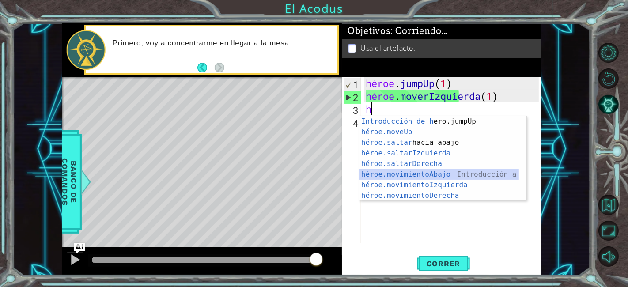
click at [460, 174] on div "Introducción de [PERSON_NAME].jumpUp Presiona héroe.moveUp ​ Introducción a la …" at bounding box center [439, 169] width 160 height 106
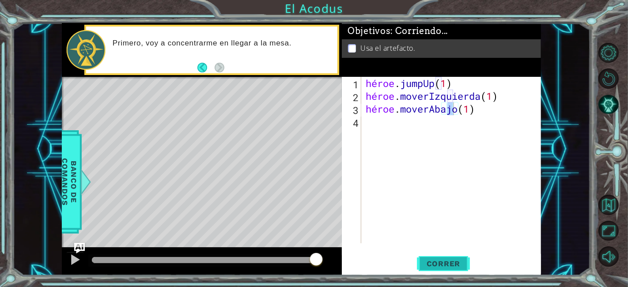
click at [455, 260] on font "Correr" at bounding box center [443, 263] width 34 height 9
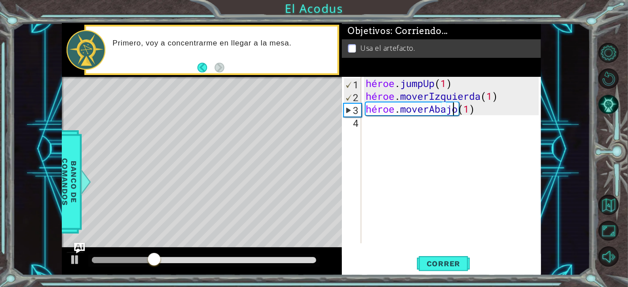
click at [493, 108] on div "héroe . jumpUp ( 1 ) héroe . moverIzquierda ( 1 ) héroe . moverAbajo ( 1 )" at bounding box center [453, 173] width 179 height 192
click at [491, 108] on div "héroe . jumpUp ( 1 ) héroe . moverIzquierda ( 1 ) héroe . moverAbajo ( 1 )" at bounding box center [453, 173] width 179 height 192
click at [499, 107] on div "héroe . jumpUp ( 1 ) héroe . moverIzquierda ( 1 ) héroe . moverAbajo ( 1 )" at bounding box center [453, 173] width 179 height 192
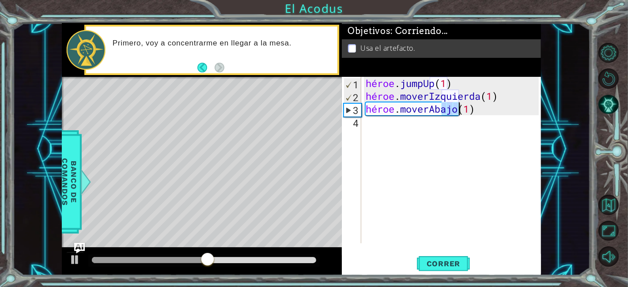
click at [498, 108] on div "héroe . jumpUp ( 1 ) héroe . moverIzquierda ( 1 ) héroe . moverAbajo ( 1 )" at bounding box center [453, 173] width 179 height 192
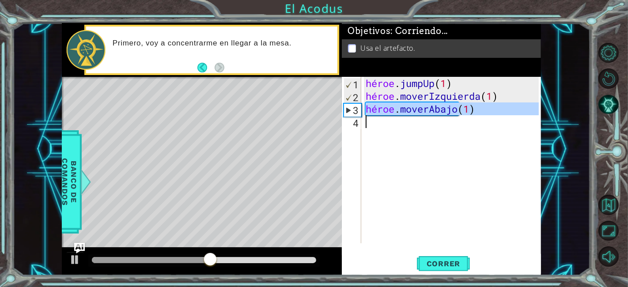
click at [498, 108] on div "héroe . jumpUp ( 1 ) héroe . moverIzquierda ( 1 ) héroe . moverAbajo ( 1 )" at bounding box center [453, 173] width 179 height 192
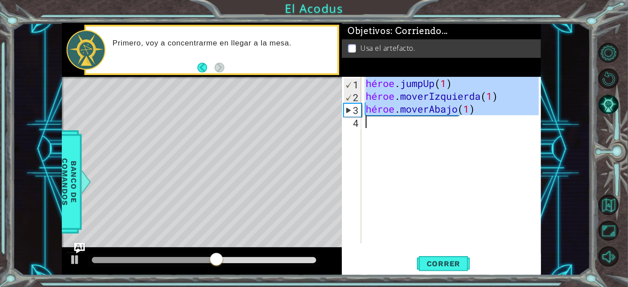
click at [498, 108] on div "héroe . jumpUp ( 1 ) héroe . moverIzquierda ( 1 ) héroe . moverAbajo ( 1 )" at bounding box center [453, 173] width 179 height 192
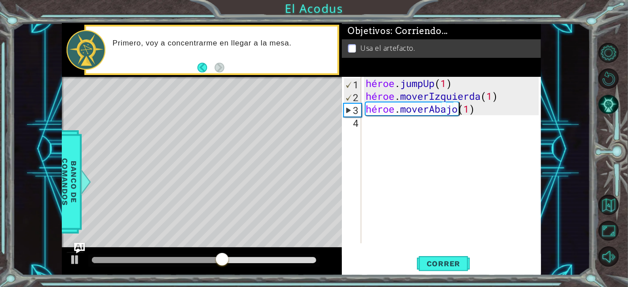
click at [498, 108] on div "héroe . jumpUp ( 1 ) héroe . moverIzquierda ( 1 ) héroe . moverAbajo ( 1 )" at bounding box center [453, 173] width 179 height 192
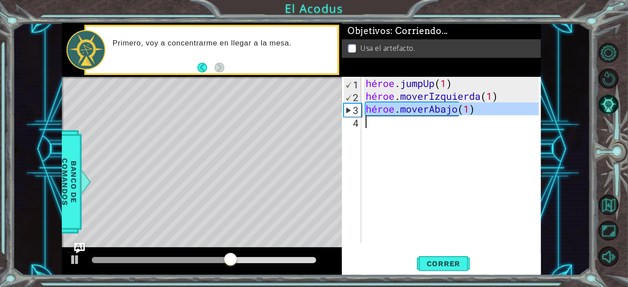
click at [498, 108] on div "héroe . jumpUp ( 1 ) héroe . moverIzquierda ( 1 ) héroe . moverAbajo ( 1 )" at bounding box center [453, 173] width 179 height 192
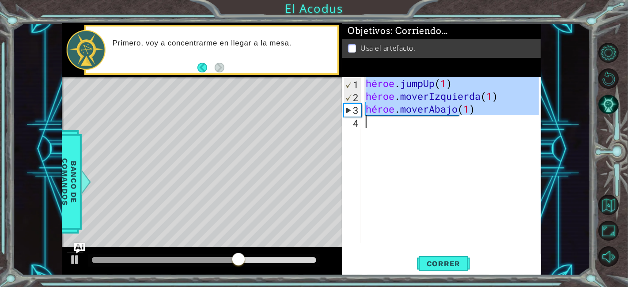
click at [498, 108] on div "héroe . jumpUp ( 1 ) héroe . moverIzquierda ( 1 ) héroe . moverAbajo ( 1 )" at bounding box center [453, 173] width 179 height 192
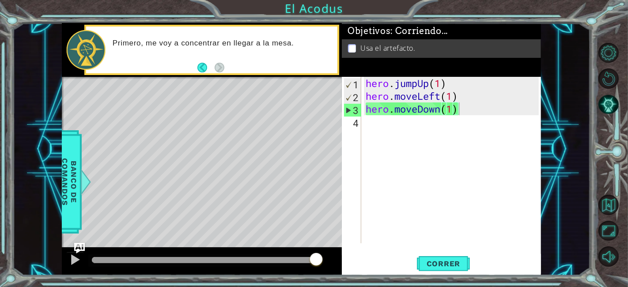
click at [549, 87] on div "1 ההההההההההההההההההההההההההההההההההההההההההההההההההההההההההההההההההההההההההההה…" at bounding box center [300, 149] width 577 height 252
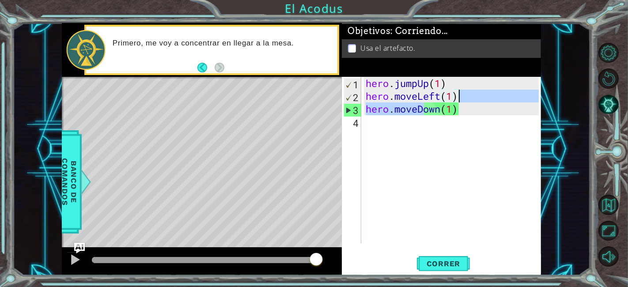
drag, startPoint x: 455, startPoint y: 111, endPoint x: 489, endPoint y: 96, distance: 37.3
click at [489, 96] on div "hero . jumpUp ( 1 ) hero . moveLeft ( 1 ) hero . moveDown ( 1 )" at bounding box center [453, 173] width 179 height 192
click at [489, 96] on div "hero . jumpUp ( 1 ) hero . moveLeft ( 1 ) hero . moveDown ( 1 )" at bounding box center [451, 160] width 175 height 166
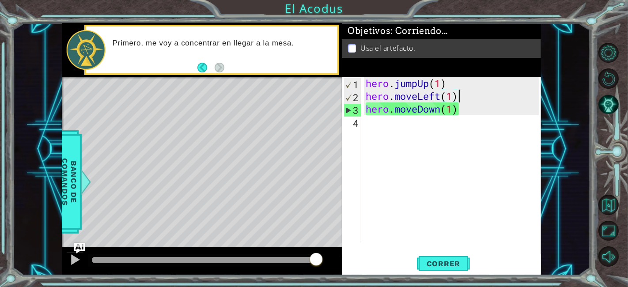
click at [551, 113] on div "1 ההההההההההההההההההההההההההההההההההההההההההההההההההההההההההההההההההההההההההההה…" at bounding box center [300, 149] width 577 height 252
type textarea "h"
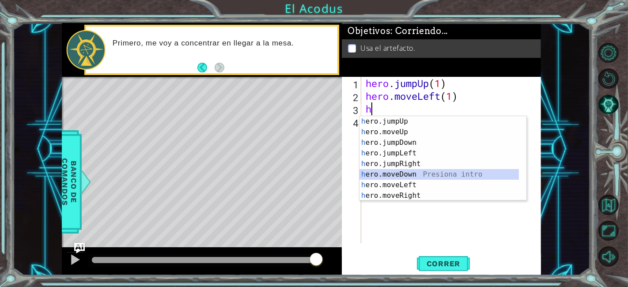
click at [425, 174] on div "h ero.jumpUp Presiona intro h ero.moveUp Presiona intro h ero.jumpDown Presiona…" at bounding box center [439, 169] width 160 height 106
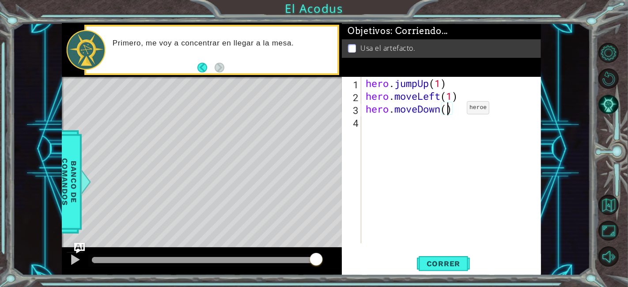
scroll to position [0, 4]
type textarea "hero.moveDown(2)"
click at [455, 256] on button "Correr" at bounding box center [443, 264] width 53 height 20
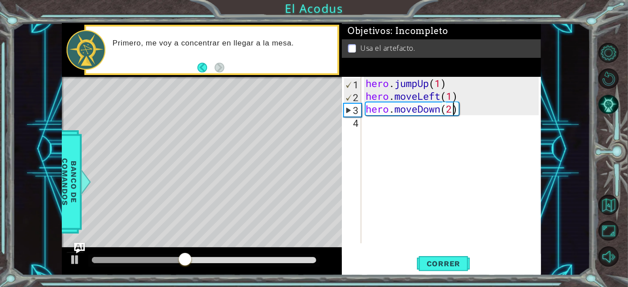
click at [367, 121] on div "hero . jumpUp ( 1 ) hero . moveLeft ( 1 ) hero . moveDown ( 2 )" at bounding box center [453, 173] width 179 height 192
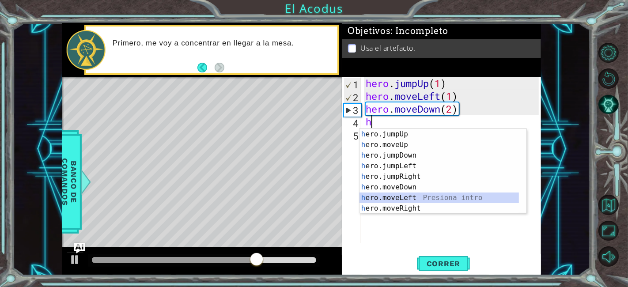
click at [427, 197] on div "h ero.jumpUp Presiona intro h ero.moveUp Presiona intro h ero.jumpDown Presiona…" at bounding box center [439, 182] width 160 height 106
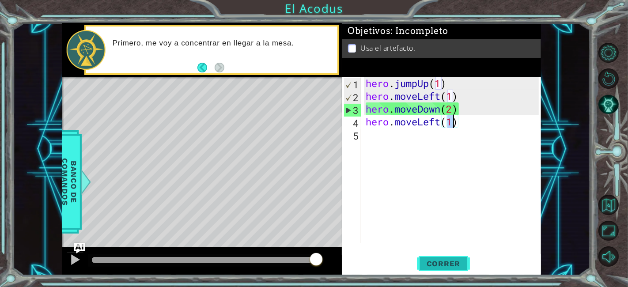
type textarea "hero.moveLeft(1)"
click at [443, 257] on button "Correr" at bounding box center [443, 264] width 53 height 20
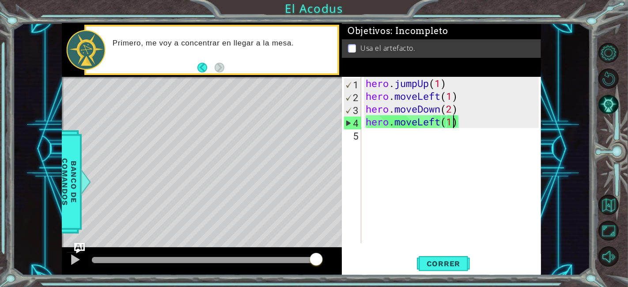
click at [380, 137] on div "hero . jumpUp ( 1 ) hero . moveLeft ( 1 ) hero . moveDown ( 2 ) hero . moveLeft…" at bounding box center [453, 173] width 179 height 192
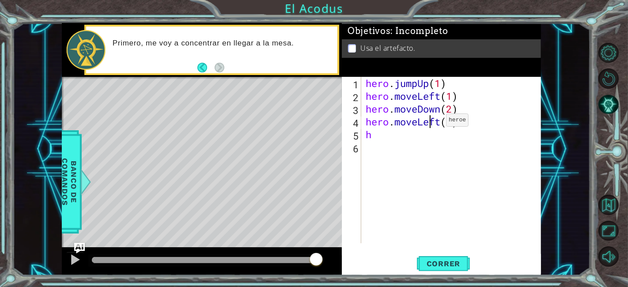
click at [432, 122] on div "hero . jumpUp ( 1 ) hero . moveLeft ( 1 ) hero . moveDown ( 2 ) hero . moveLeft…" at bounding box center [453, 173] width 179 height 192
click at [432, 122] on div "hero . jumpUp ( 1 ) hero . moveLeft ( 1 ) hero . moveDown ( 2 ) hero . moveLeft…" at bounding box center [451, 160] width 175 height 166
click at [432, 122] on div "hero . jumpUp ( 1 ) hero . moveLeft ( 1 ) hero . moveDown ( 2 ) hero . moveLeft…" at bounding box center [453, 173] width 179 height 192
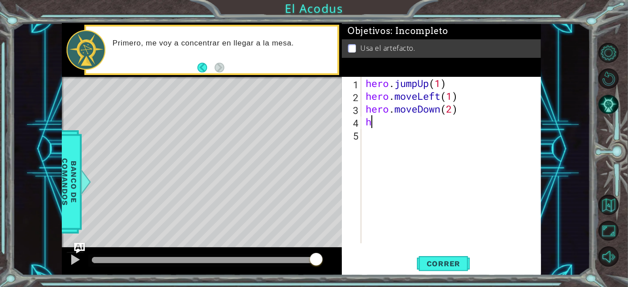
click at [414, 125] on div "hero . jumpUp ( 1 ) hero . moveLeft ( 1 ) hero . moveDown ( 2 ) h" at bounding box center [453, 173] width 179 height 192
type textarea "h"
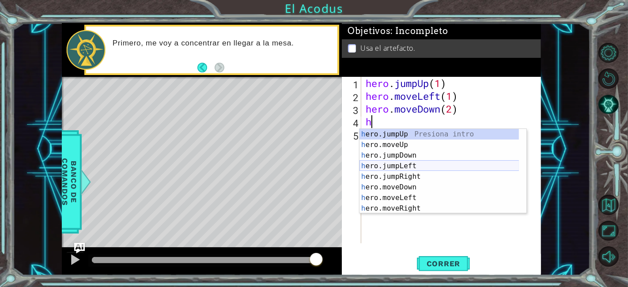
click at [428, 166] on div "h ero.jumpUp Presiona intro h ero.moveUp Presiona intro h ero.jumpDown Presiona…" at bounding box center [439, 182] width 160 height 106
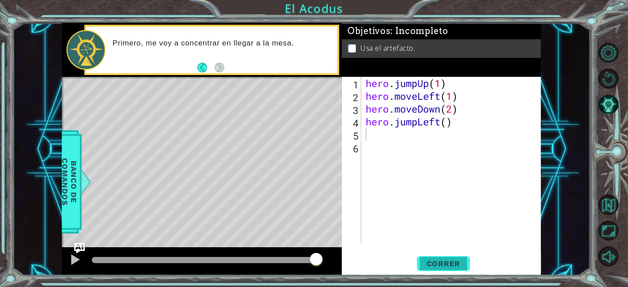
click at [453, 264] on span "Correr" at bounding box center [443, 263] width 52 height 9
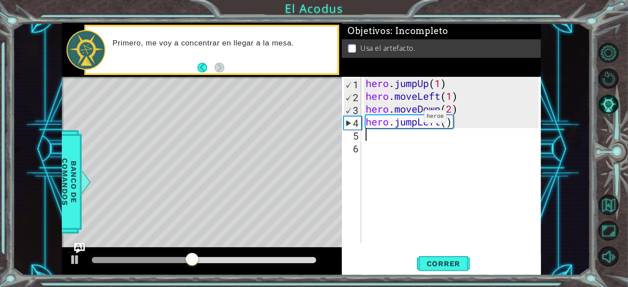
type textarea "h"
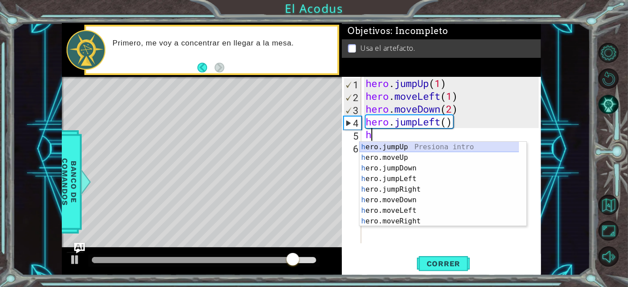
click at [421, 148] on div "h ero.jumpUp Presiona intro h ero.moveUp Presiona intro h ero.jumpDown Presiona…" at bounding box center [439, 195] width 160 height 106
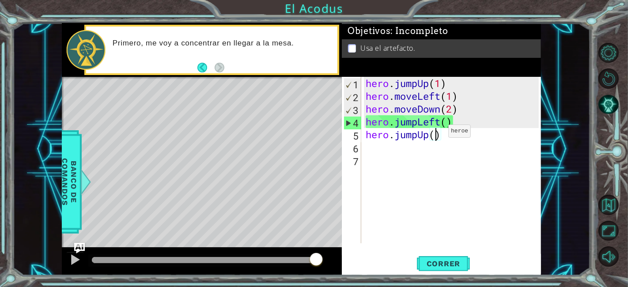
click at [435, 133] on div "hero . jumpUp ( 1 ) hero . moveLeft ( 1 ) hero . moveDown ( 2 ) hero . jumpLeft…" at bounding box center [453, 173] width 179 height 192
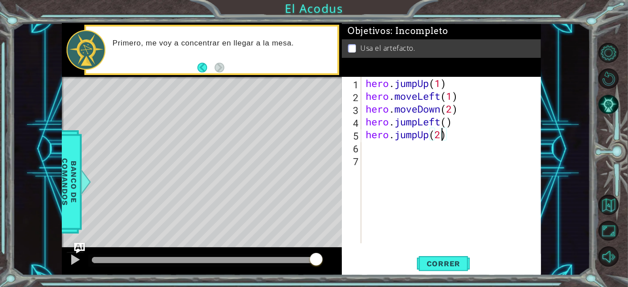
scroll to position [0, 3]
click at [443, 257] on button "Correr" at bounding box center [443, 264] width 53 height 20
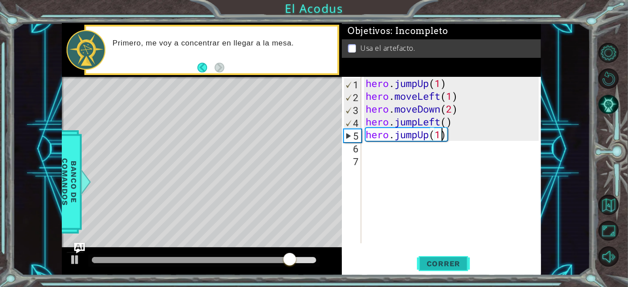
type textarea "hero.jumpUp(1)"
click at [459, 264] on span "Correr" at bounding box center [443, 263] width 52 height 9
click at [388, 152] on div "hero . jumpUp ( 1 ) hero . moveLeft ( 1 ) hero . moveDown ( 2 ) hero . jumpLeft…" at bounding box center [453, 173] width 179 height 192
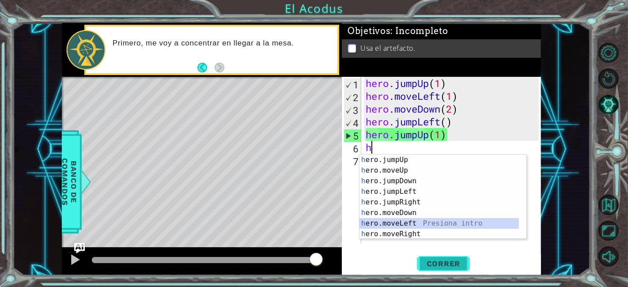
drag, startPoint x: 422, startPoint y: 222, endPoint x: 436, endPoint y: 266, distance: 46.3
click at [436, 266] on body "1 ההההההההההההההההההההההההההההההההההההההההההההההההההההההההההההההההההההההההההההה…" at bounding box center [314, 143] width 628 height 287
click at [436, 266] on span "Correr" at bounding box center [443, 263] width 52 height 9
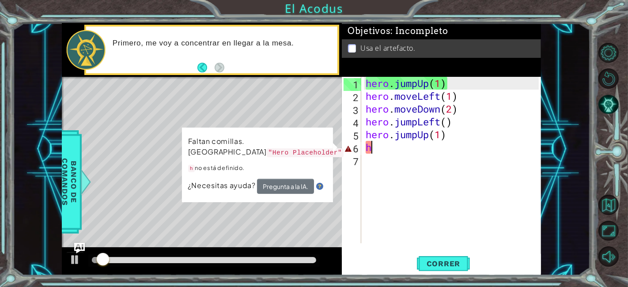
click at [391, 146] on div "hero . jumpUp ( 1 ) hero . moveLeft ( 1 ) hero . moveDown ( 2 ) hero . jumpLeft…" at bounding box center [453, 173] width 179 height 192
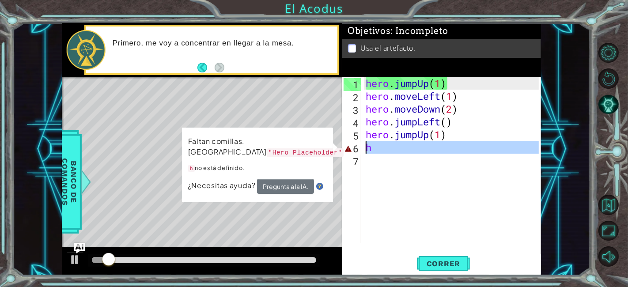
click at [391, 146] on div "hero . jumpUp ( 1 ) hero . moveLeft ( 1 ) hero . moveDown ( 2 ) hero . jumpLeft…" at bounding box center [453, 173] width 179 height 192
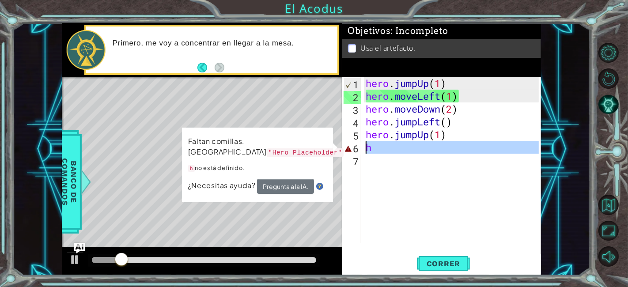
type textarea "¿"
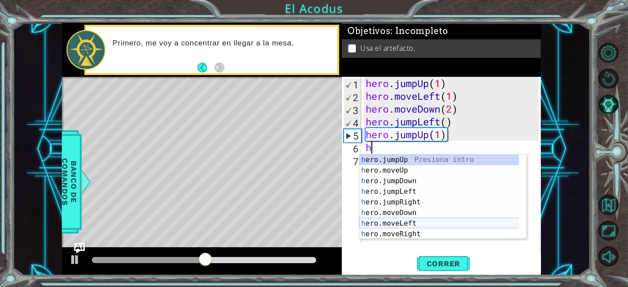
click at [424, 222] on div "h ero.jumpUp Presiona intro h ero.moveUp Presiona intro h ero.jumpDown Presiona…" at bounding box center [439, 207] width 160 height 106
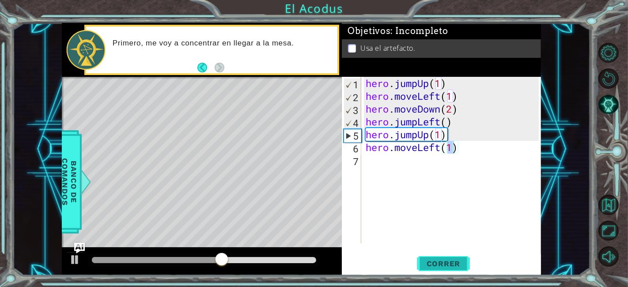
click at [450, 263] on span "Correr" at bounding box center [443, 263] width 52 height 9
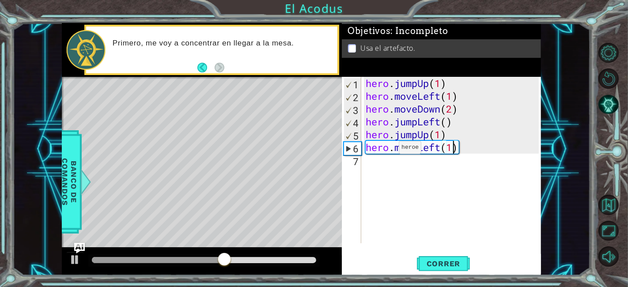
click at [385, 150] on div "hero . jumpUp ( 1 ) hero . moveLeft ( 1 ) hero . moveDown ( 2 ) hero . jumpLeft…" at bounding box center [453, 173] width 179 height 192
type textarea "hero.moveLeft(1)"
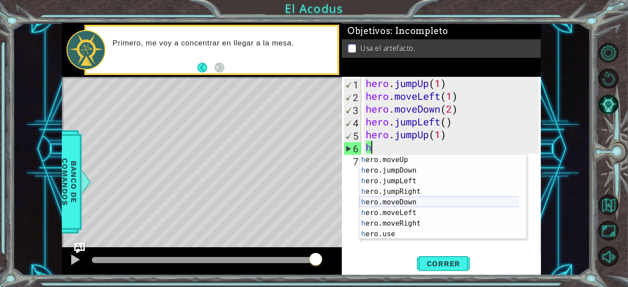
scroll to position [10, 0]
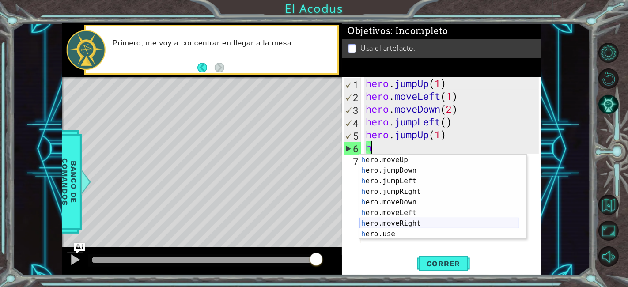
click at [427, 221] on div "h ero.moveUp Presiona intro h ero.jumpDown Presiona intro h ero.jumpLeft Presio…" at bounding box center [439, 207] width 160 height 106
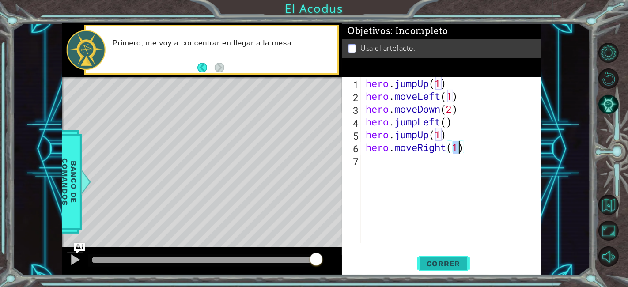
type textarea "hero.moveRight(1)"
click at [439, 263] on span "Correr" at bounding box center [443, 263] width 52 height 9
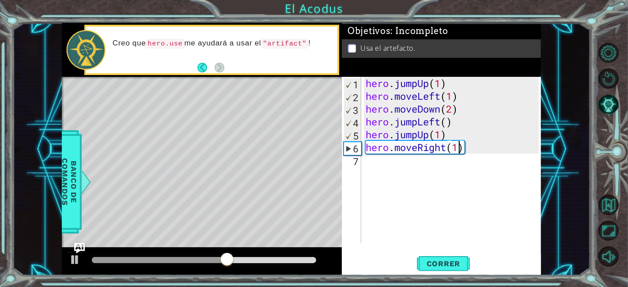
click at [421, 160] on div "hero . jumpUp ( 1 ) hero . moveLeft ( 1 ) hero . moveDown ( 2 ) hero . jumpLeft…" at bounding box center [453, 173] width 179 height 192
type textarea "h"
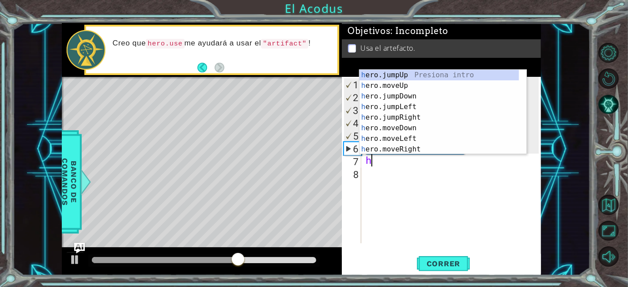
scroll to position [0, 0]
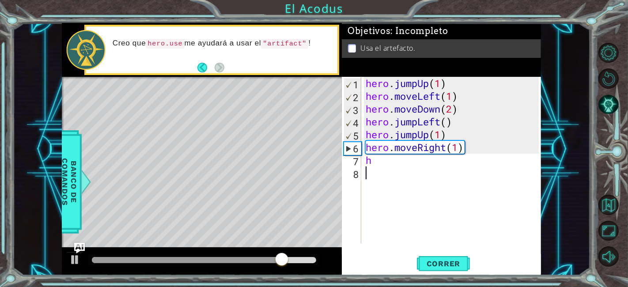
click at [365, 181] on div "hero . jumpUp ( 1 ) hero . moveLeft ( 1 ) hero . moveDown ( 2 ) hero . jumpLeft…" at bounding box center [453, 173] width 179 height 192
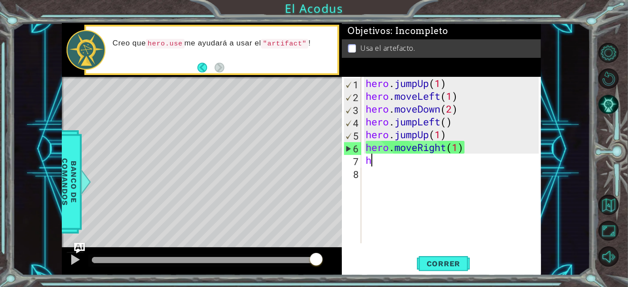
click at [388, 158] on div "hero . jumpUp ( 1 ) hero . moveLeft ( 1 ) hero . moveDown ( 2 ) hero . jumpLeft…" at bounding box center [453, 173] width 179 height 192
type textarea "h"
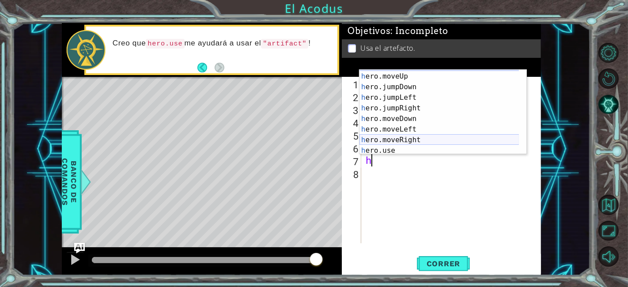
scroll to position [10, 0]
click at [390, 144] on div "h ero.moveUp Presiona intro h ero.jumpDown Presiona intro h ero.jumpLeft Presio…" at bounding box center [439, 123] width 160 height 106
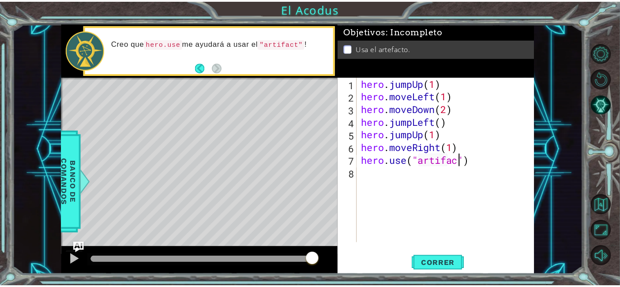
scroll to position [0, 4]
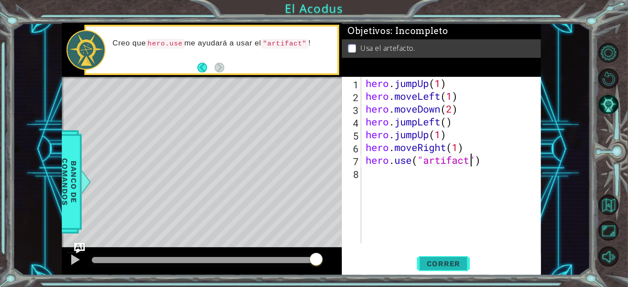
type textarea "hero.use("artifact")"
click at [450, 268] on button "Correr" at bounding box center [443, 264] width 53 height 20
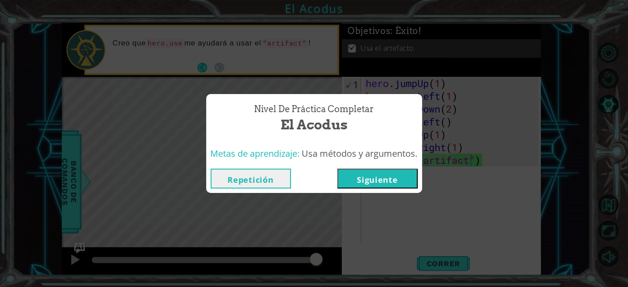
click at [383, 183] on button "Siguiente" at bounding box center [377, 179] width 80 height 20
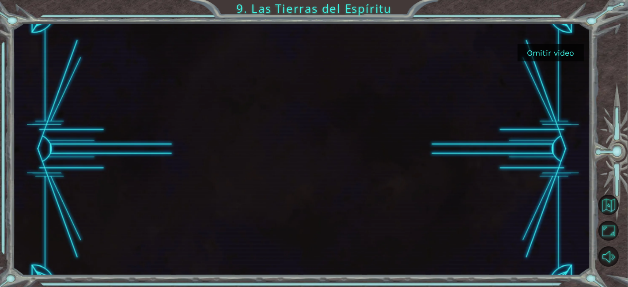
click at [547, 49] on button "Omitir video" at bounding box center [550, 52] width 66 height 17
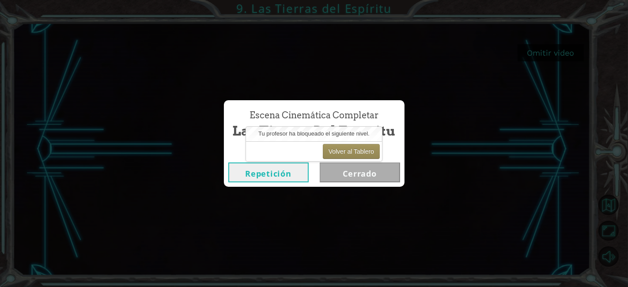
click at [425, 114] on div "Escena Cinemática Completar Las Tierras del Espíritu Repetición [GEOGRAPHIC_DAT…" at bounding box center [314, 143] width 628 height 287
click at [348, 153] on button "Volver al Tablero" at bounding box center [351, 151] width 57 height 15
